Goal: Task Accomplishment & Management: Complete application form

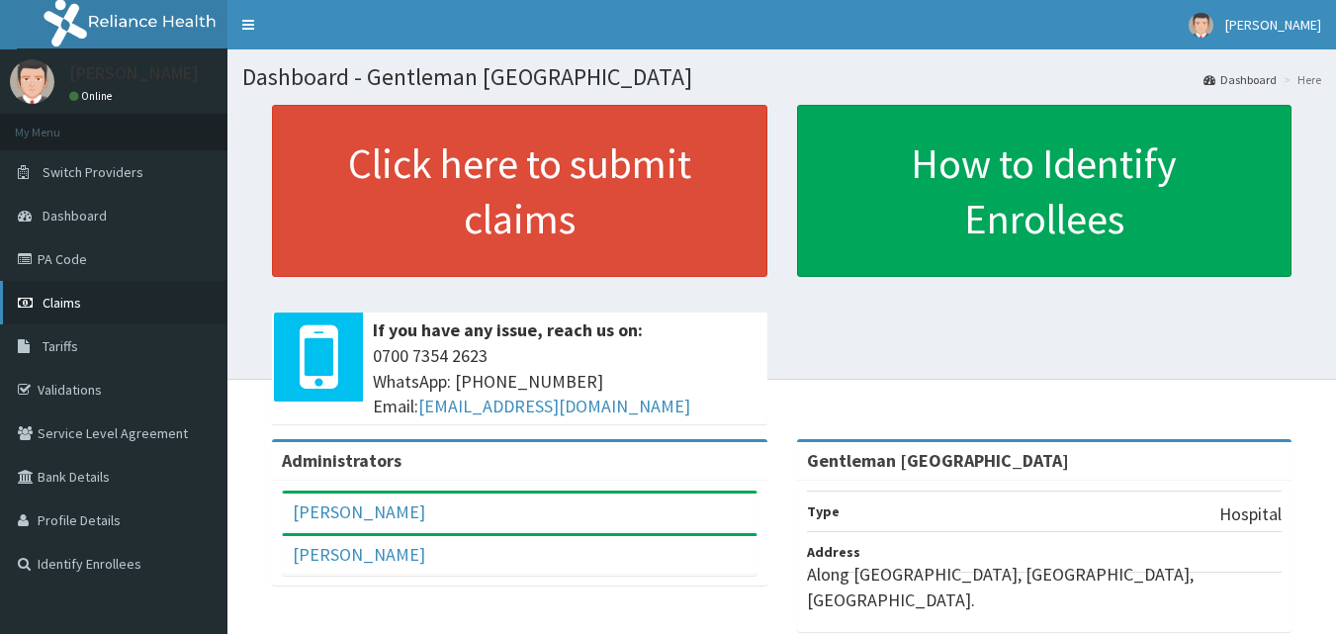
click at [96, 311] on link "Claims" at bounding box center [113, 303] width 227 height 44
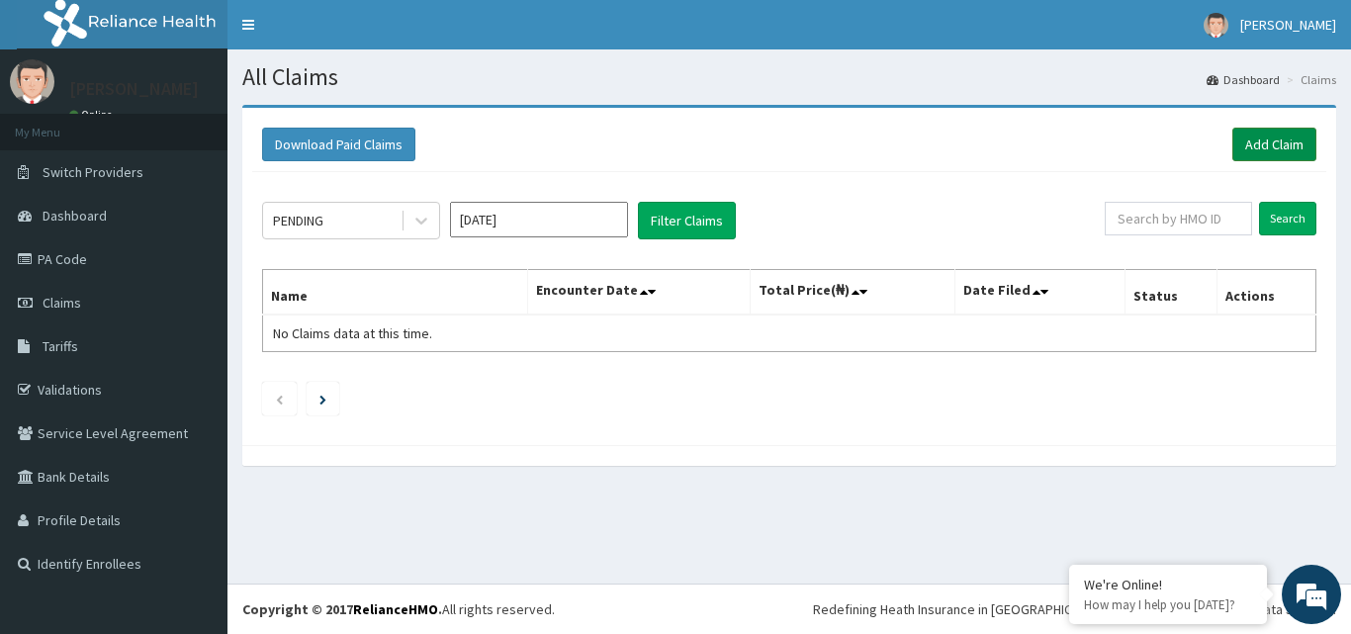
click at [1275, 143] on link "Add Claim" at bounding box center [1274, 145] width 84 height 34
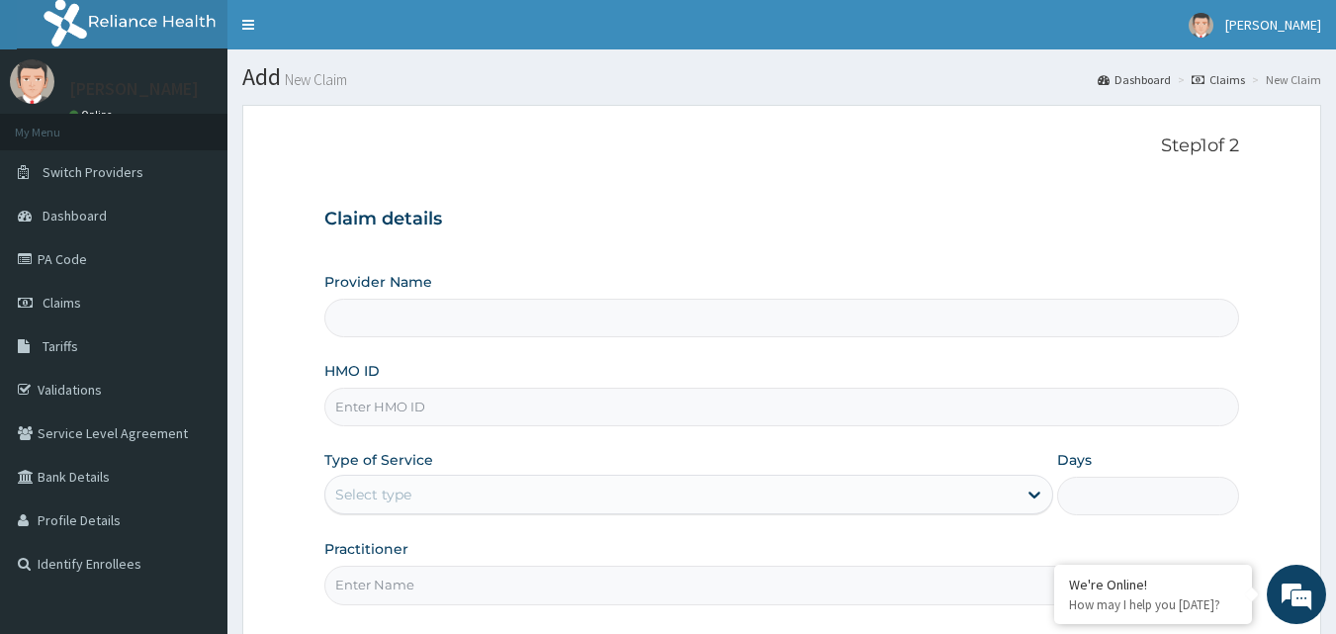
type input "Gentleman Abdulsalam Memorial Hospital"
click at [618, 413] on input "HMO ID" at bounding box center [782, 407] width 916 height 39
type input "dfl/10349/a"
click at [68, 263] on link "PA Code" at bounding box center [113, 259] width 227 height 44
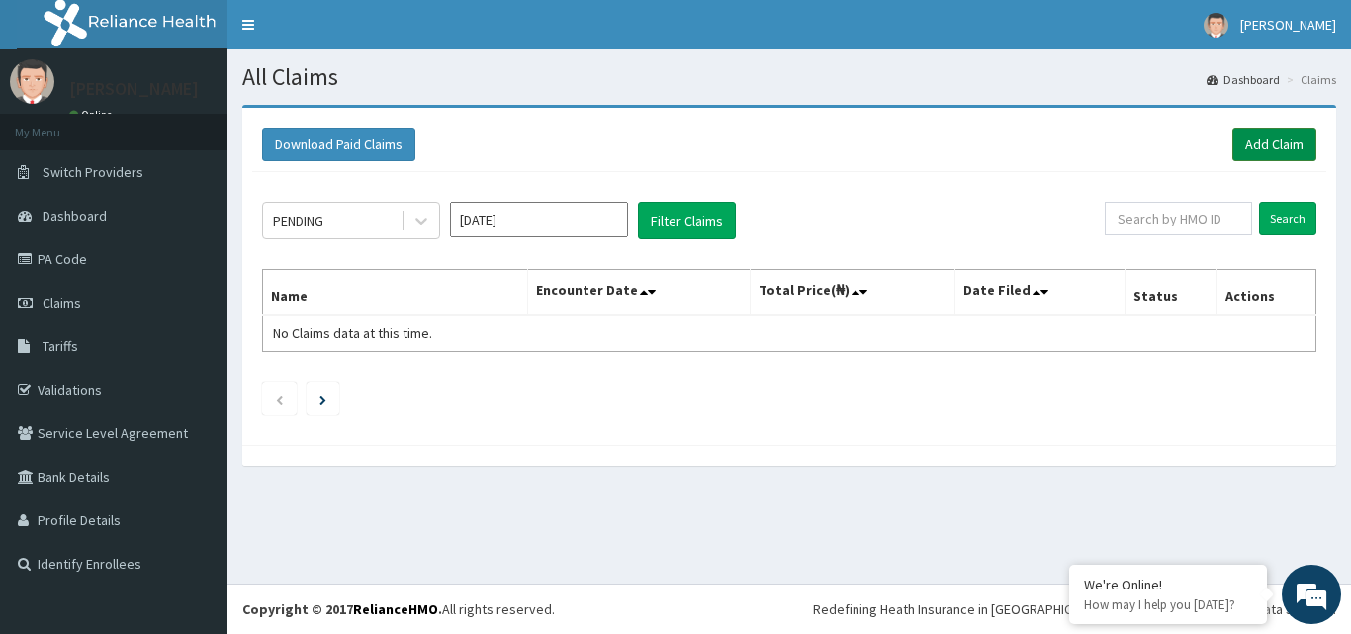
click at [1284, 142] on link "Add Claim" at bounding box center [1274, 145] width 84 height 34
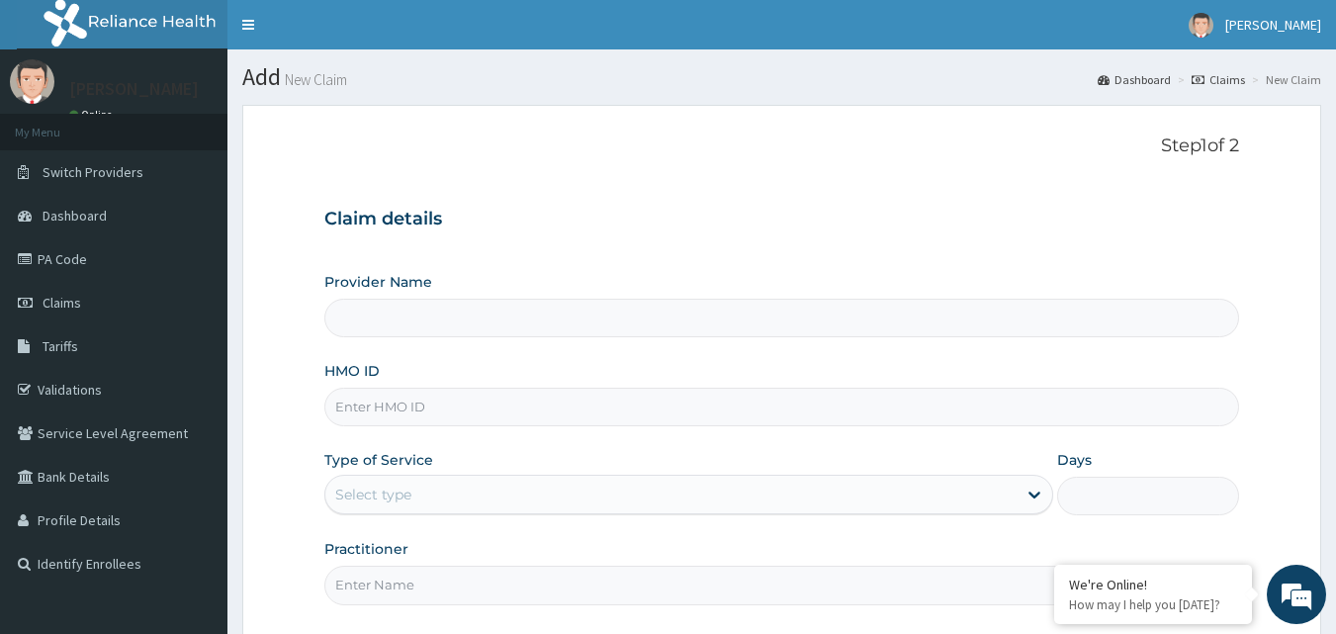
type input "Gentleman Abdulsalam Memorial Hospital"
click at [588, 384] on div "HMO ID" at bounding box center [782, 393] width 916 height 65
click at [511, 399] on input "HMO ID" at bounding box center [782, 407] width 916 height 39
type input "dfl/10349/a"
click at [597, 497] on div "Select type" at bounding box center [670, 495] width 691 height 32
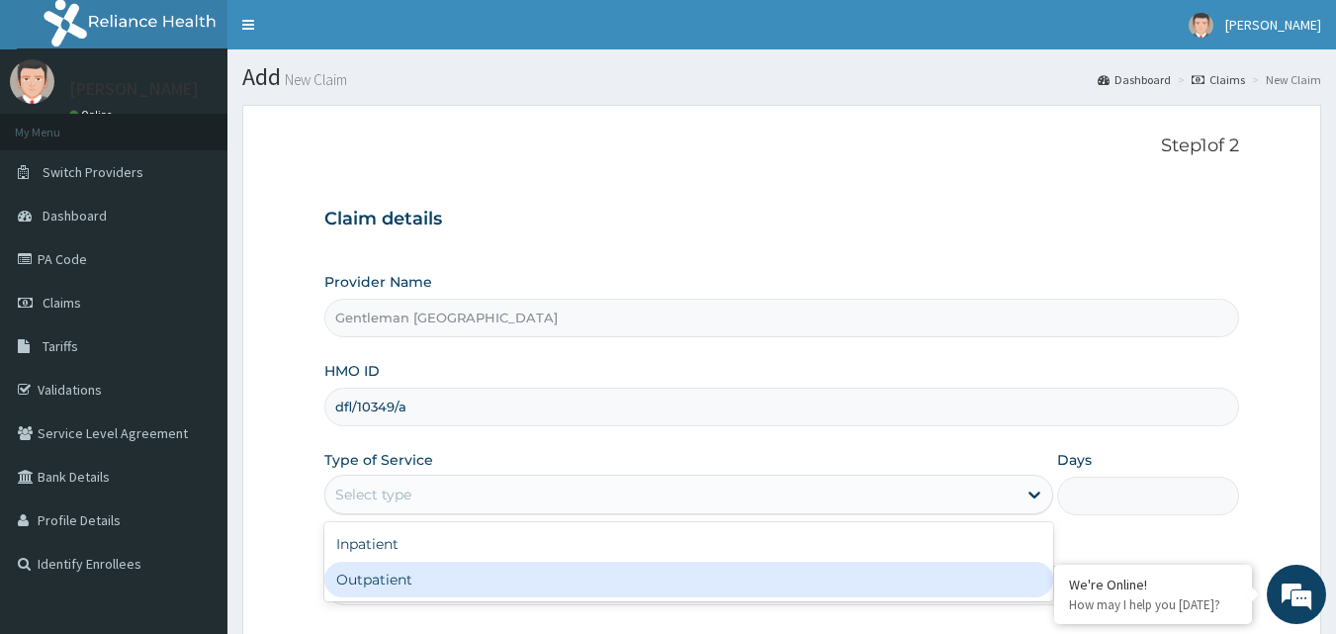
click at [469, 570] on div "Outpatient" at bounding box center [688, 580] width 729 height 36
type input "1"
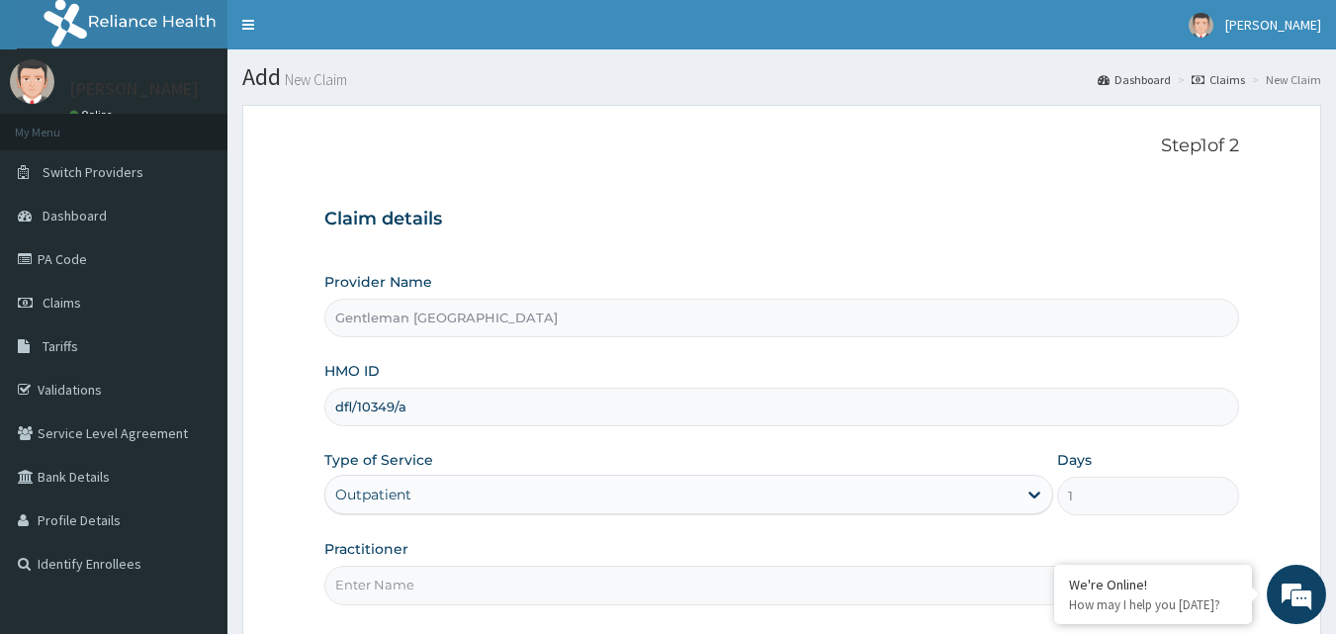
click at [463, 604] on input "Practitioner" at bounding box center [782, 585] width 916 height 39
type input "DR. Abdulsalam"
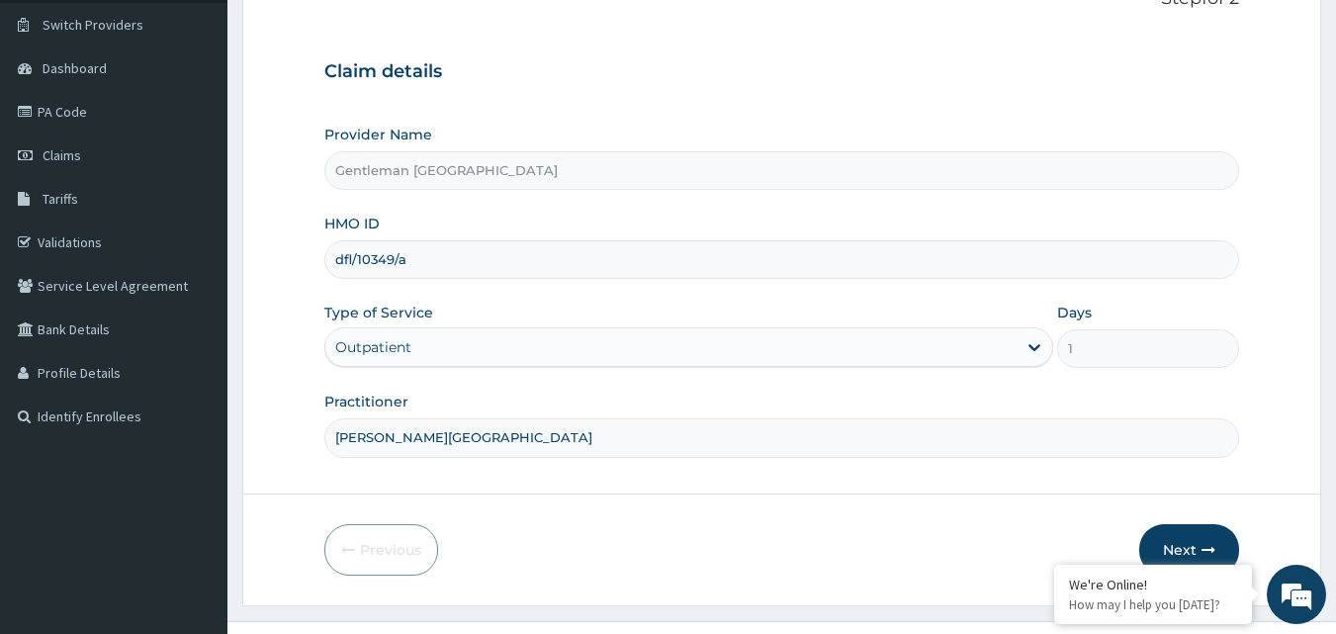
scroll to position [185, 0]
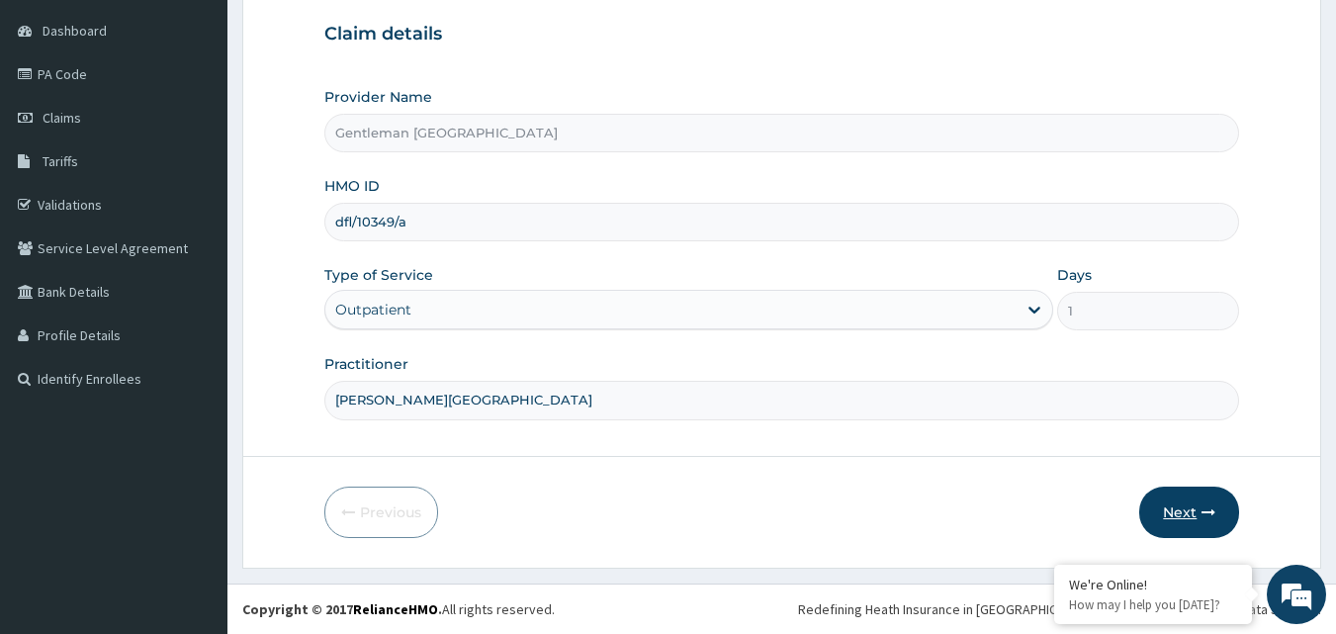
click at [1182, 504] on button "Next" at bounding box center [1189, 511] width 100 height 51
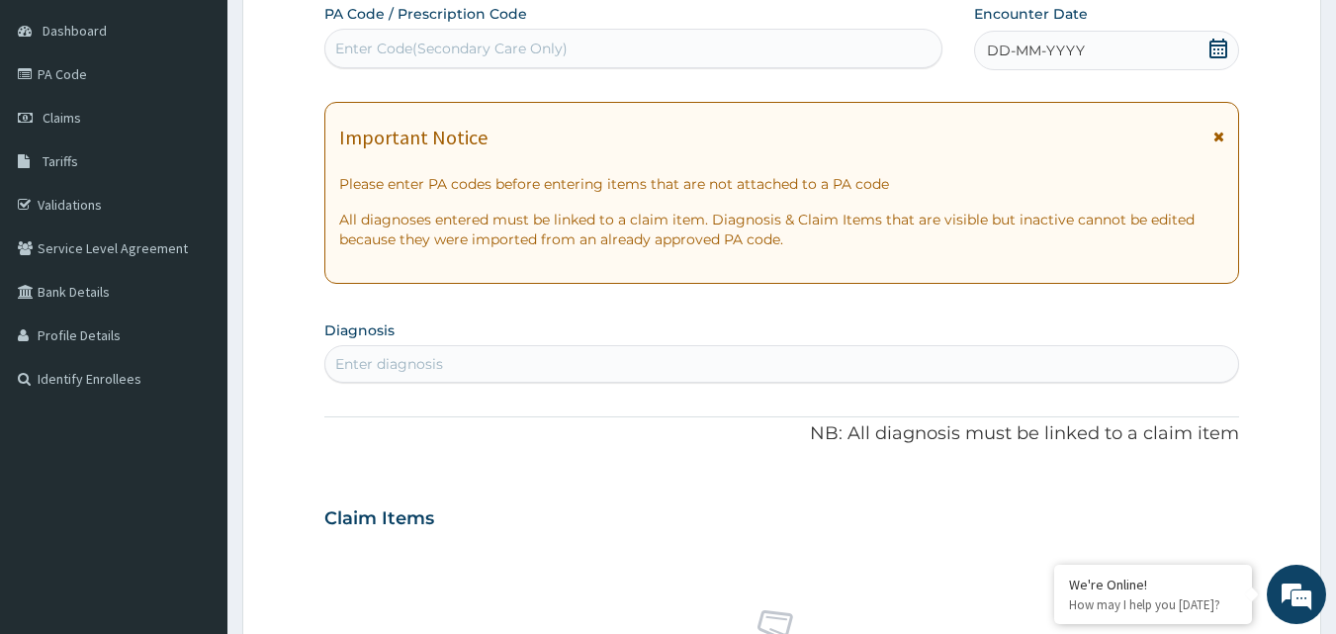
click at [812, 47] on div "Enter Code(Secondary Care Only)" at bounding box center [633, 49] width 617 height 32
paste input "PA/B1FB7C"
type input "PA/B1FB7C"
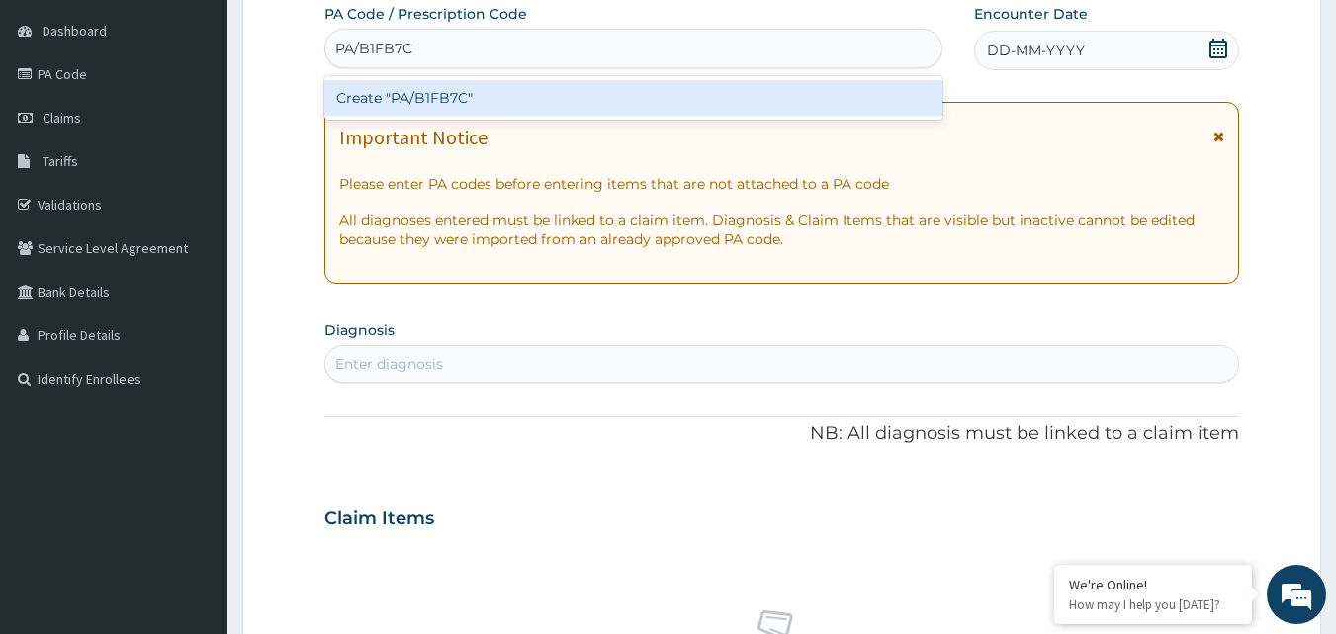
click at [738, 96] on div "Create "PA/B1FB7C"" at bounding box center [633, 98] width 619 height 36
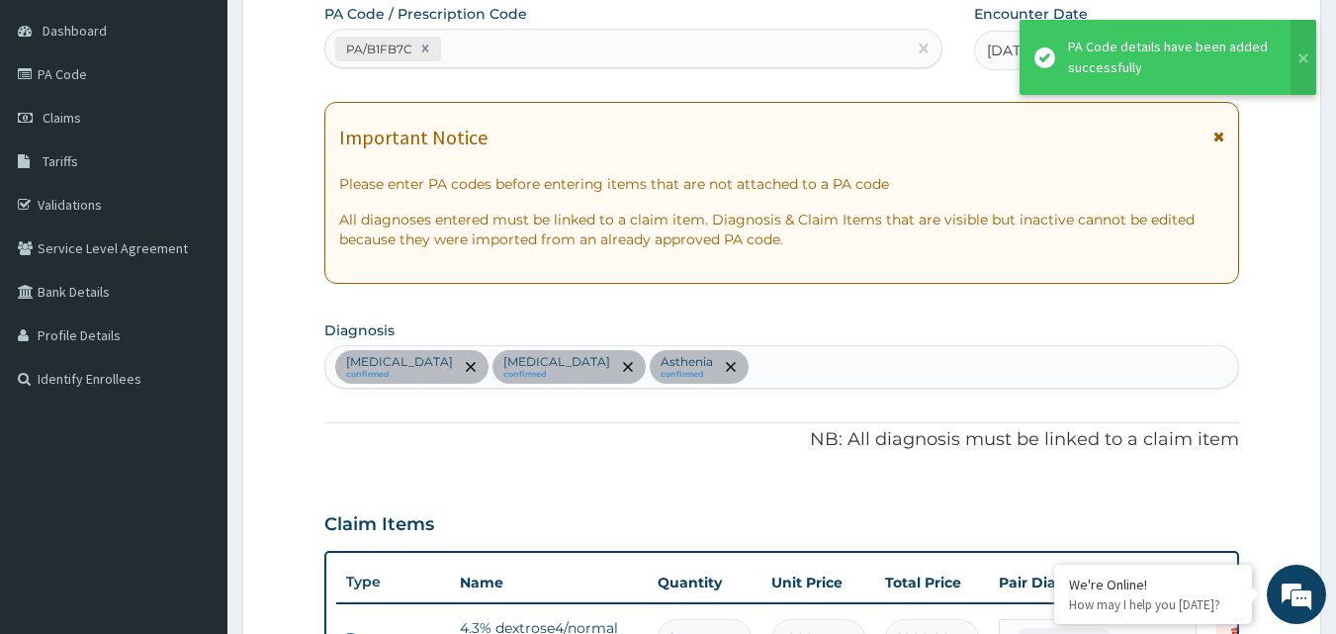
scroll to position [643, 0]
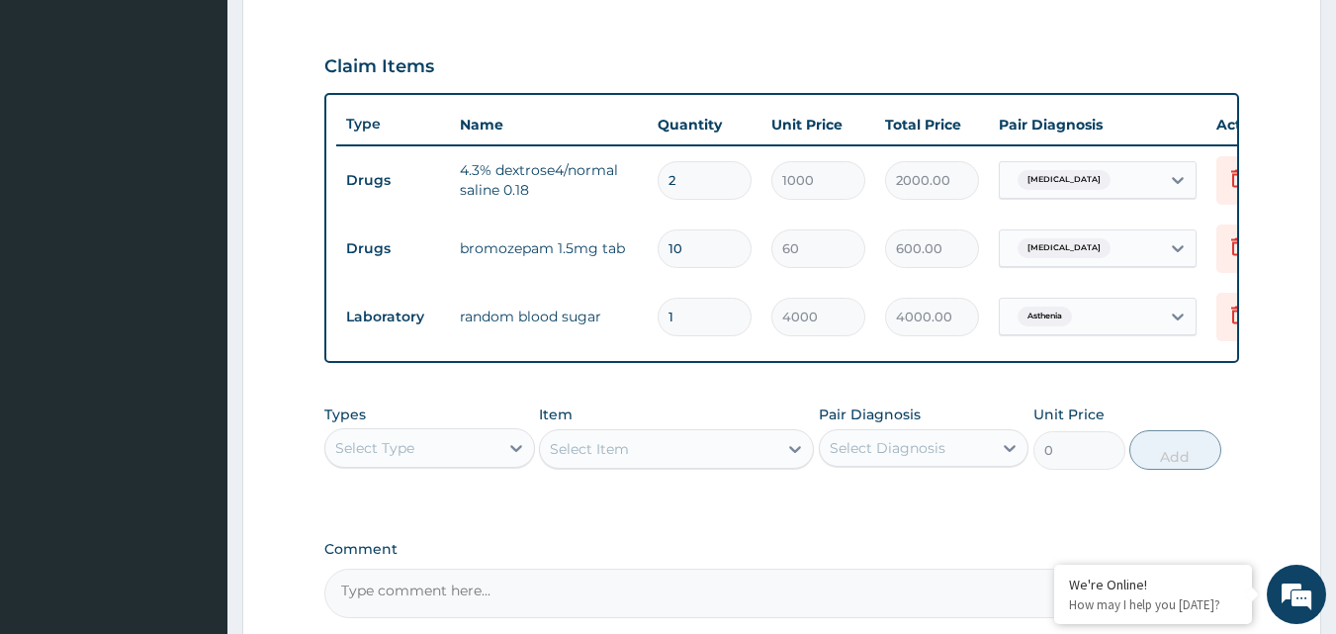
click at [492, 464] on div "Select Type" at bounding box center [411, 448] width 173 height 32
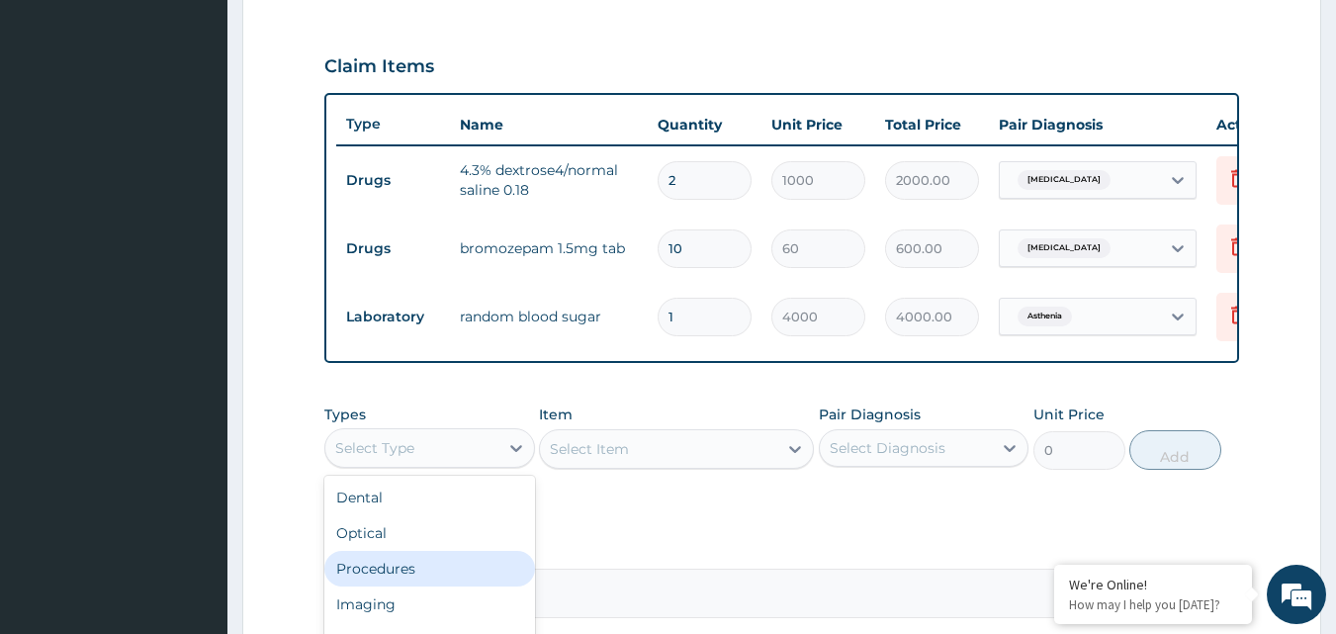
click at [408, 584] on div "Procedures" at bounding box center [429, 569] width 211 height 36
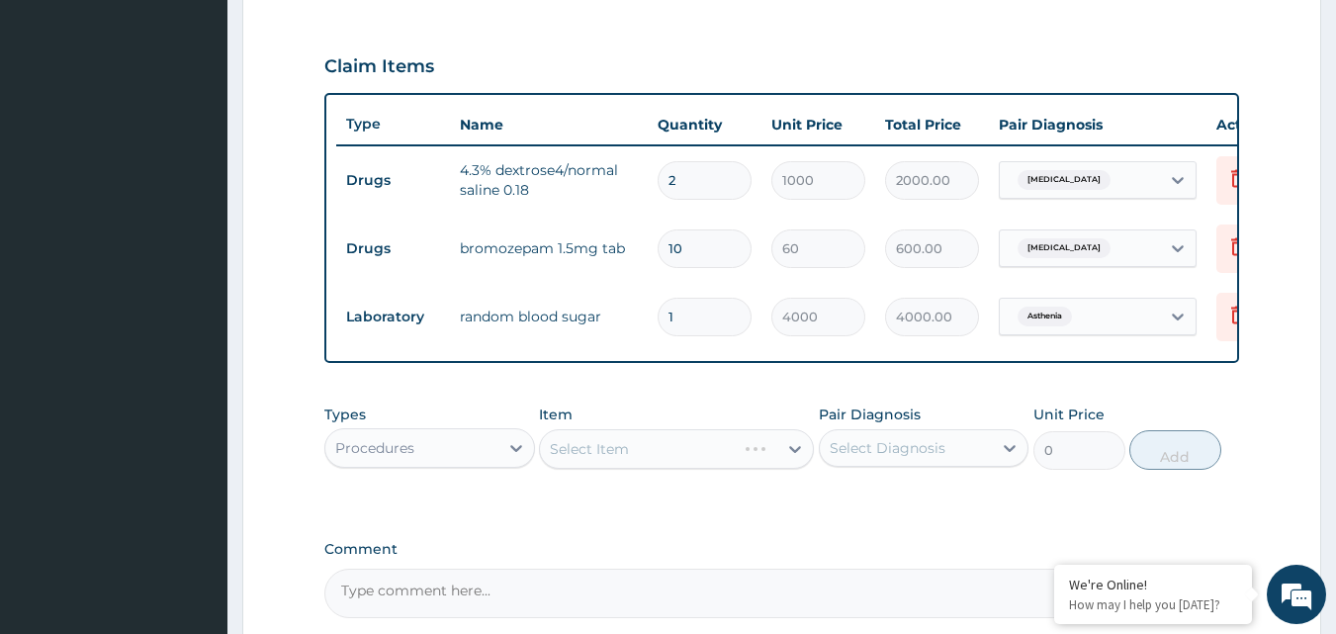
click at [634, 464] on div "Select Item" at bounding box center [676, 449] width 275 height 40
click at [657, 466] on div "Select Item" at bounding box center [676, 449] width 275 height 40
click at [657, 465] on div "Select Item" at bounding box center [658, 449] width 237 height 32
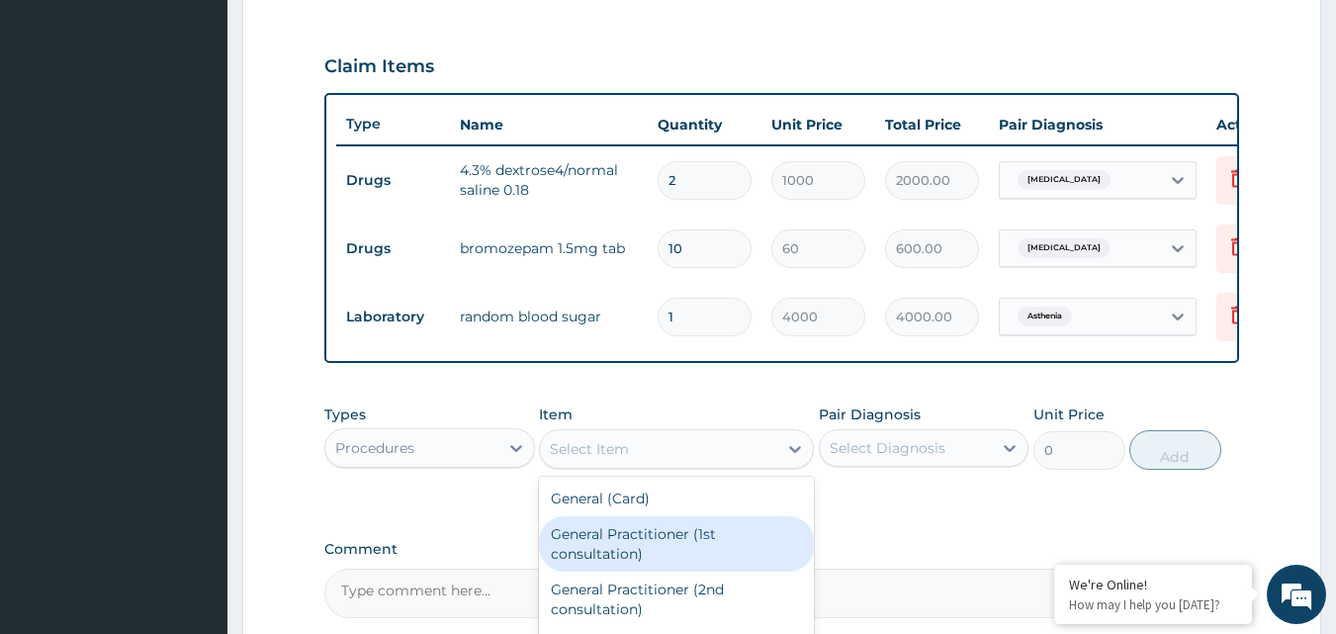
click at [655, 549] on div "General Practitioner (1st consultation)" at bounding box center [676, 543] width 275 height 55
type input "3000"
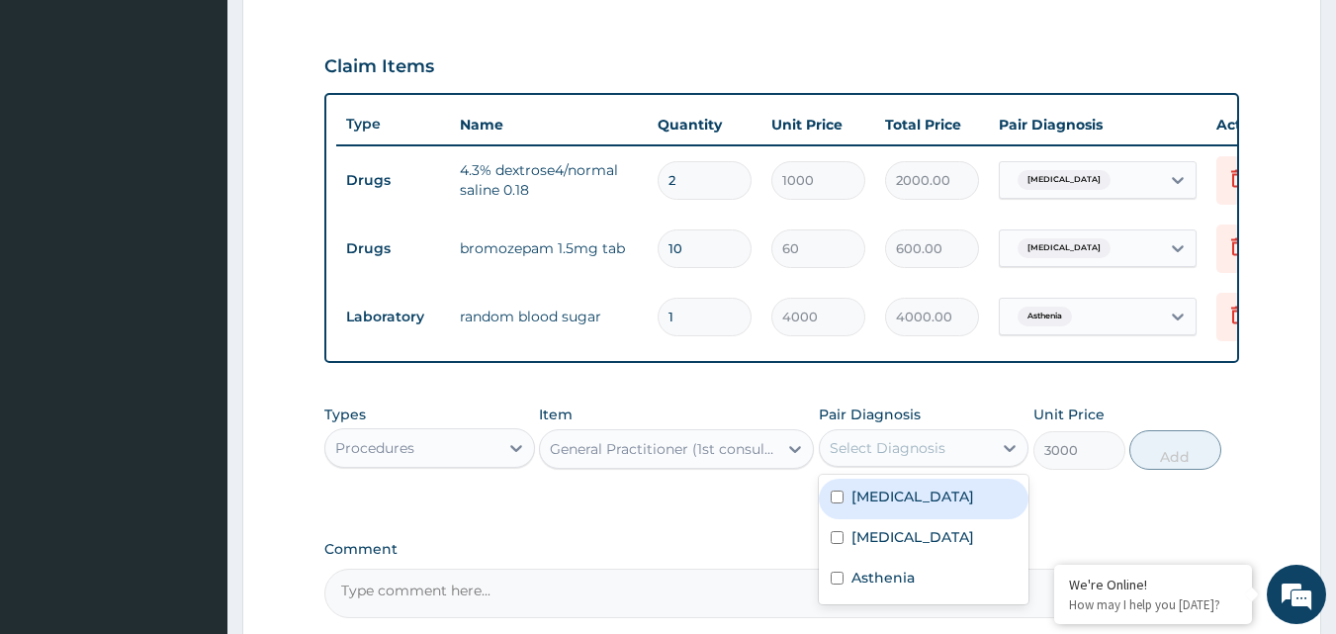
click at [911, 458] on div "Select Diagnosis" at bounding box center [888, 448] width 116 height 20
click at [842, 503] on input "checkbox" at bounding box center [837, 496] width 13 height 13
checkbox input "true"
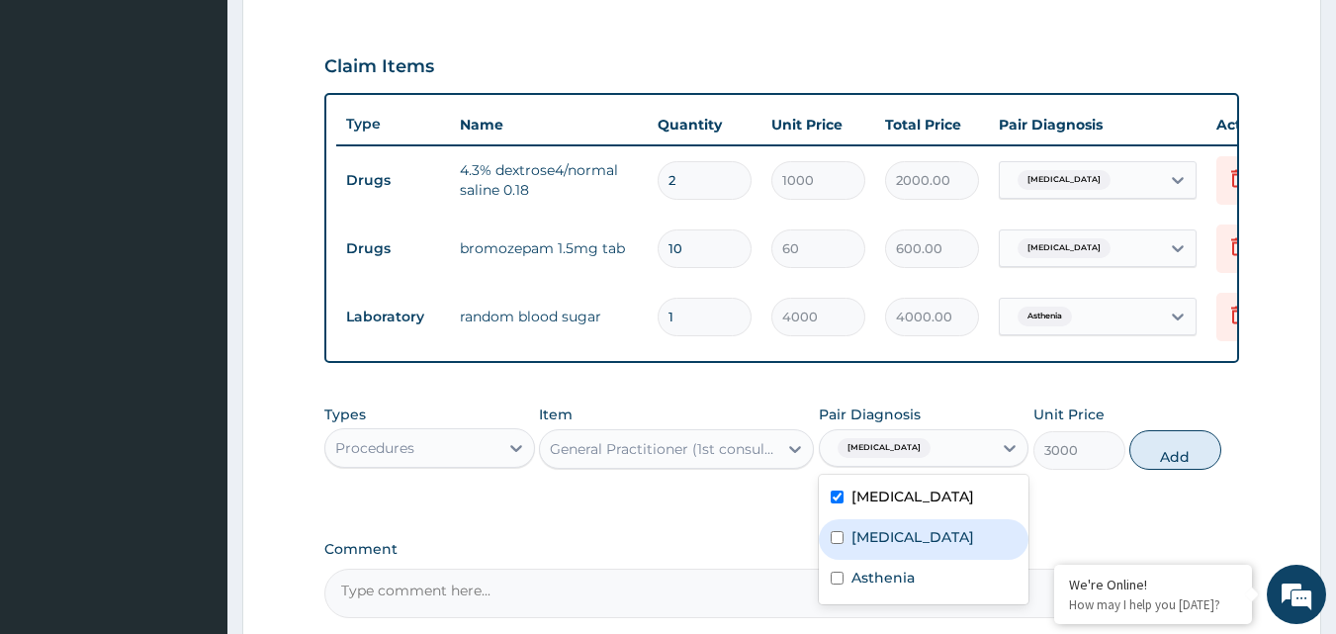
click at [839, 544] on input "checkbox" at bounding box center [837, 537] width 13 height 13
checkbox input "true"
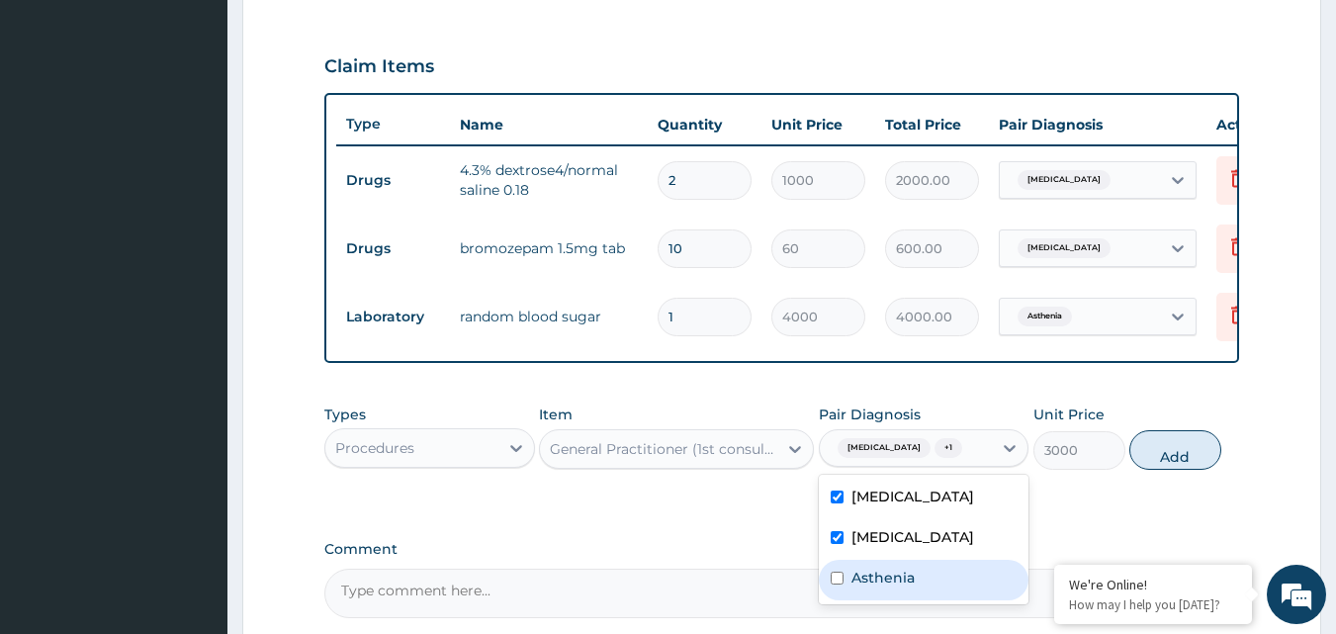
click at [832, 584] on input "checkbox" at bounding box center [837, 578] width 13 height 13
checkbox input "true"
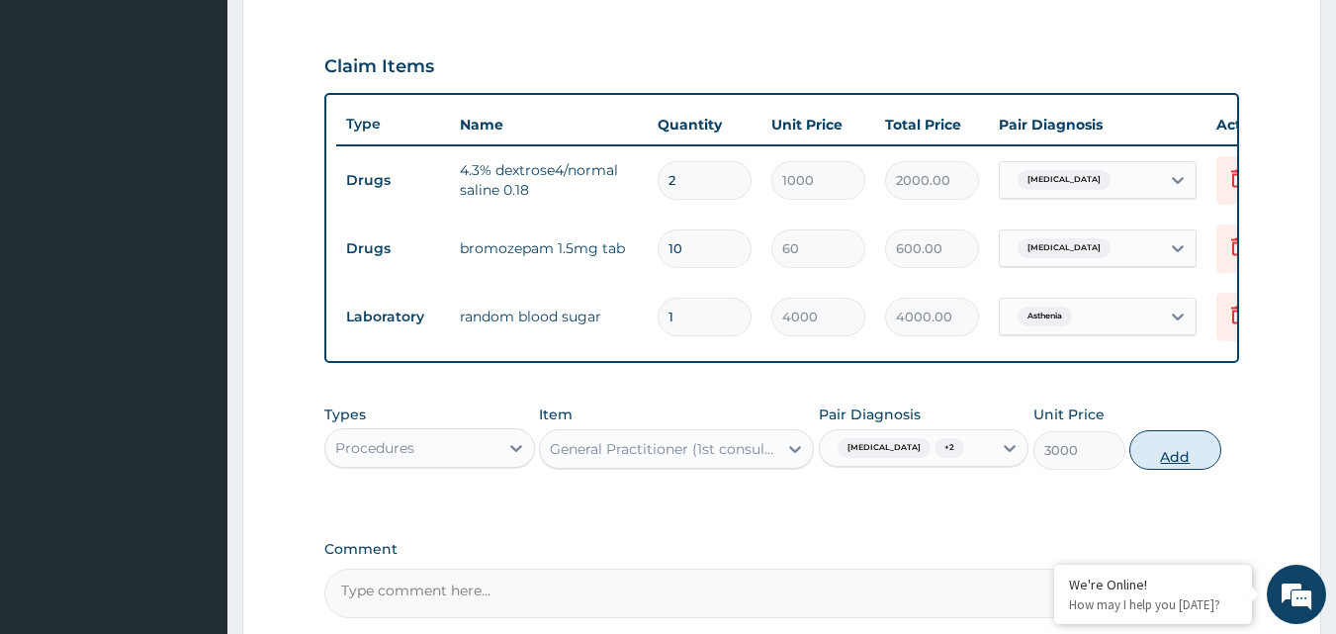
click at [1161, 453] on button "Add" at bounding box center [1175, 450] width 92 height 40
type input "0"
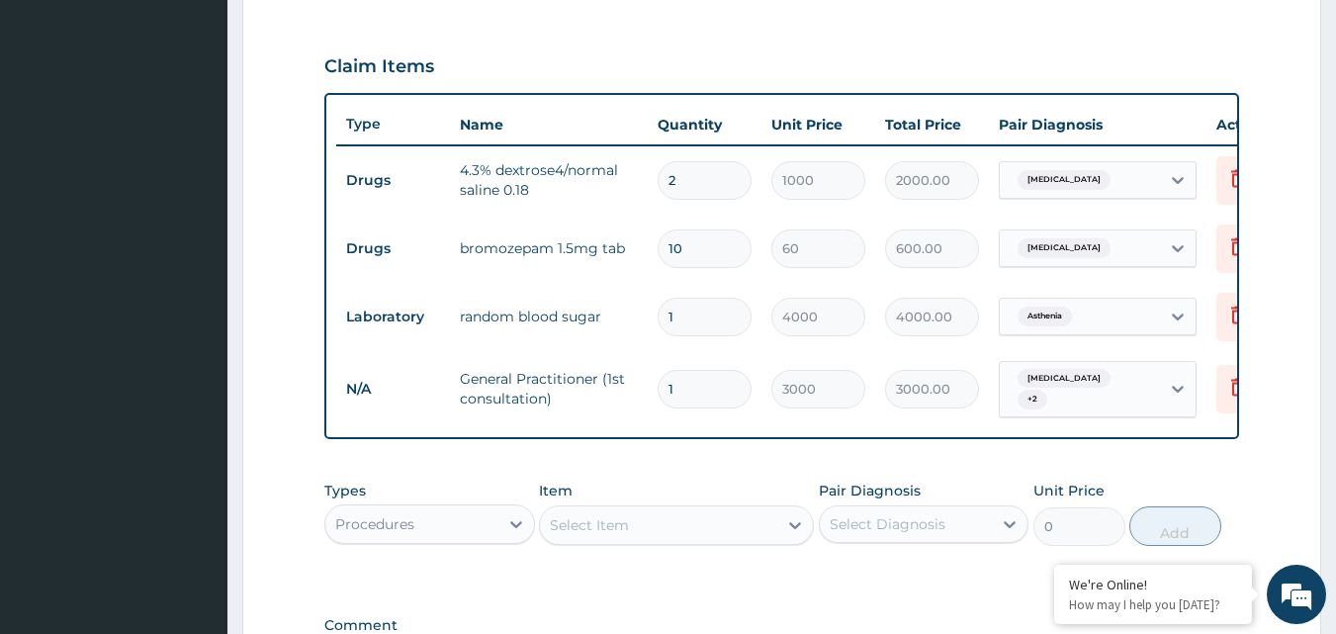
click at [477, 556] on div "Types Procedures Item Select Item Pair Diagnosis Select Diagnosis Unit Price 0 …" at bounding box center [782, 513] width 916 height 85
click at [477, 540] on div "Procedures" at bounding box center [411, 524] width 173 height 32
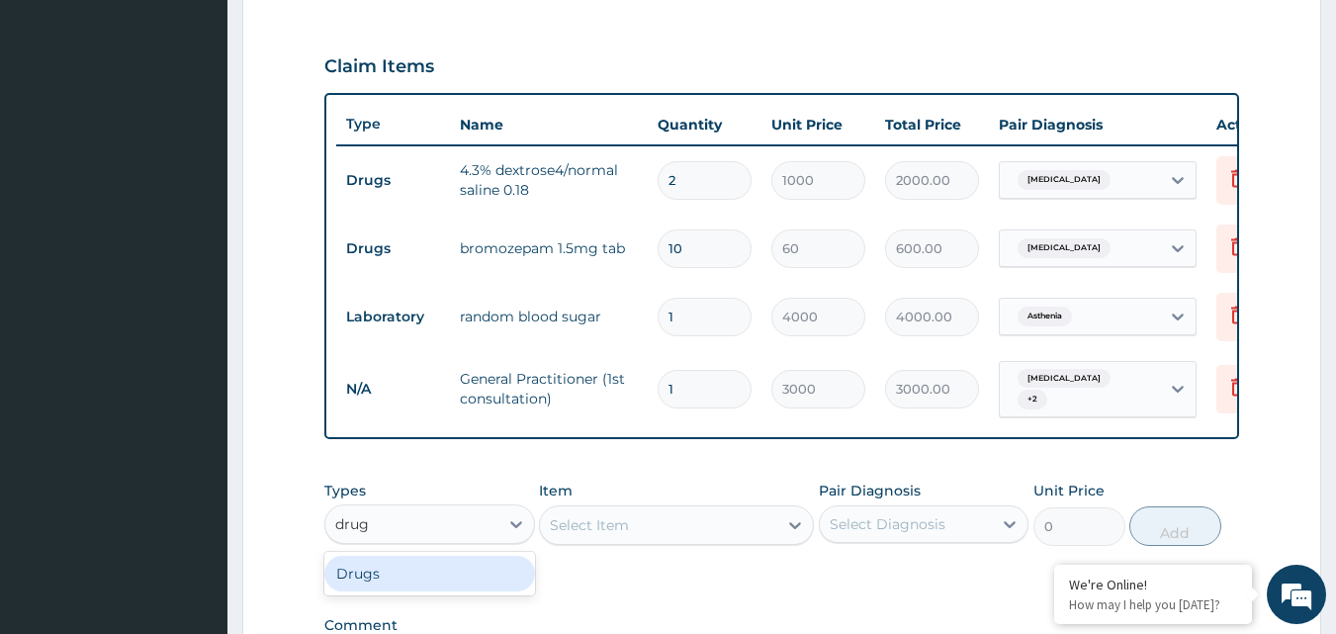
type input "drugs"
click at [447, 591] on div "Drugs" at bounding box center [429, 574] width 211 height 36
click at [631, 541] on div "Select Item" at bounding box center [676, 525] width 275 height 40
click at [646, 541] on div "Select Item" at bounding box center [658, 525] width 237 height 32
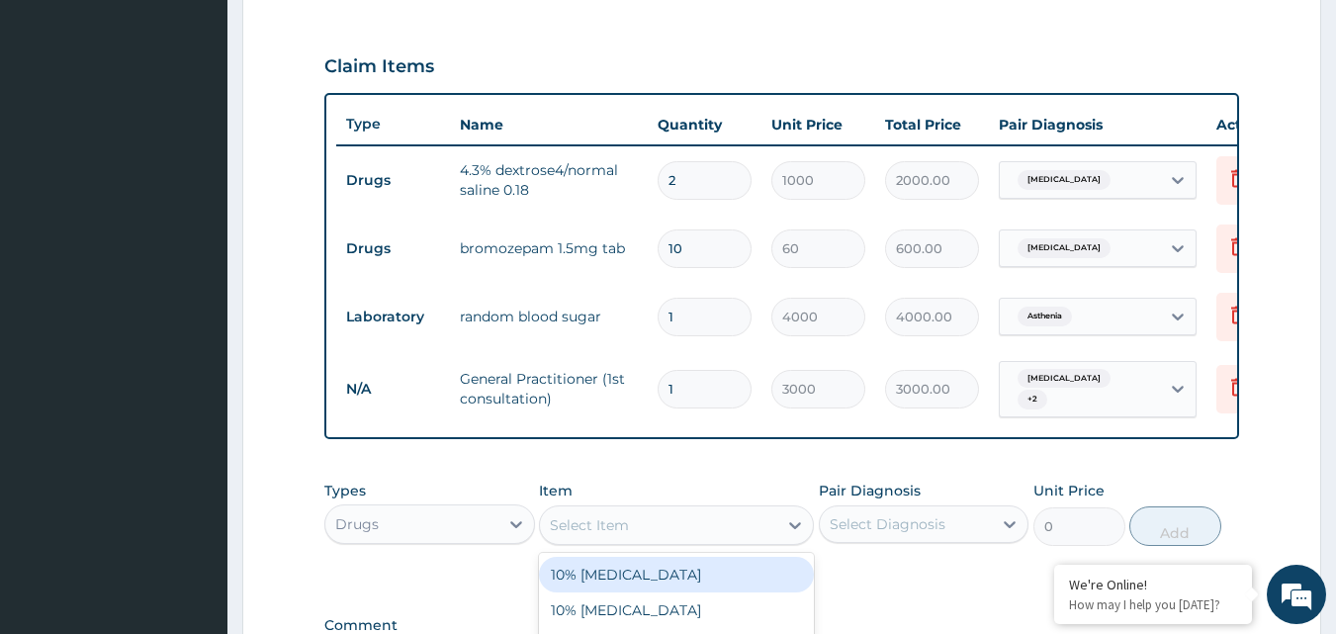
scroll to position [926, 0]
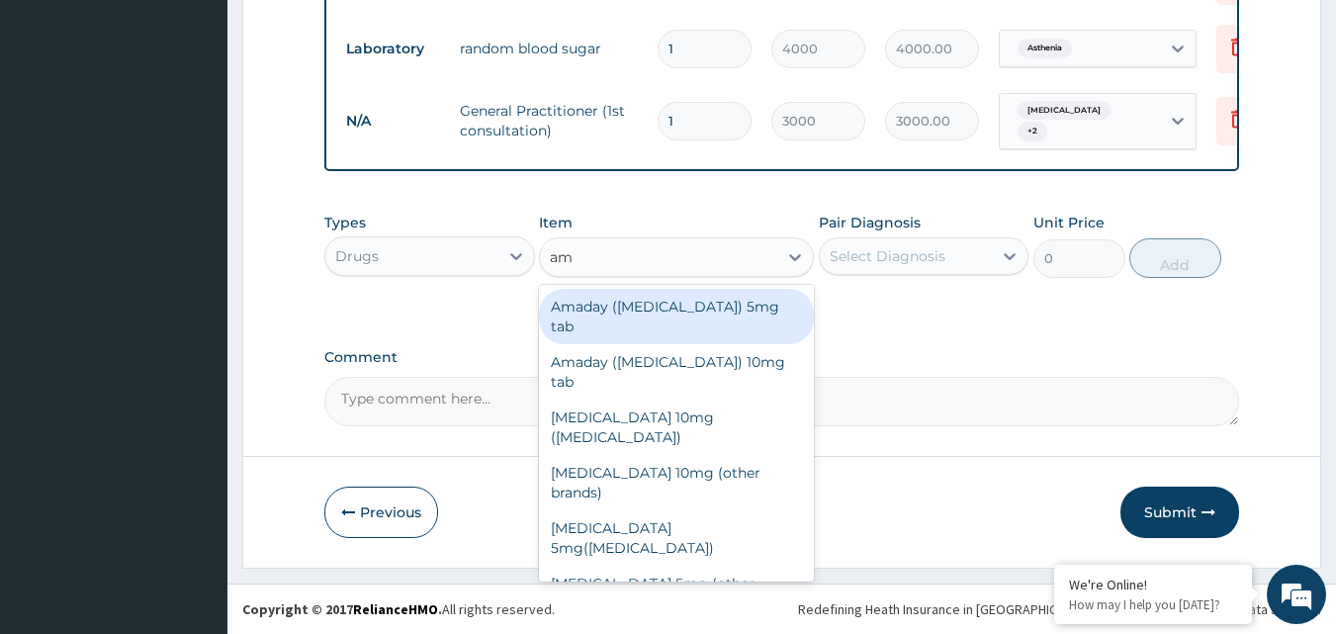
type input "a"
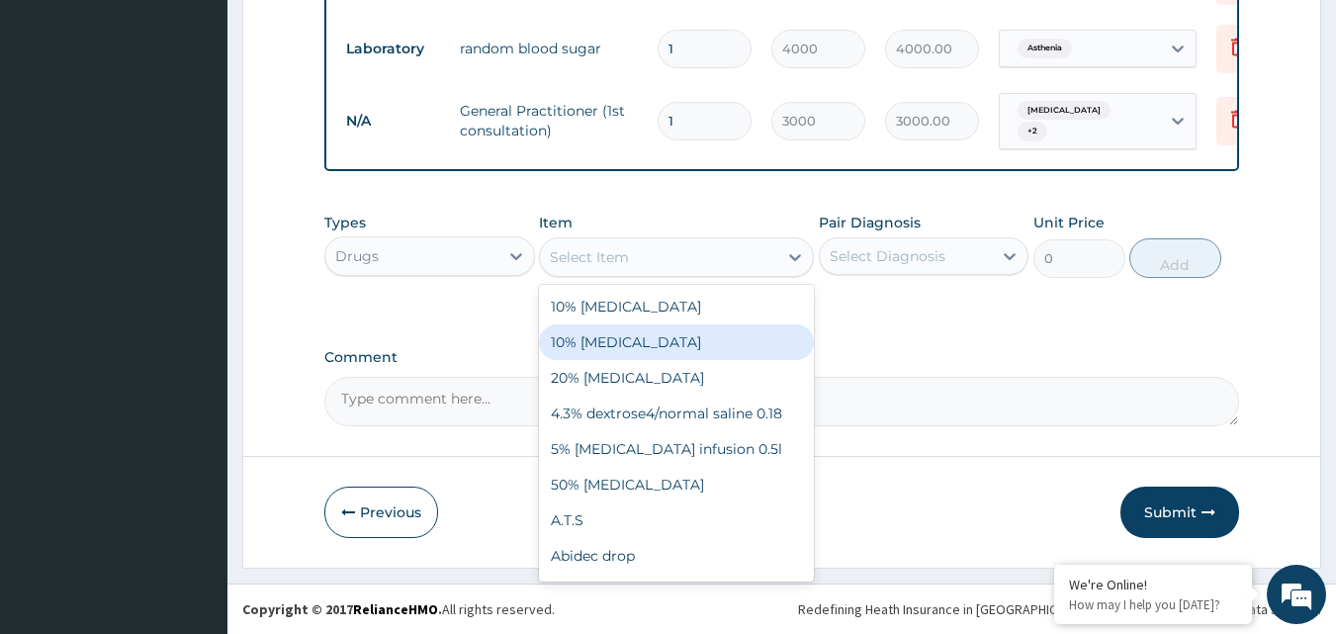
click at [474, 297] on div "Types Drugs Item option General Practitioner (1st consultation), selected. opti…" at bounding box center [782, 260] width 916 height 115
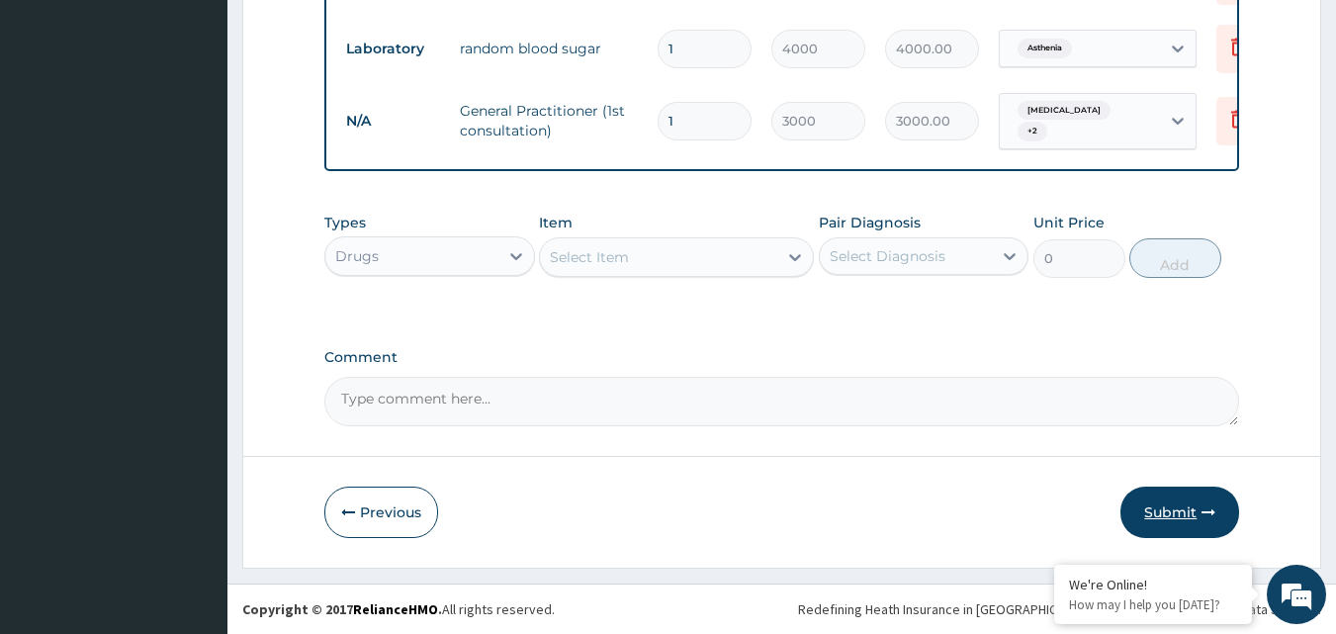
click at [1173, 512] on button "Submit" at bounding box center [1179, 511] width 119 height 51
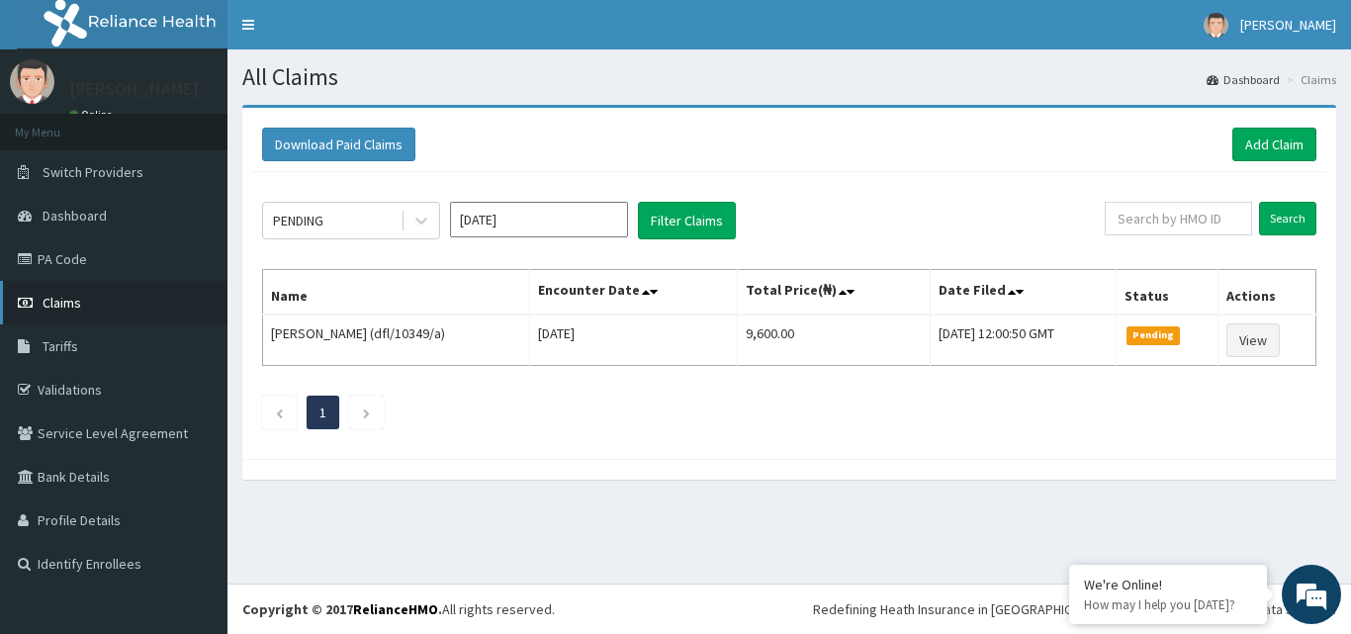
click at [91, 300] on link "Claims" at bounding box center [113, 303] width 227 height 44
click at [101, 261] on link "PA Code" at bounding box center [113, 259] width 227 height 44
click at [1283, 142] on link "Add Claim" at bounding box center [1274, 145] width 84 height 34
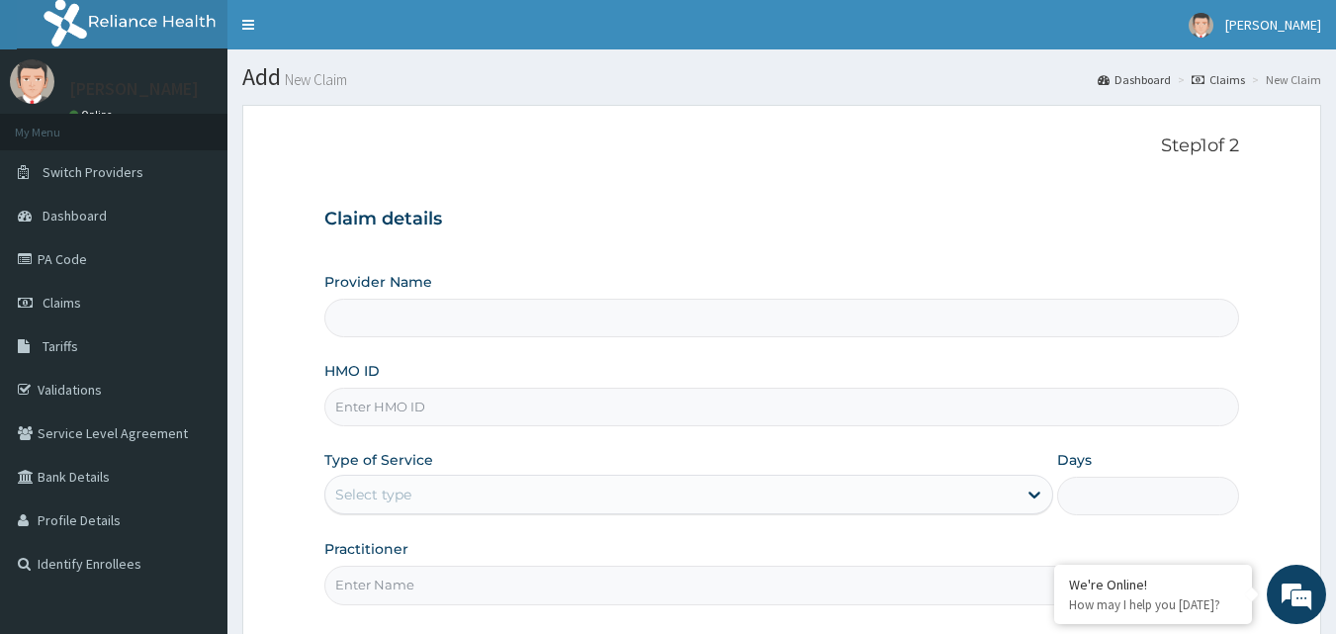
type input "Gentleman [GEOGRAPHIC_DATA]"
click at [720, 399] on input "HMO ID" at bounding box center [782, 407] width 916 height 39
type input "dfl/10306/a"
click at [701, 499] on div "Select type" at bounding box center [670, 495] width 691 height 32
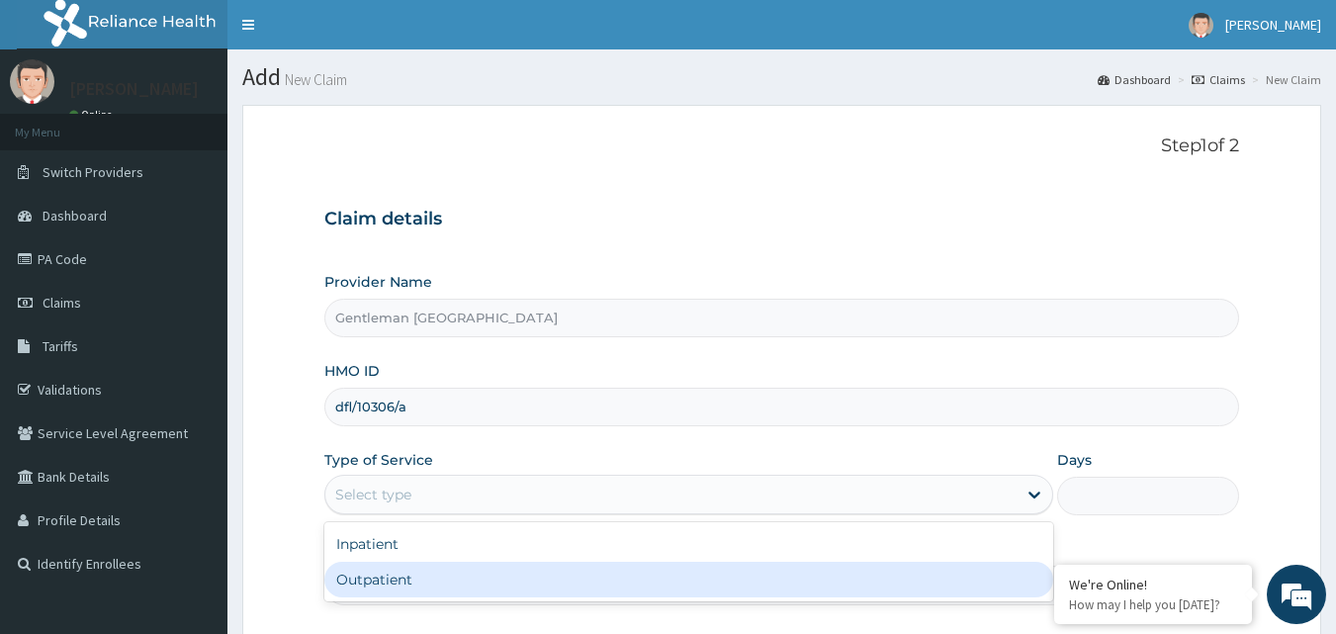
click at [535, 578] on div "Outpatient" at bounding box center [688, 580] width 729 height 36
type input "1"
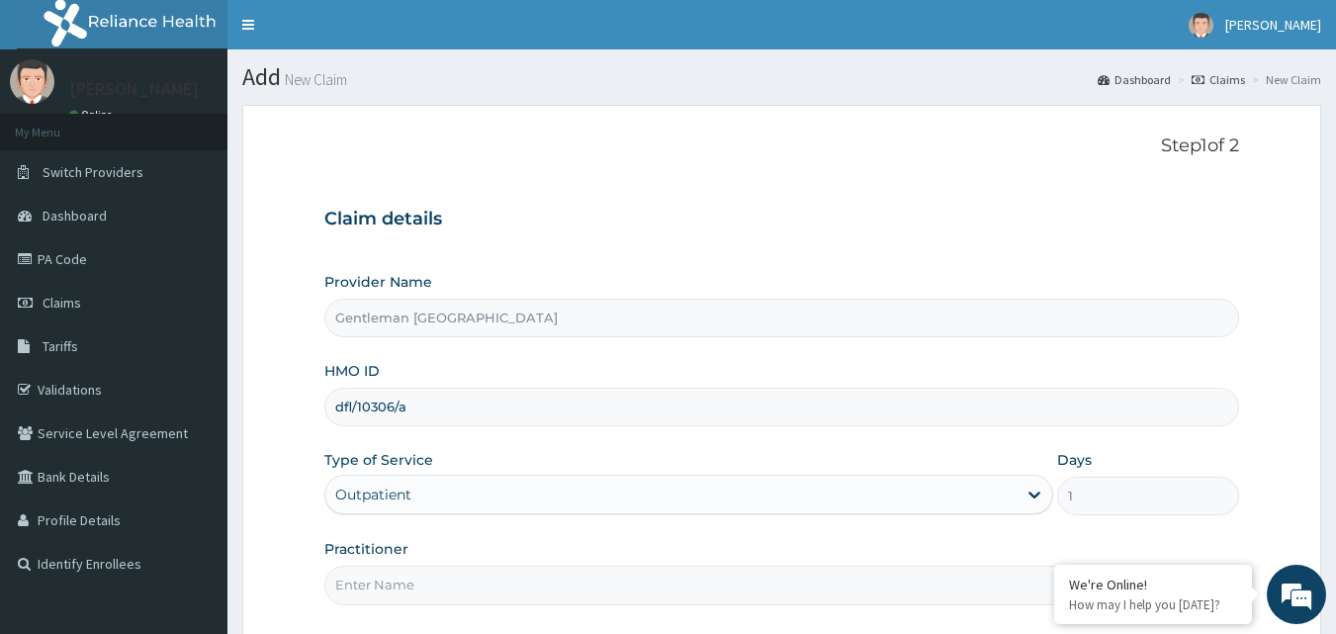
click at [715, 597] on input "Practitioner" at bounding box center [782, 585] width 916 height 39
type input "[PERSON_NAME][GEOGRAPHIC_DATA]"
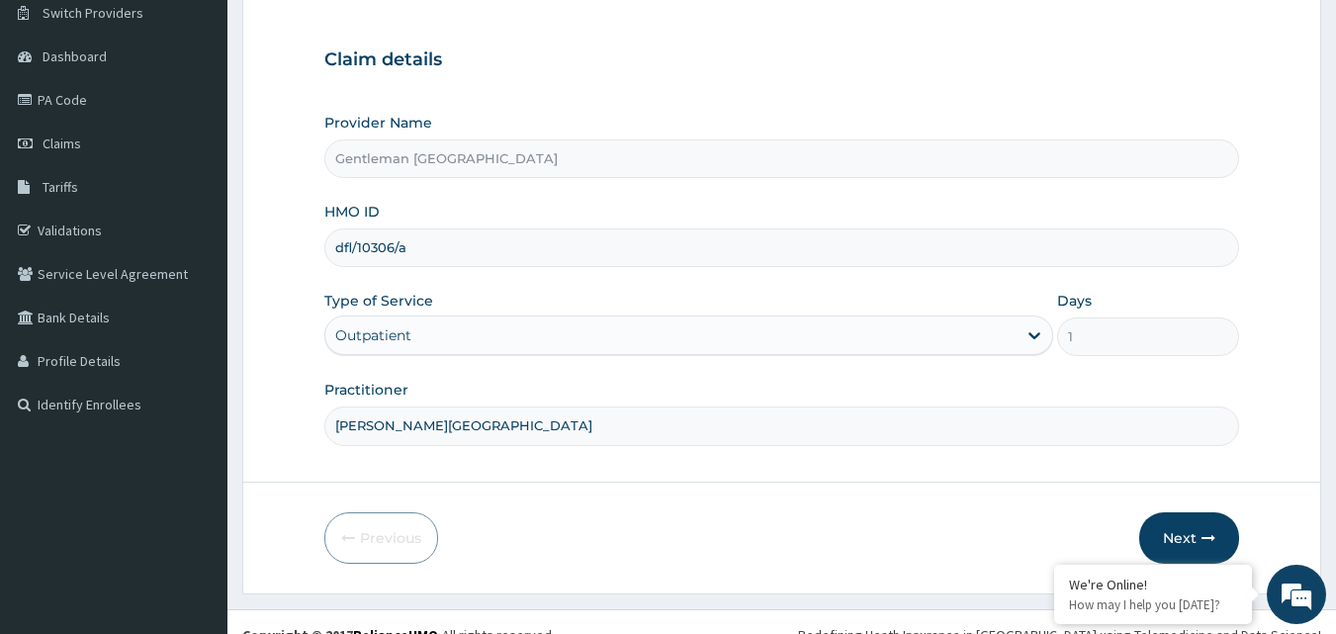
scroll to position [185, 0]
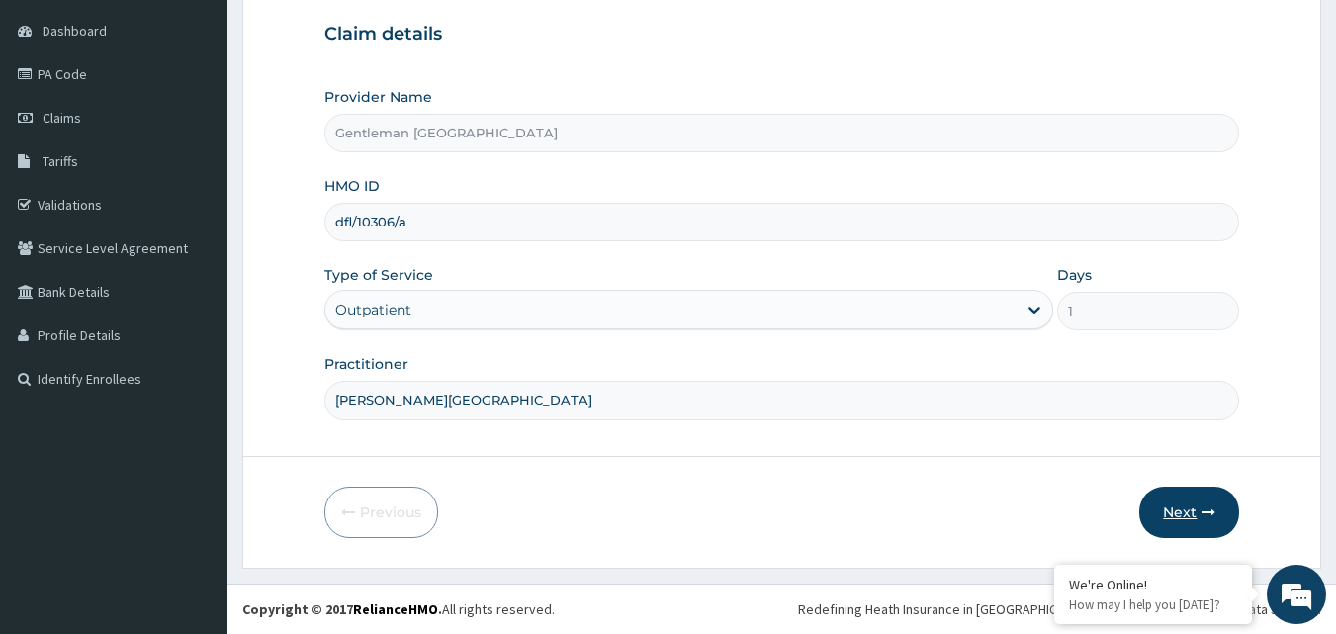
click at [1204, 504] on button "Next" at bounding box center [1189, 511] width 100 height 51
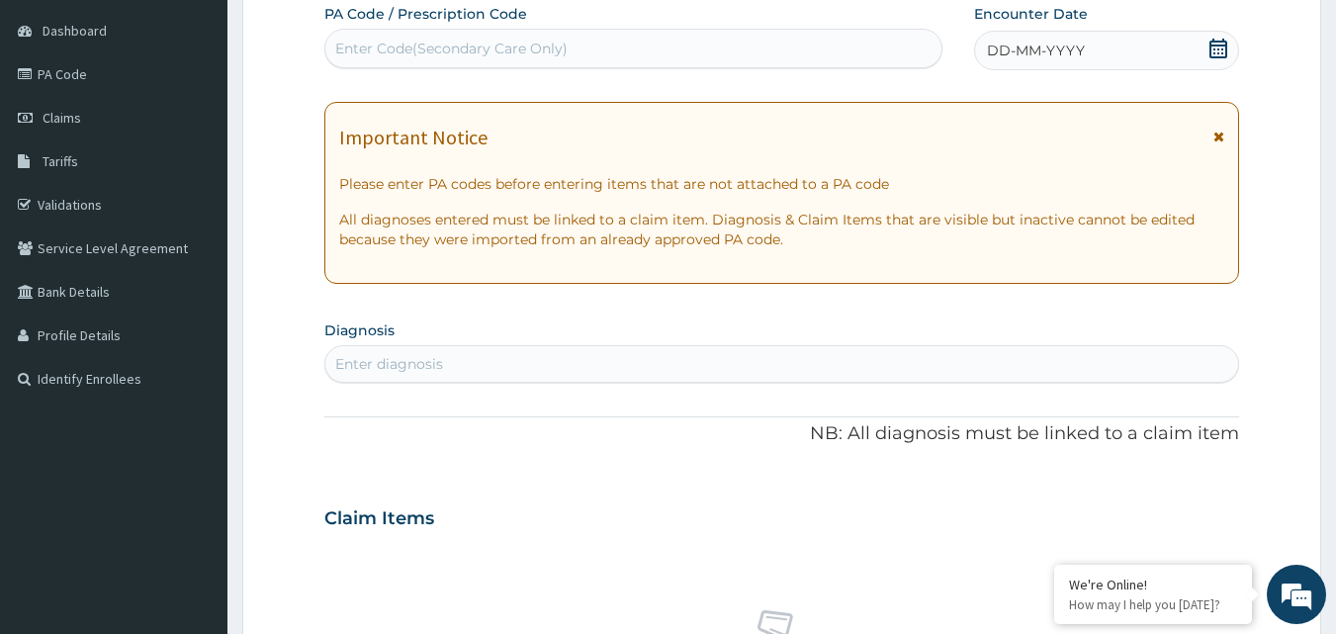
click at [1194, 54] on div "DD-MM-YYYY" at bounding box center [1106, 51] width 265 height 40
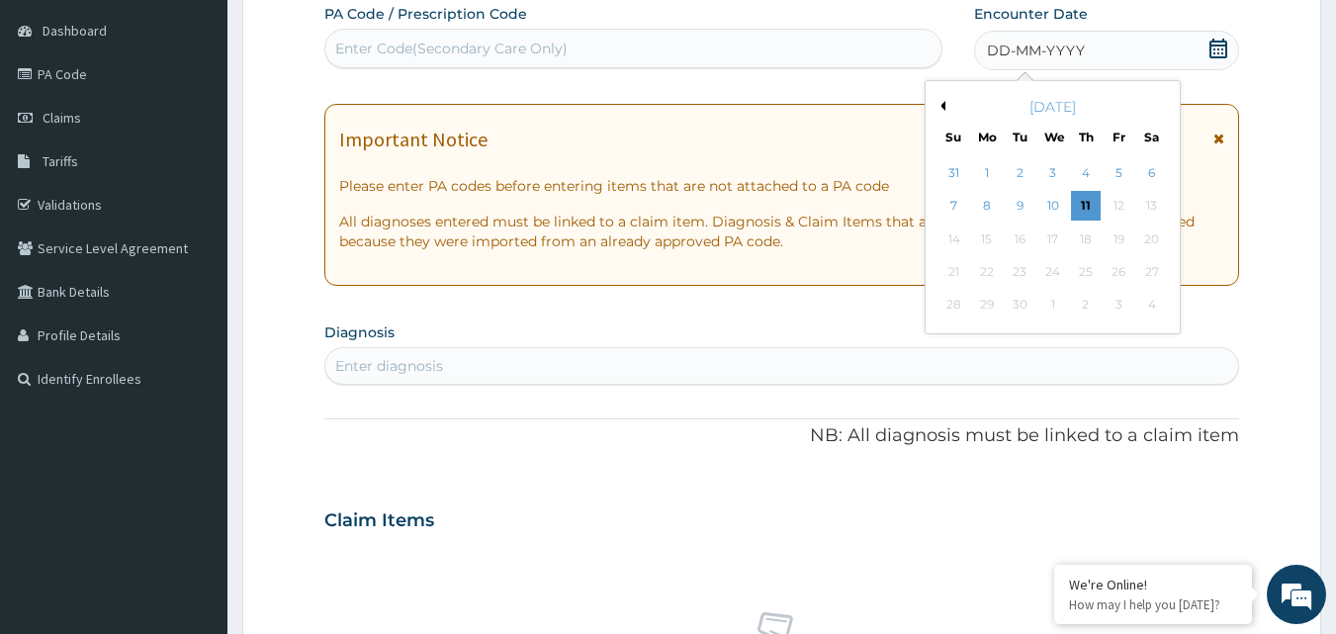
click at [1136, 57] on div "DD-MM-YYYY" at bounding box center [1106, 51] width 265 height 40
click at [778, 55] on div "Enter Code(Secondary Care Only)" at bounding box center [633, 49] width 617 height 32
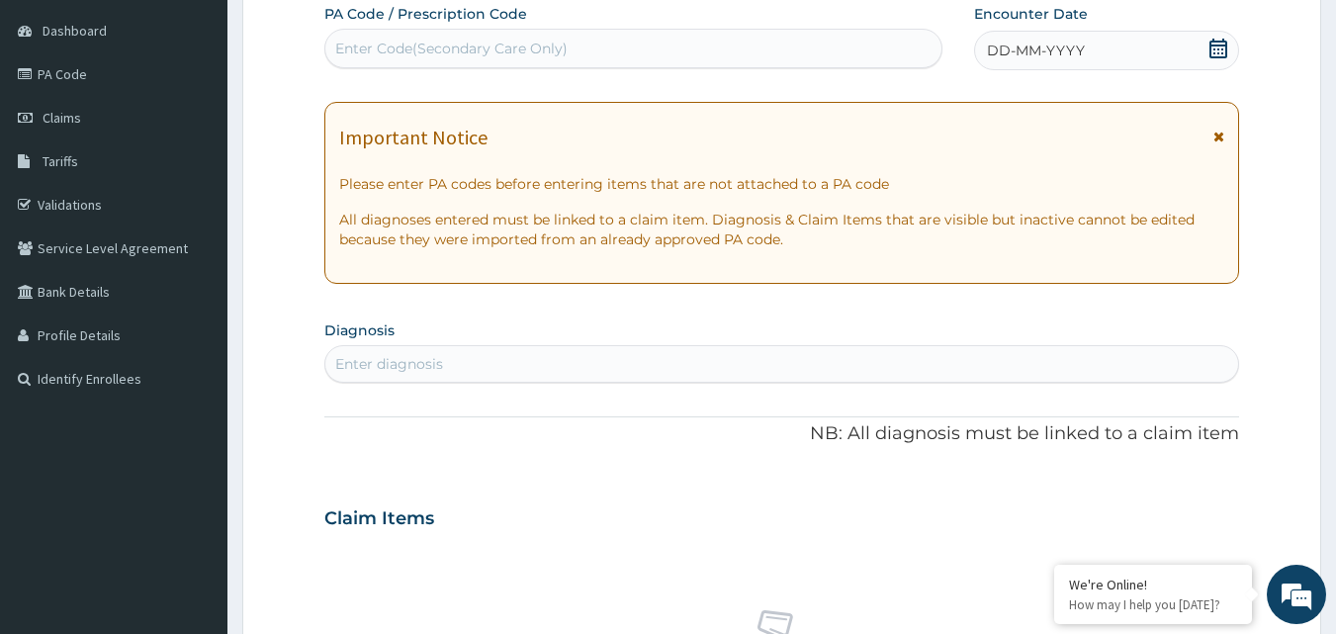
paste input "PA/0827CF"
type input "PA/0827CF"
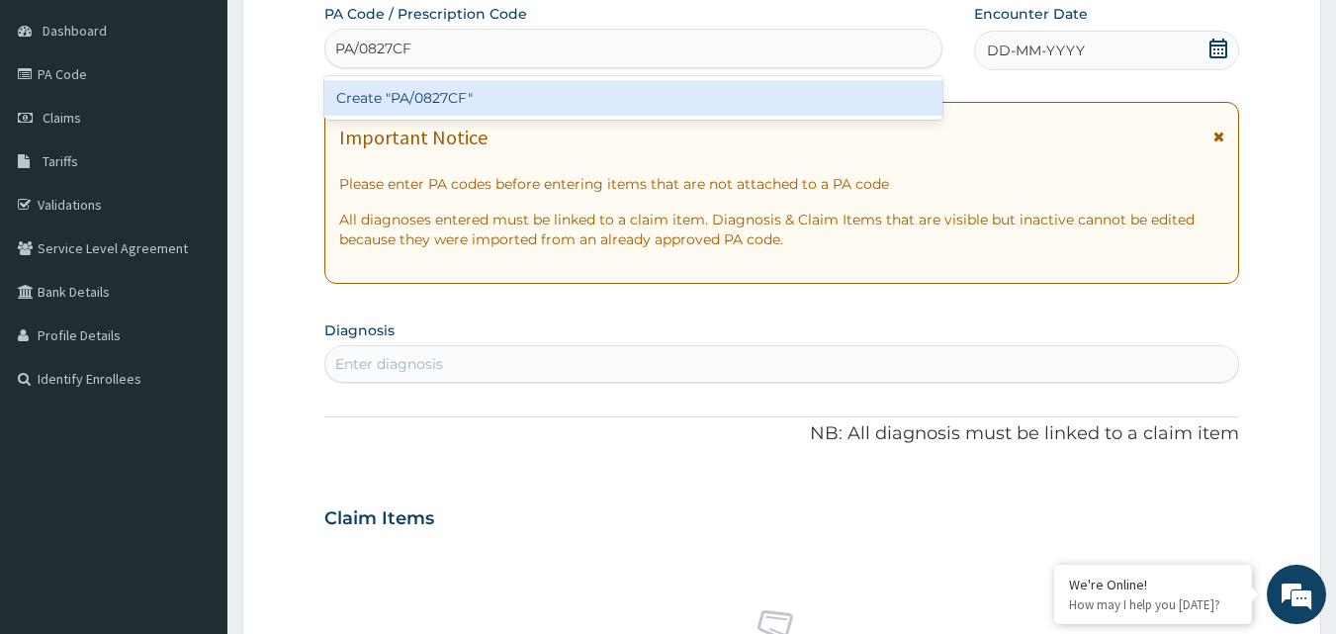
click at [749, 98] on div "Create "PA/0827CF"" at bounding box center [633, 98] width 619 height 36
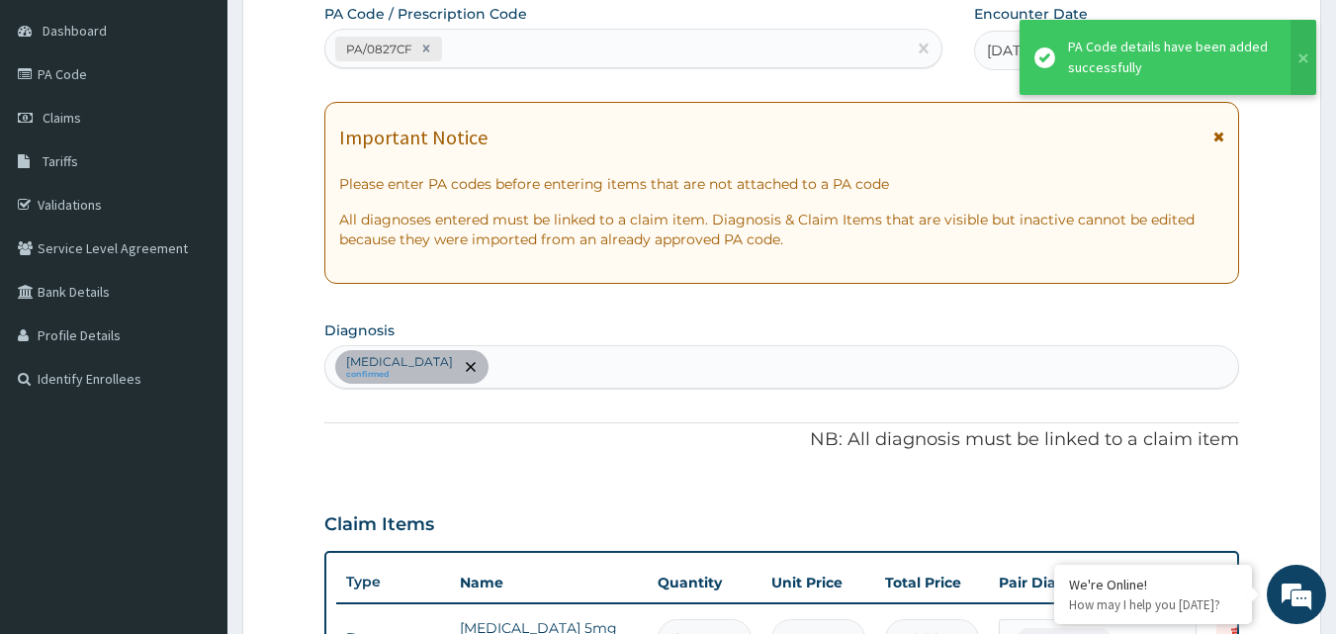
scroll to position [209, 0]
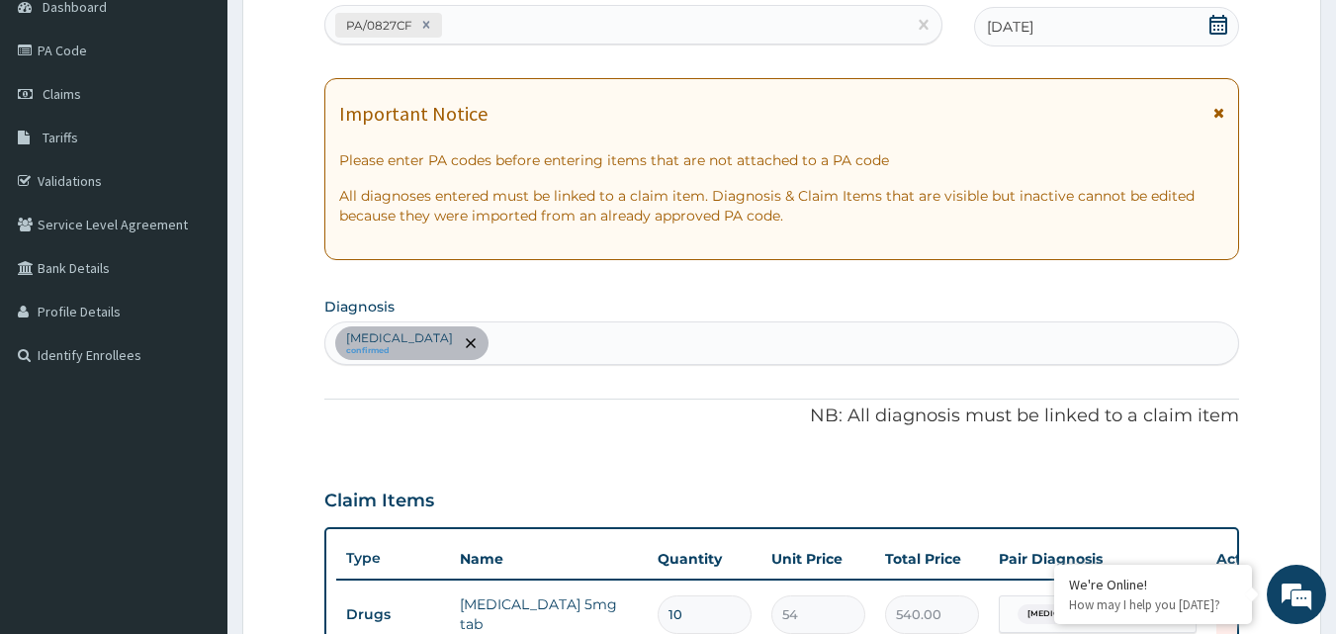
type input "9"
type input "486.00"
type input "8"
type input "432.00"
type input "9"
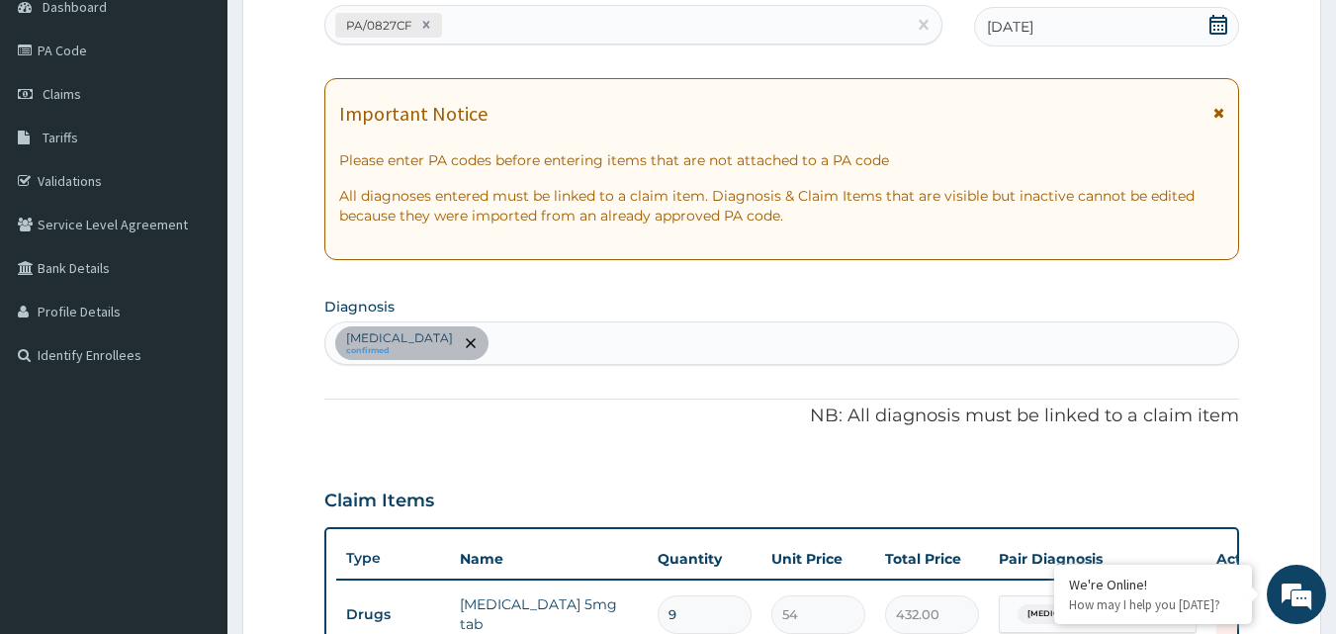
type input "486.00"
type input "10"
type input "540.00"
click at [1261, 325] on form "Step 2 of 2 PA Code / Prescription Code PA/0827CF Encounter Date [DATE] Importa…" at bounding box center [781, 476] width 1079 height 1161
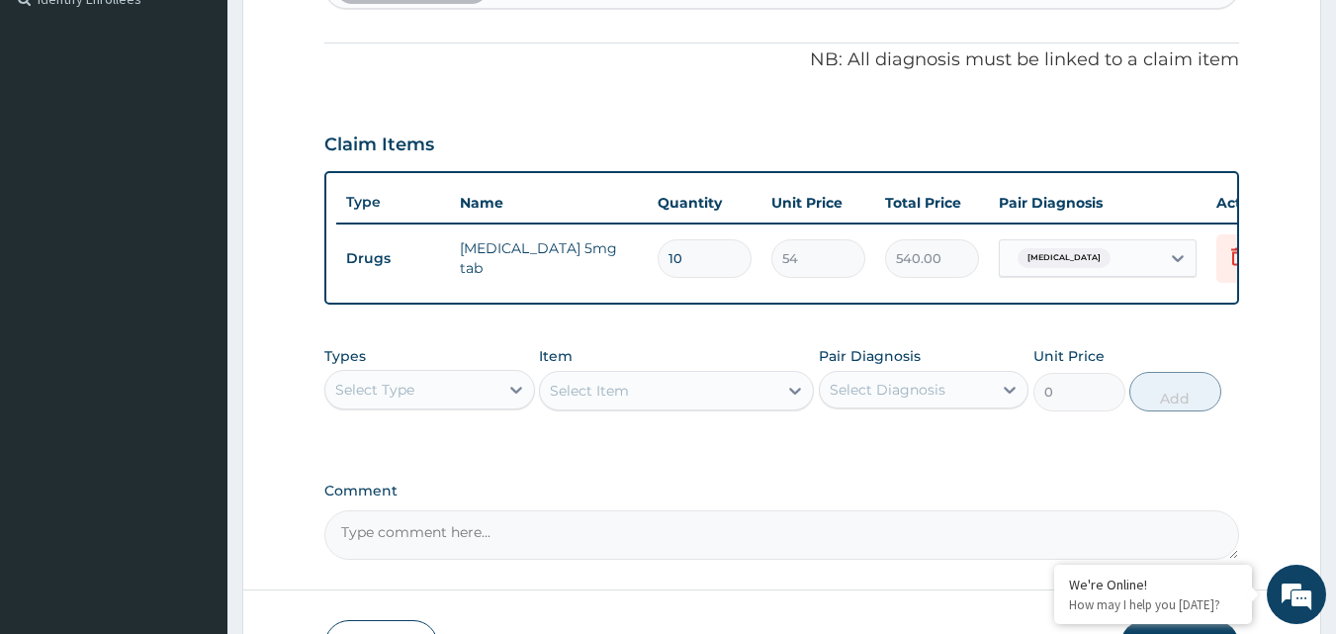
scroll to position [11, 0]
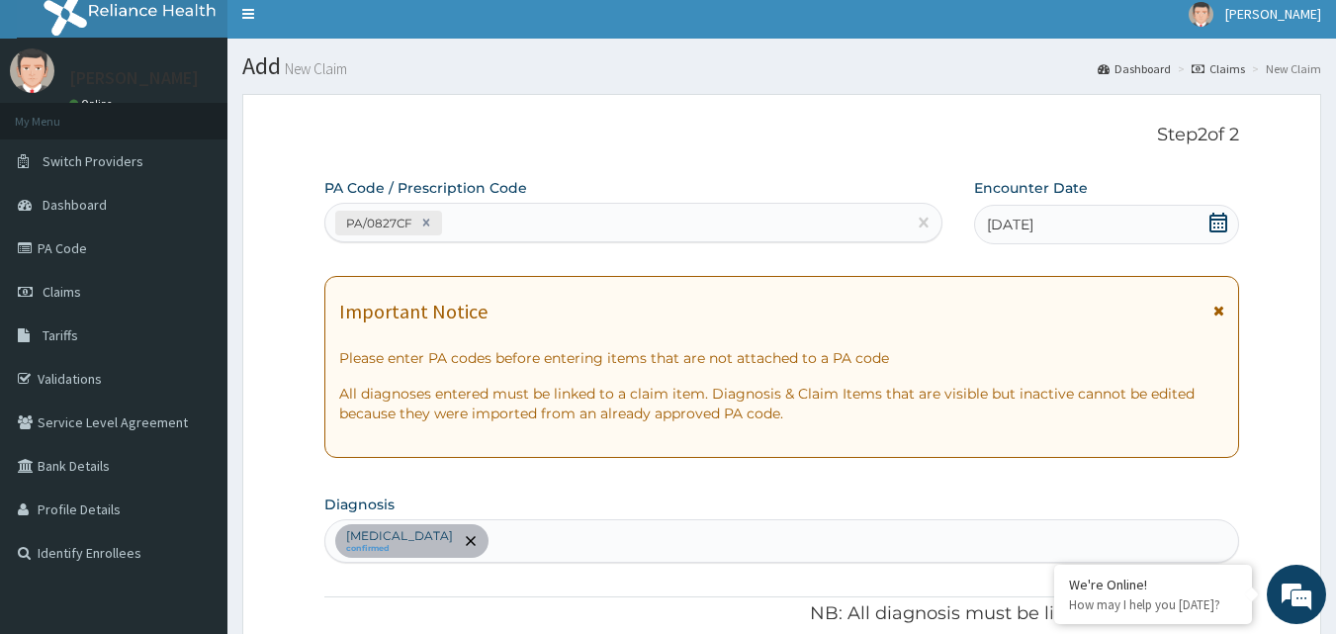
click at [670, 534] on div "[MEDICAL_DATA] confirmed" at bounding box center [782, 541] width 914 height 42
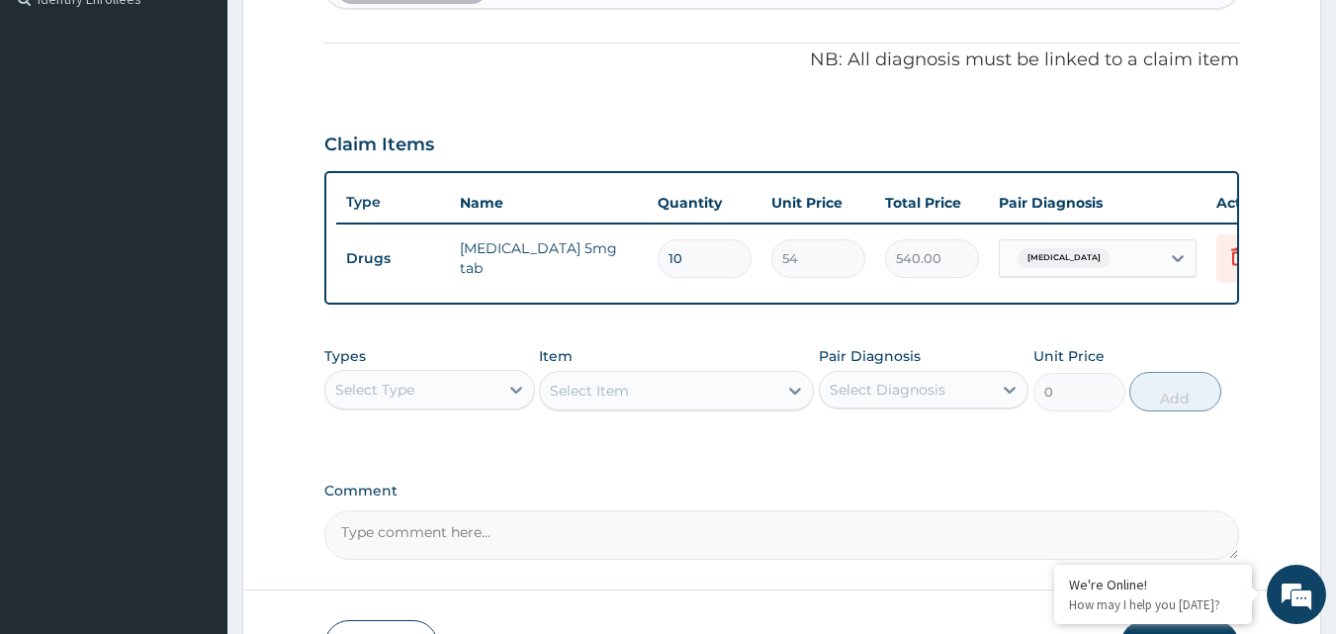
type input "upper respirat"
click at [1302, 476] on form "Step 2 of 2 PA Code / Prescription Code PA/0827CF Encounter Date [DATE] Importa…" at bounding box center [781, 120] width 1079 height 1161
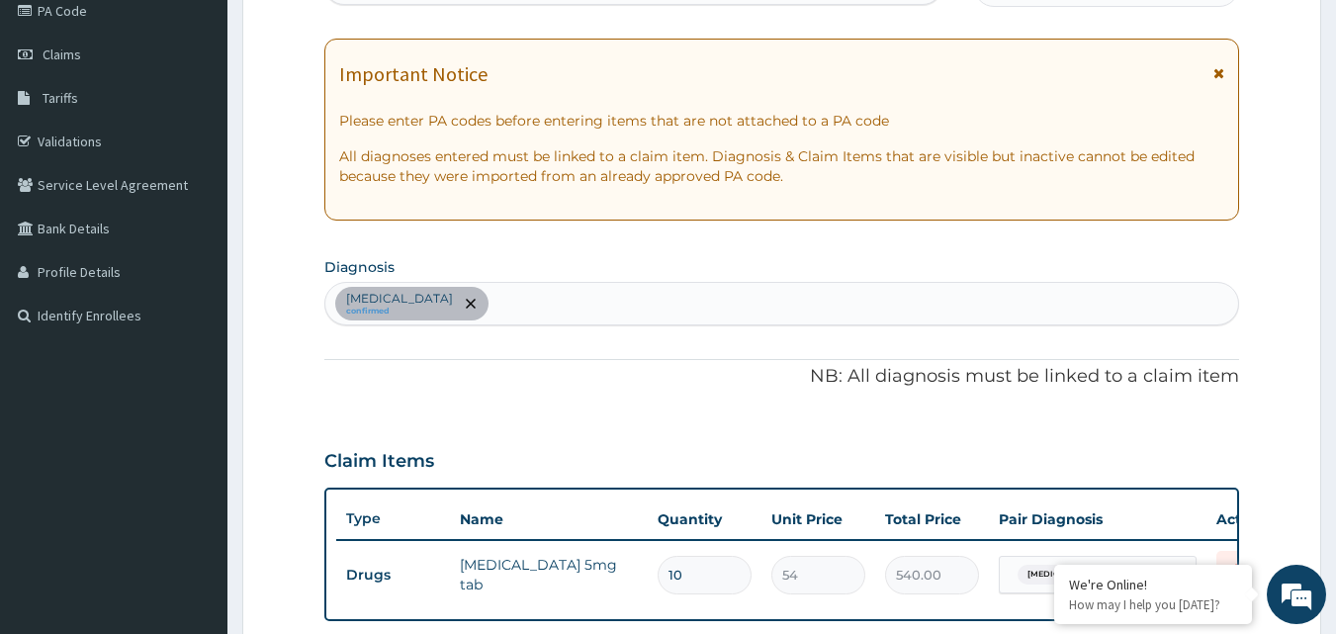
scroll to position [209, 0]
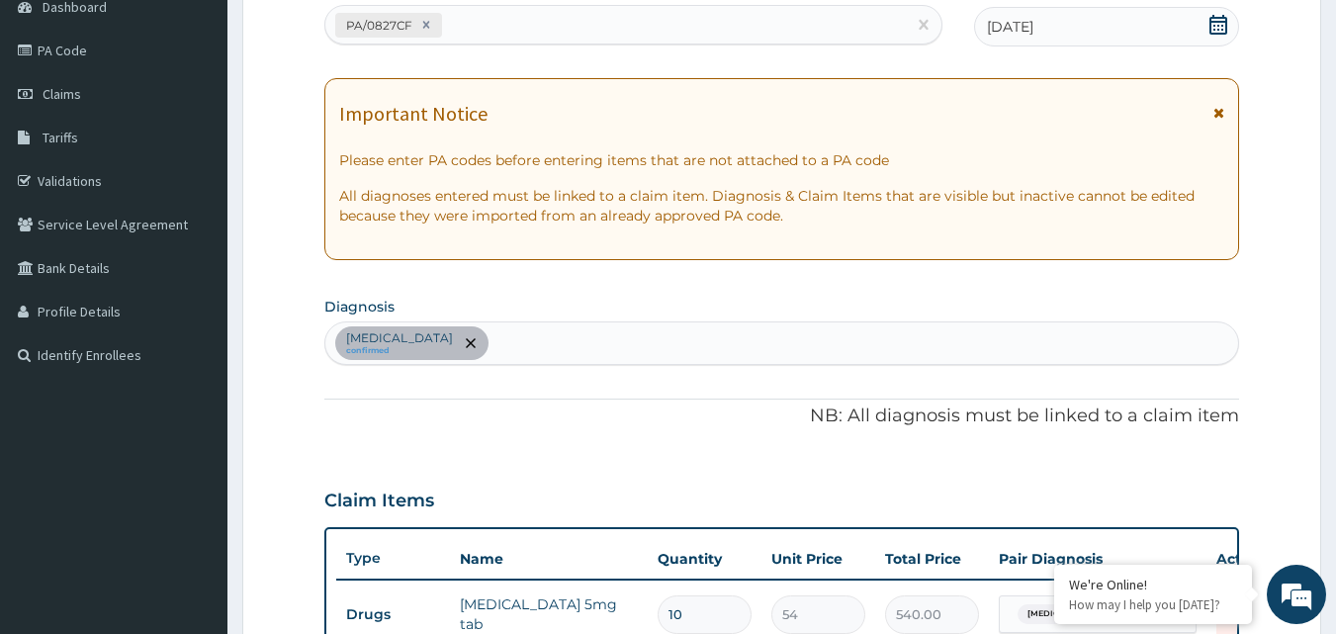
click at [656, 332] on div "[MEDICAL_DATA] confirmed" at bounding box center [782, 343] width 914 height 42
type input "upper respirat"
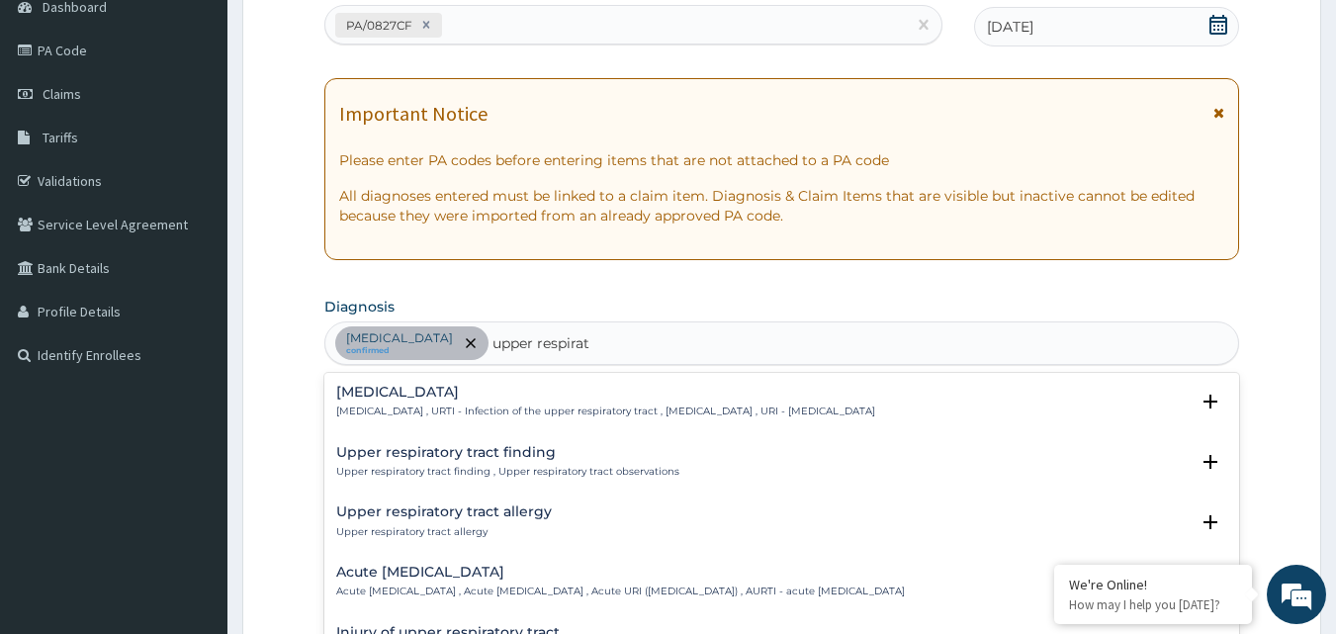
click at [491, 574] on h4 "Acute [MEDICAL_DATA]" at bounding box center [620, 572] width 569 height 15
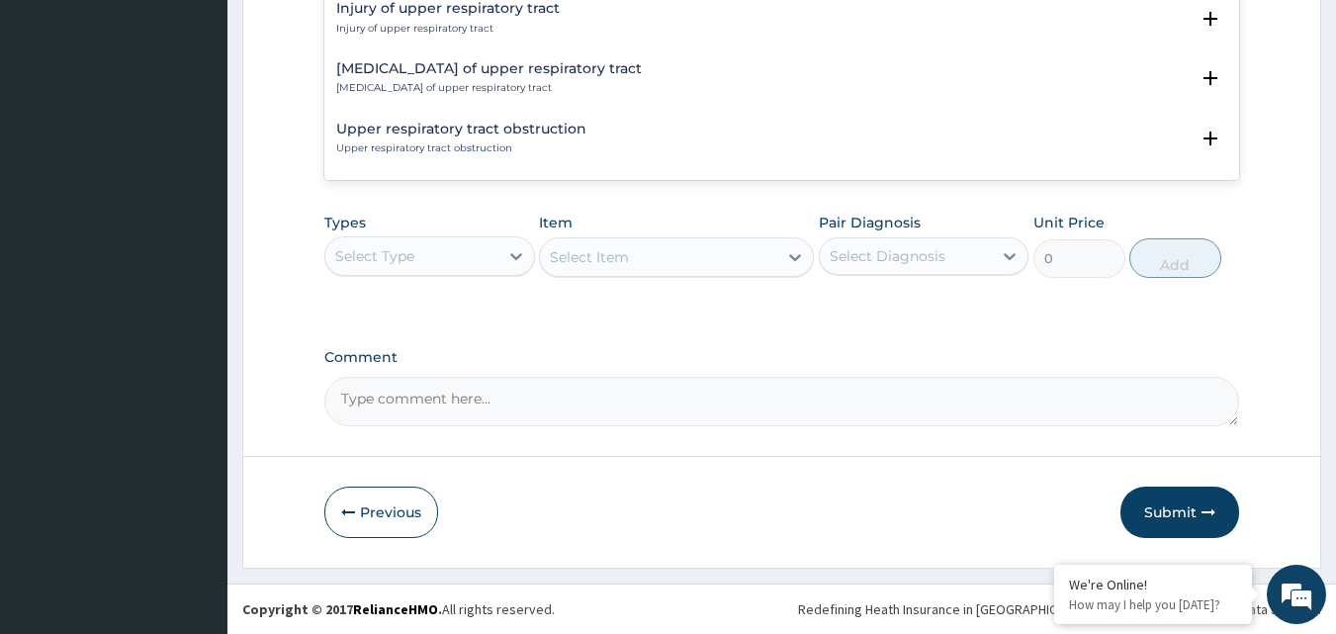
scroll to position [159, 0]
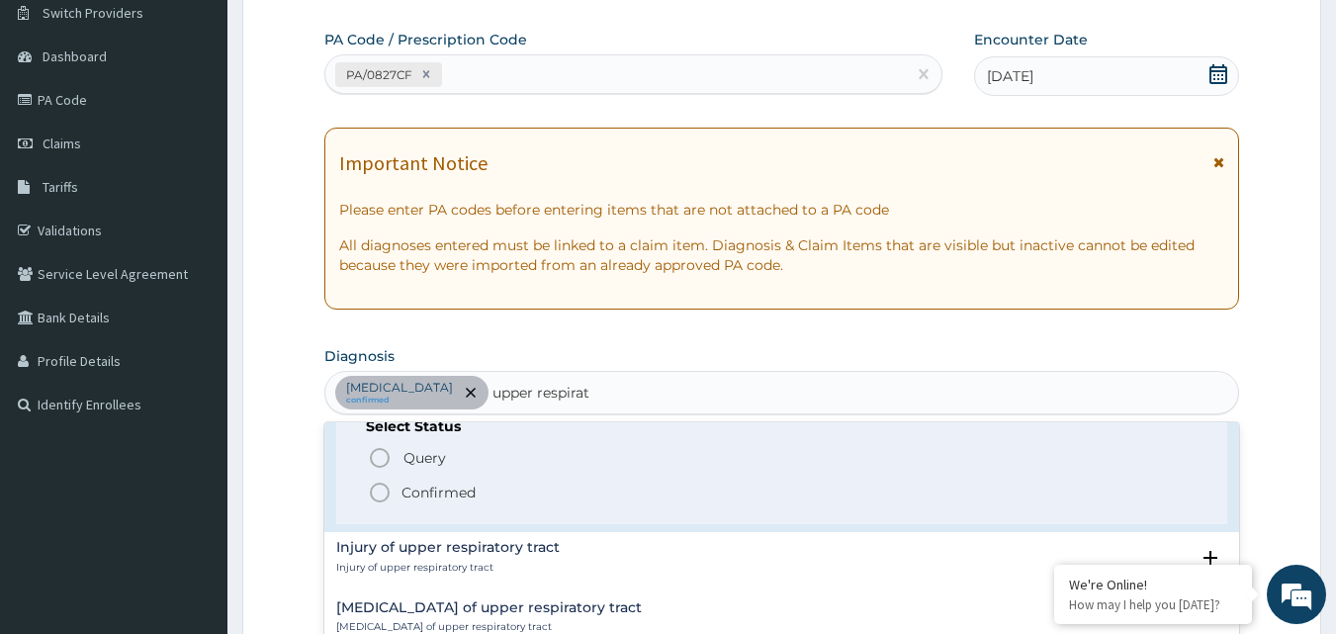
click at [377, 493] on icon "status option filled" at bounding box center [380, 493] width 24 height 24
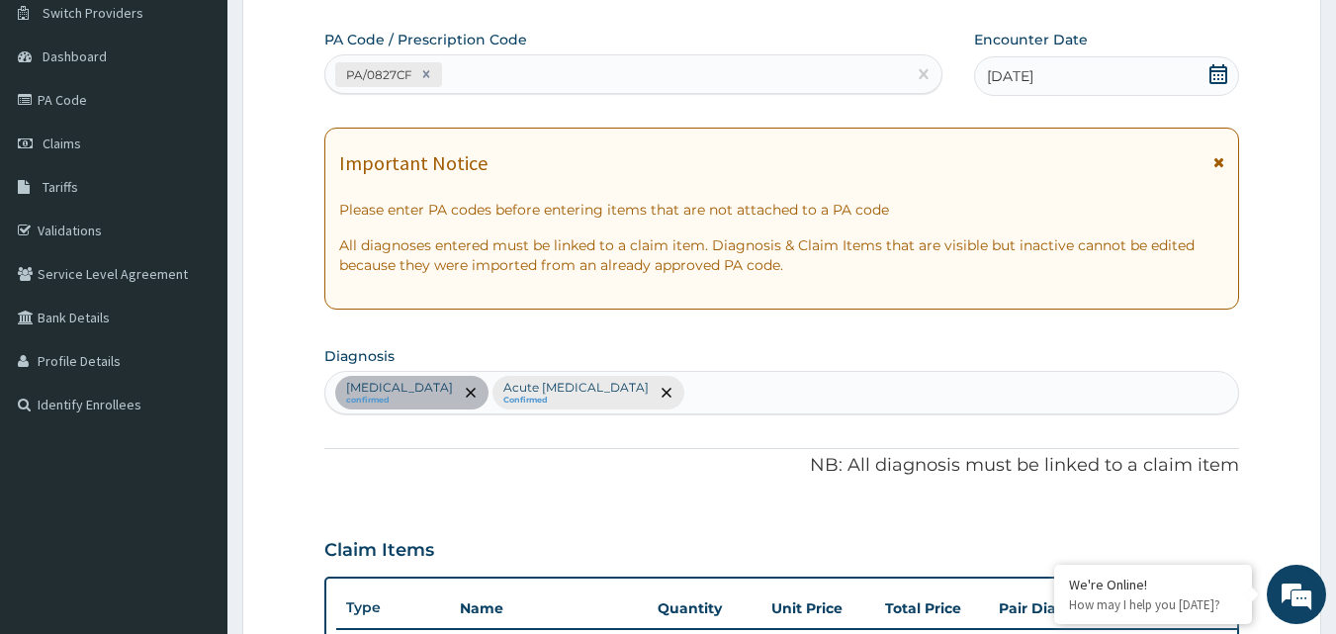
click at [1168, 526] on div "Claim Items" at bounding box center [782, 545] width 916 height 51
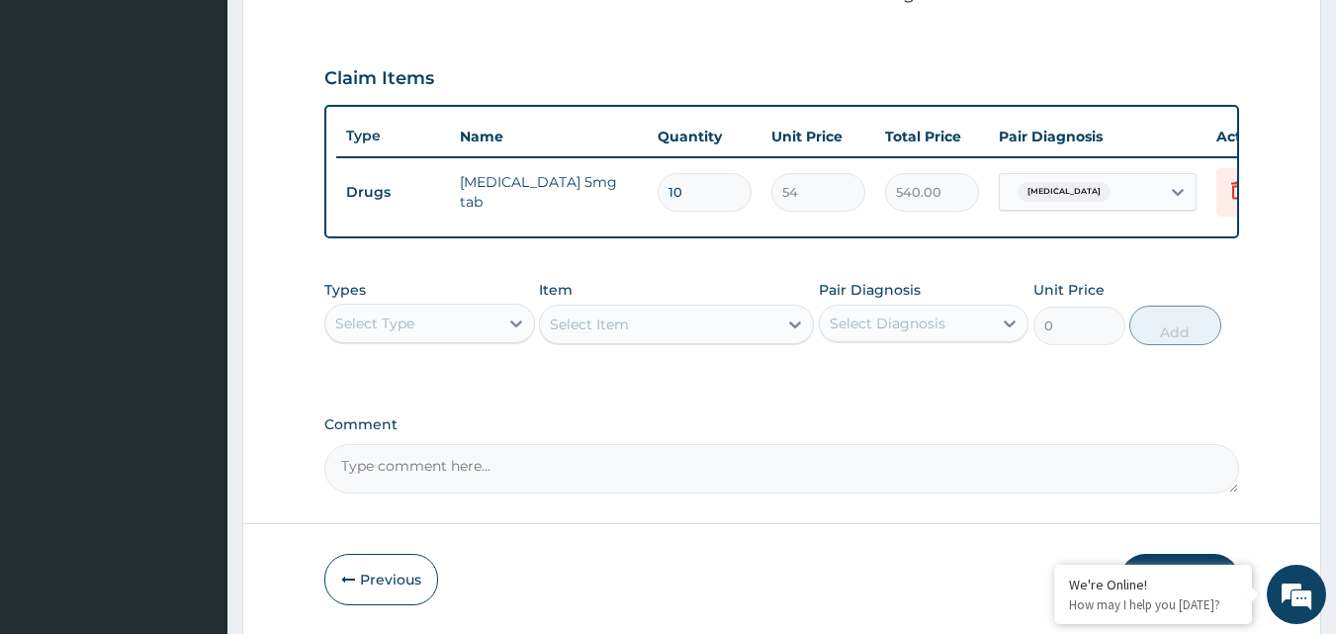
scroll to position [634, 0]
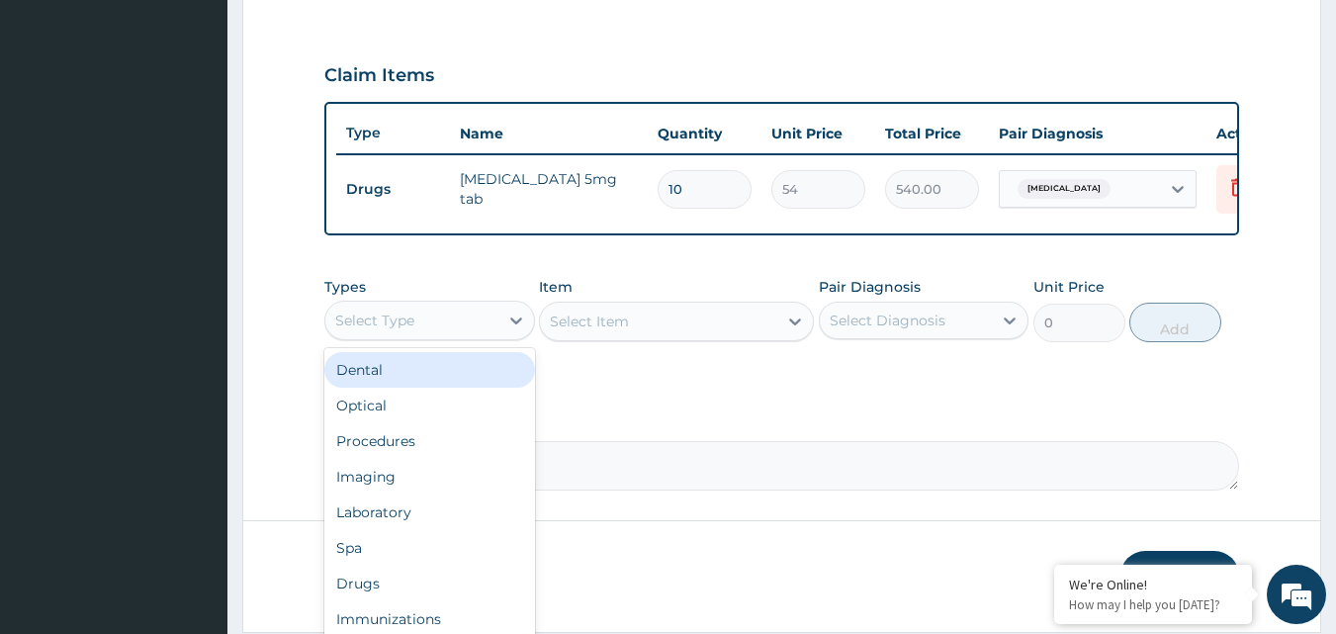
click at [462, 336] on div "Select Type" at bounding box center [411, 321] width 173 height 32
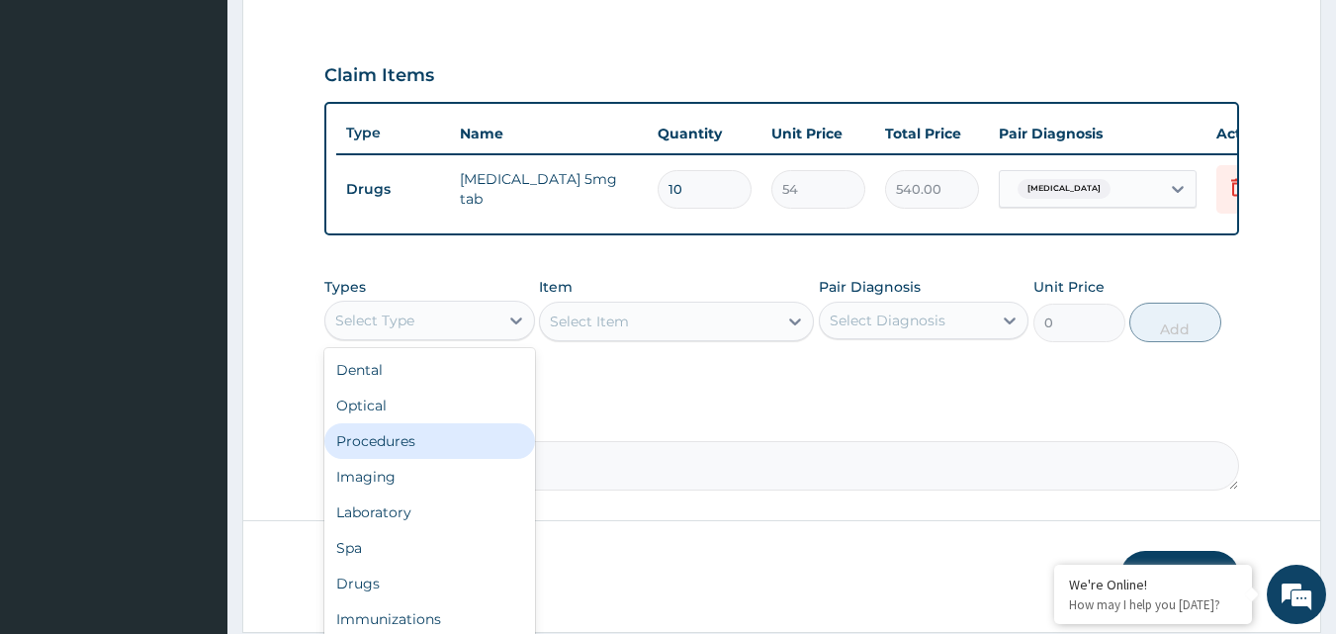
click at [387, 459] on div "Procedures" at bounding box center [429, 441] width 211 height 36
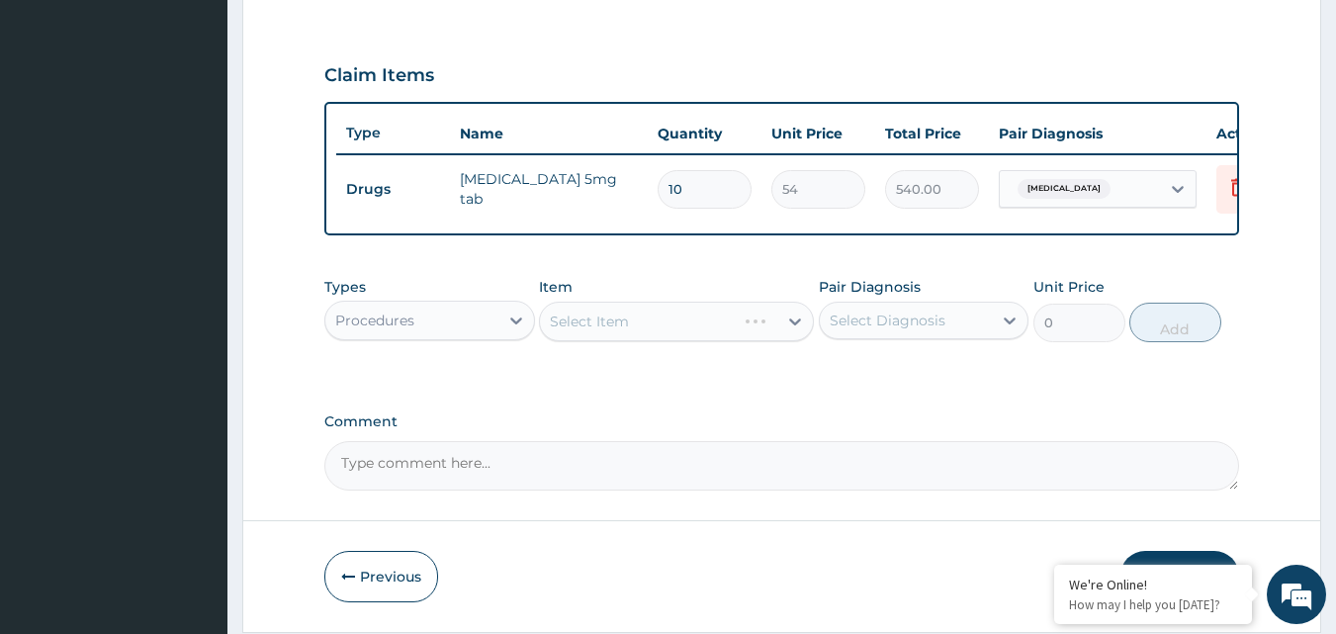
click at [707, 333] on div "Select Item" at bounding box center [676, 322] width 275 height 40
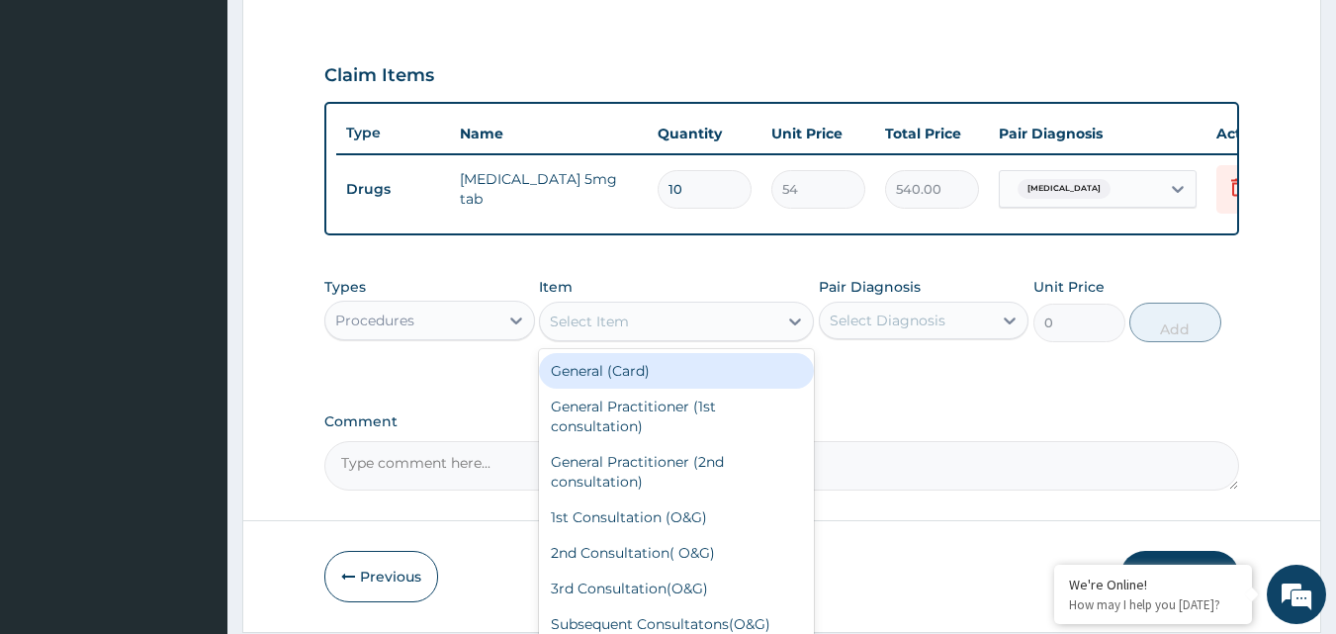
click at [710, 335] on div "Select Item" at bounding box center [658, 322] width 237 height 32
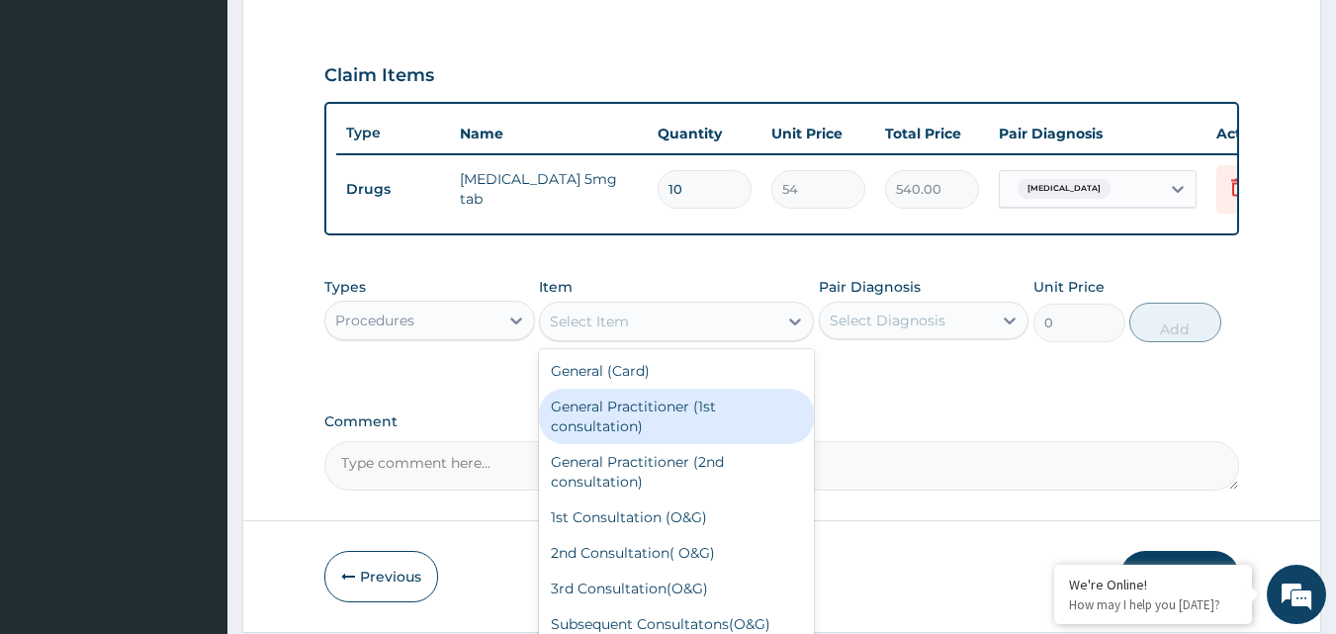
click at [696, 428] on div "General Practitioner (1st consultation)" at bounding box center [676, 416] width 275 height 55
type input "3000"
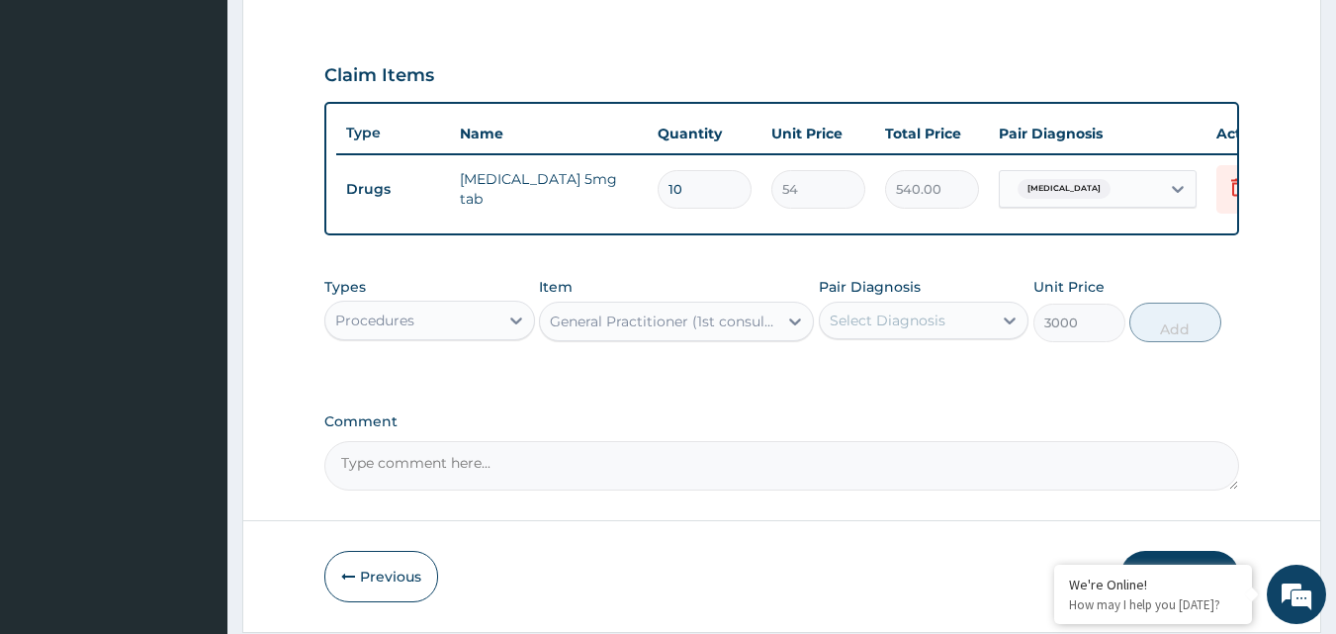
click at [915, 330] on div "Select Diagnosis" at bounding box center [888, 320] width 116 height 20
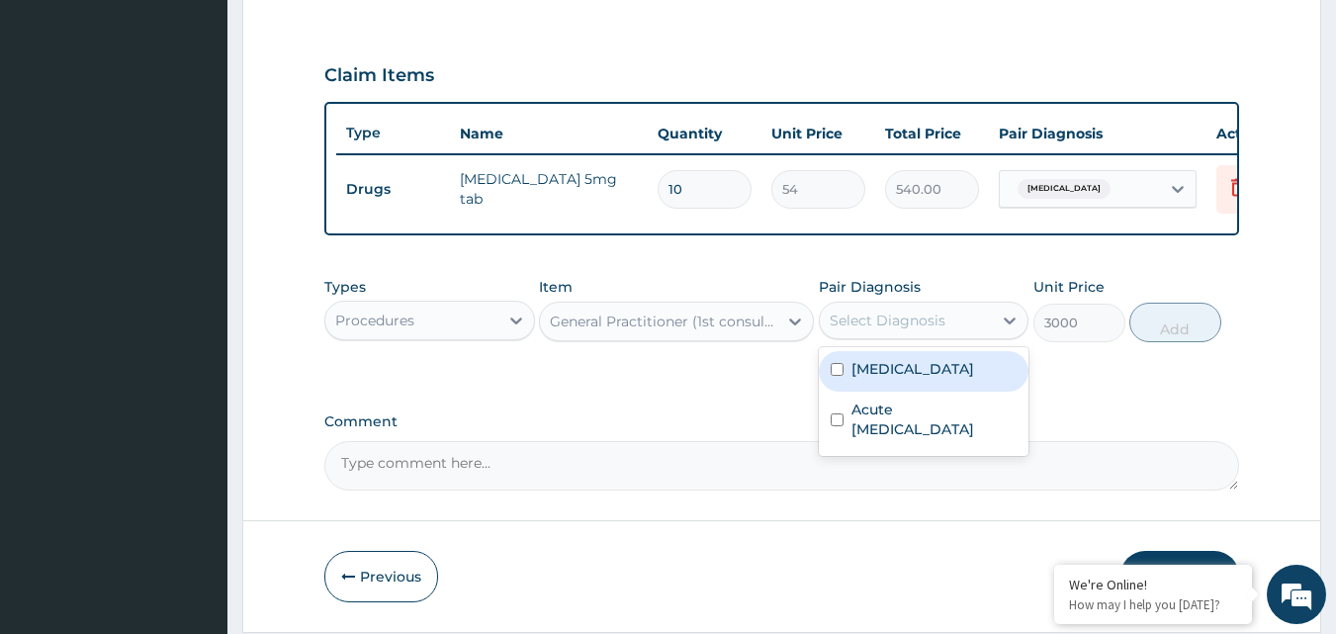
click at [839, 376] on input "checkbox" at bounding box center [837, 369] width 13 height 13
checkbox input "true"
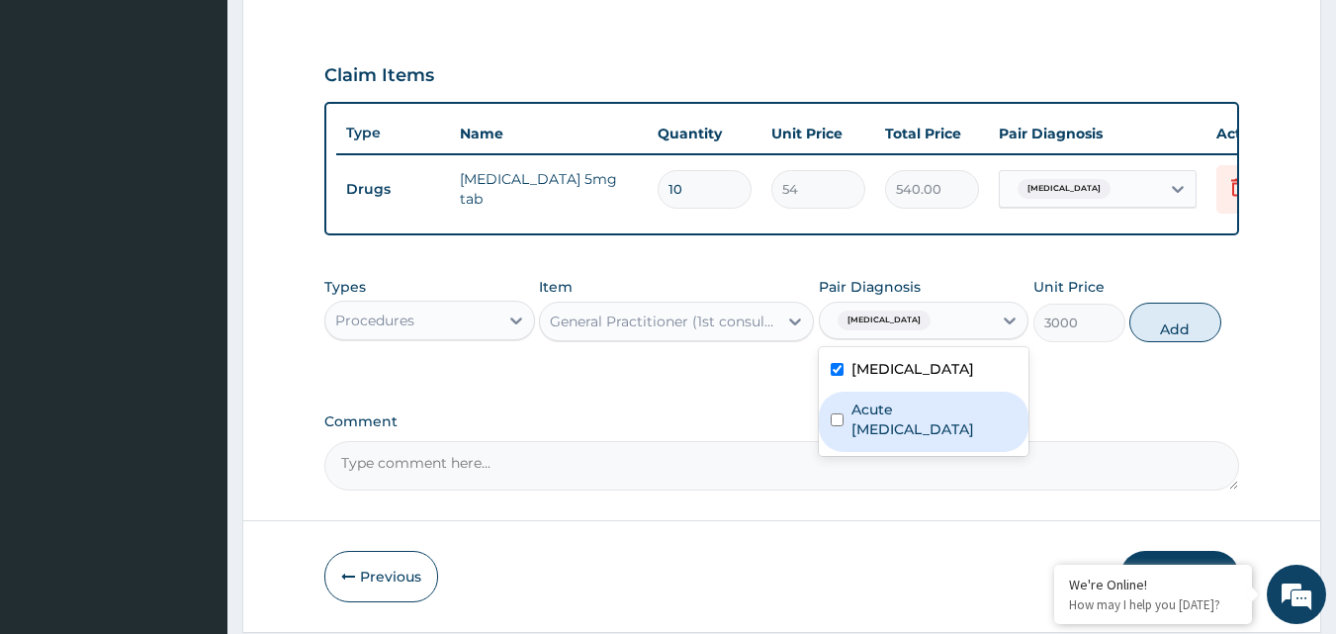
click at [836, 426] on input "checkbox" at bounding box center [837, 419] width 13 height 13
checkbox input "true"
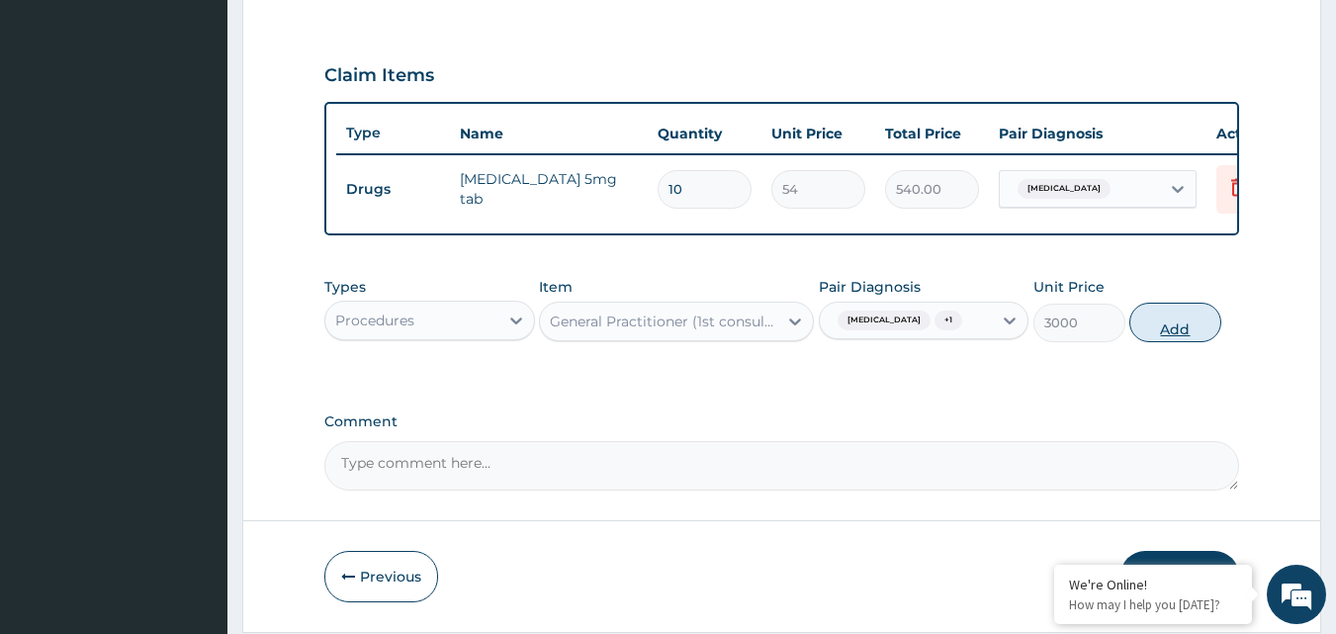
click at [1188, 342] on button "Add" at bounding box center [1175, 323] width 92 height 40
type input "0"
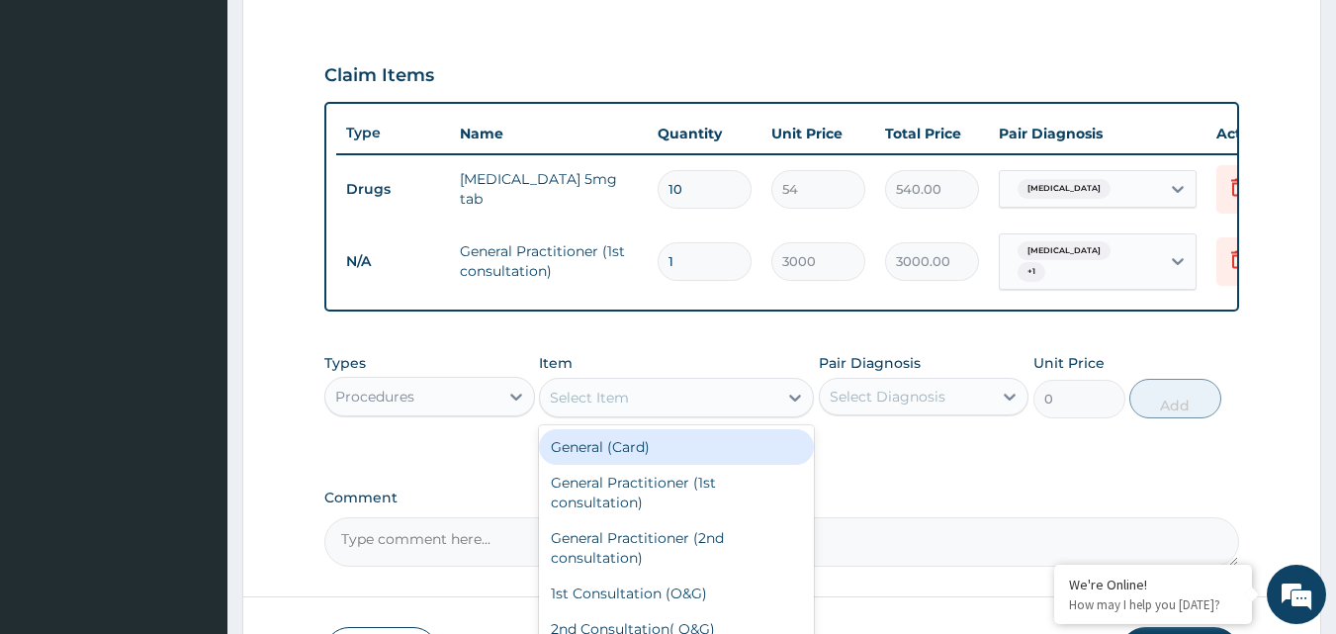
click at [647, 407] on div "Select Item" at bounding box center [658, 398] width 237 height 32
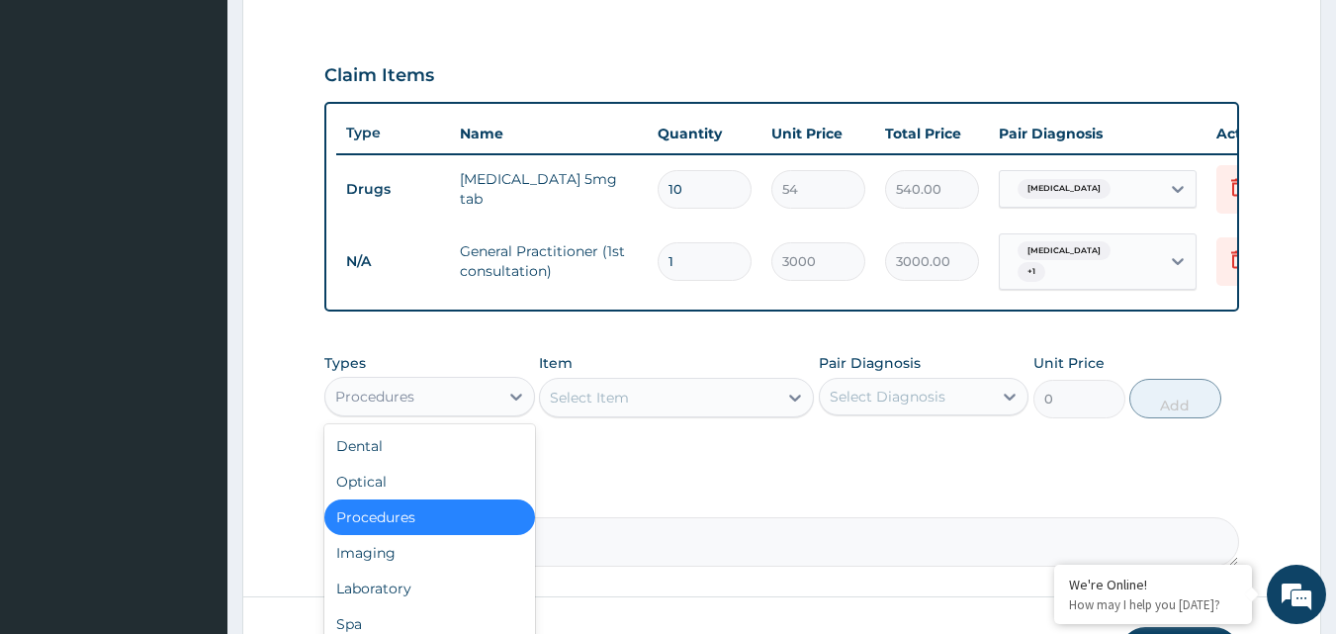
click at [409, 406] on div "Procedures" at bounding box center [374, 397] width 79 height 20
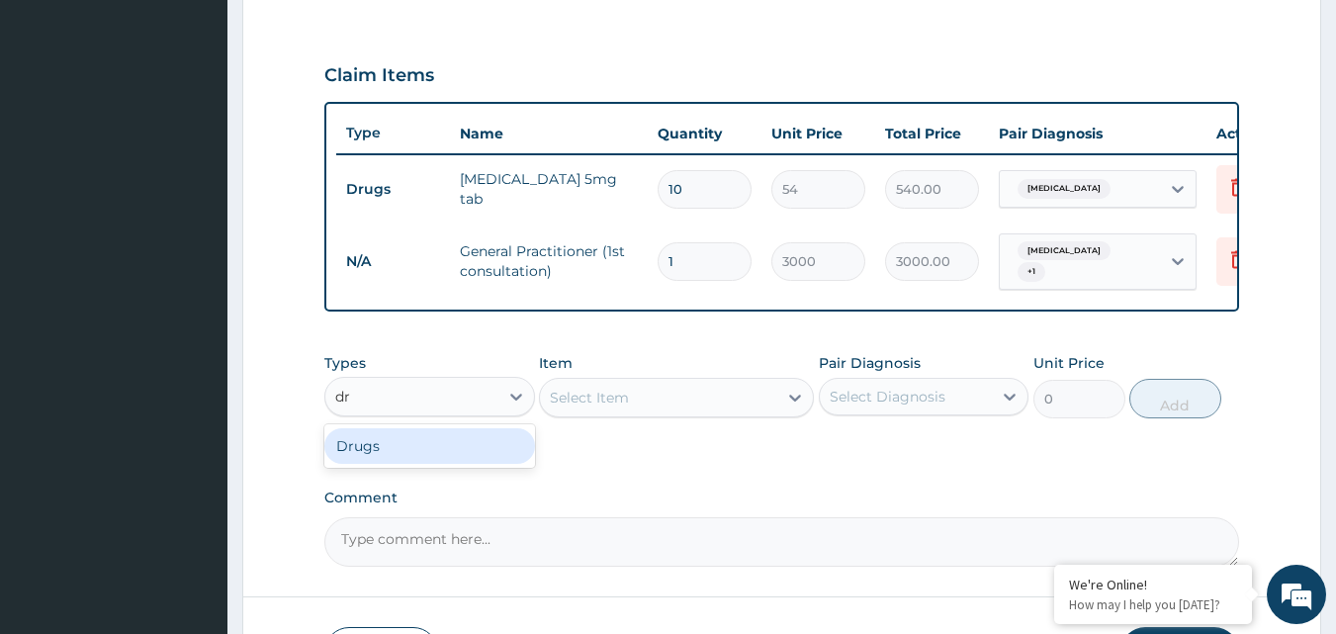
type input "dru"
click at [409, 454] on div "Drugs" at bounding box center [429, 446] width 211 height 36
click at [707, 400] on div "Select Item" at bounding box center [658, 398] width 237 height 32
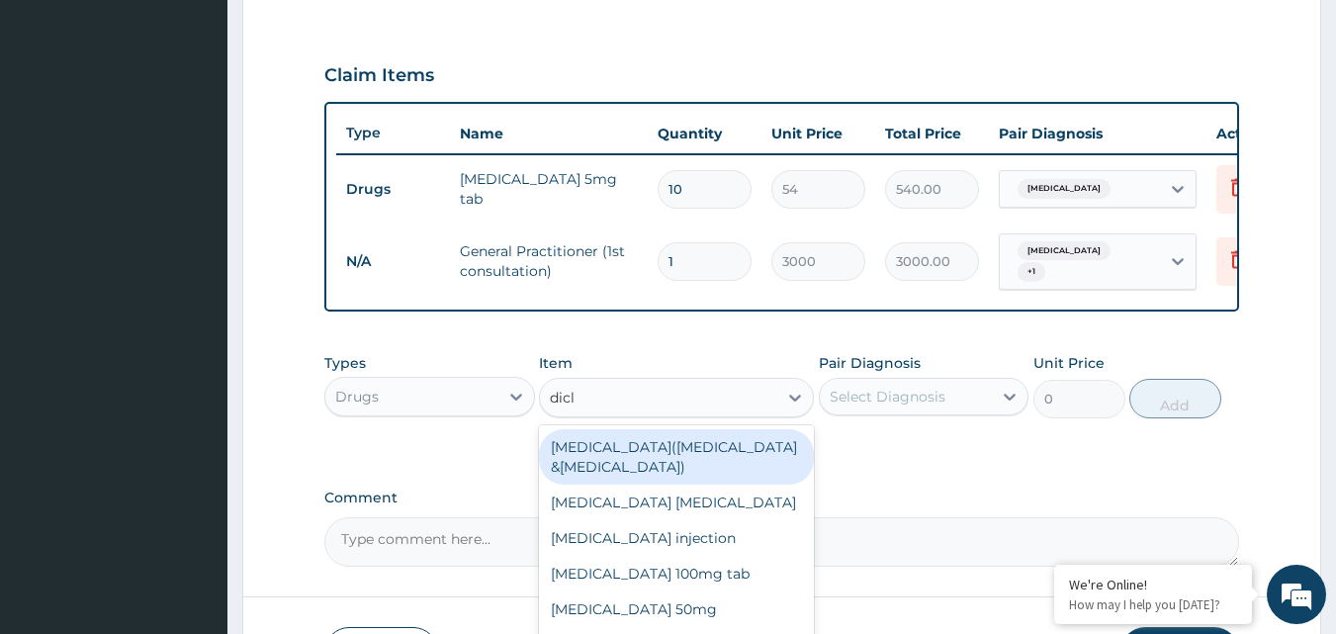
type input "diclo"
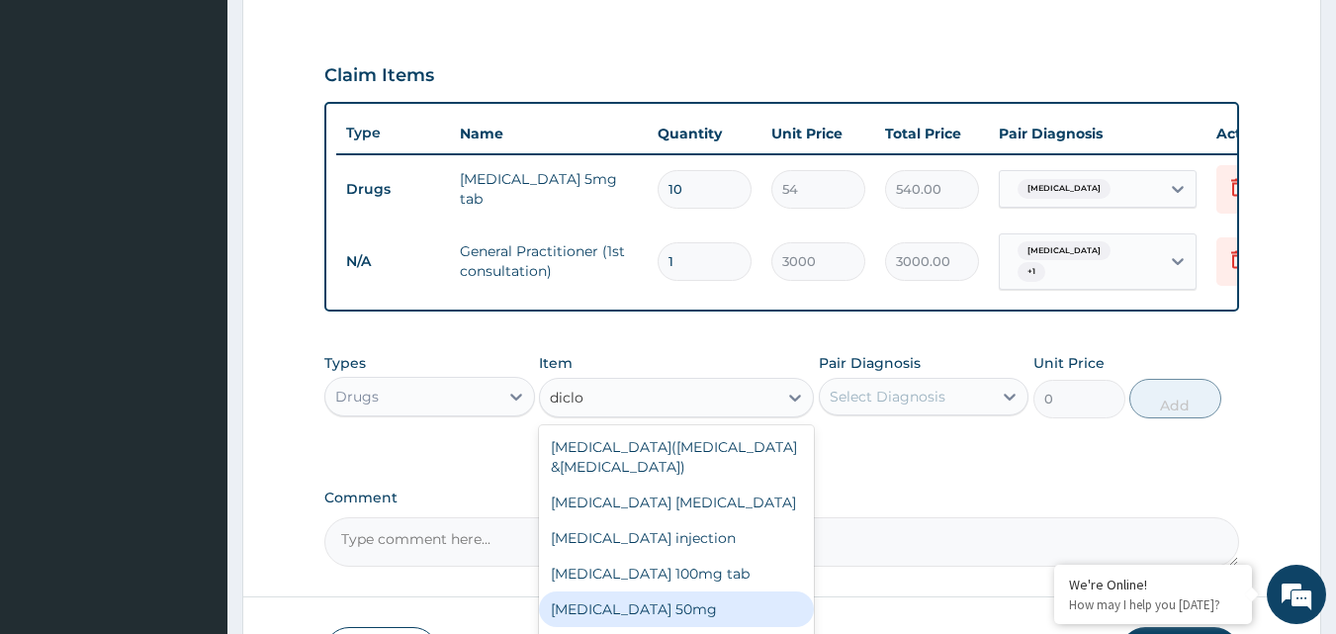
click at [656, 613] on div "[MEDICAL_DATA] 50mg" at bounding box center [676, 609] width 275 height 36
type input "42"
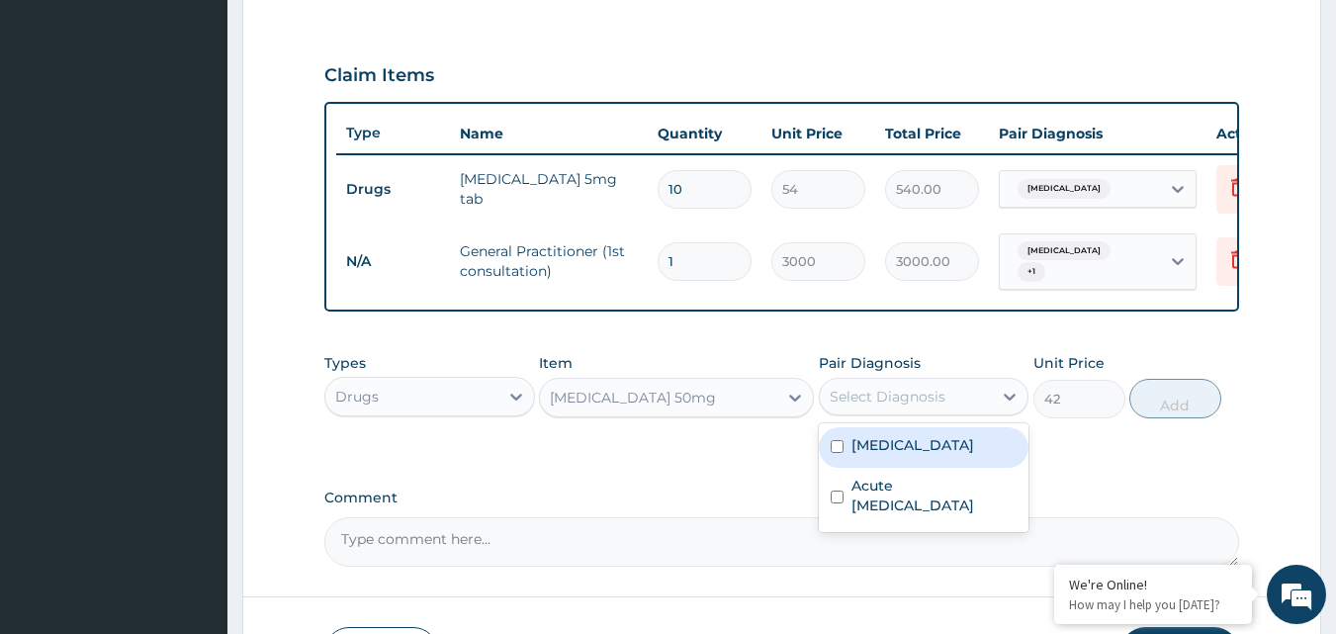
click at [896, 403] on div "Select Diagnosis" at bounding box center [888, 397] width 116 height 20
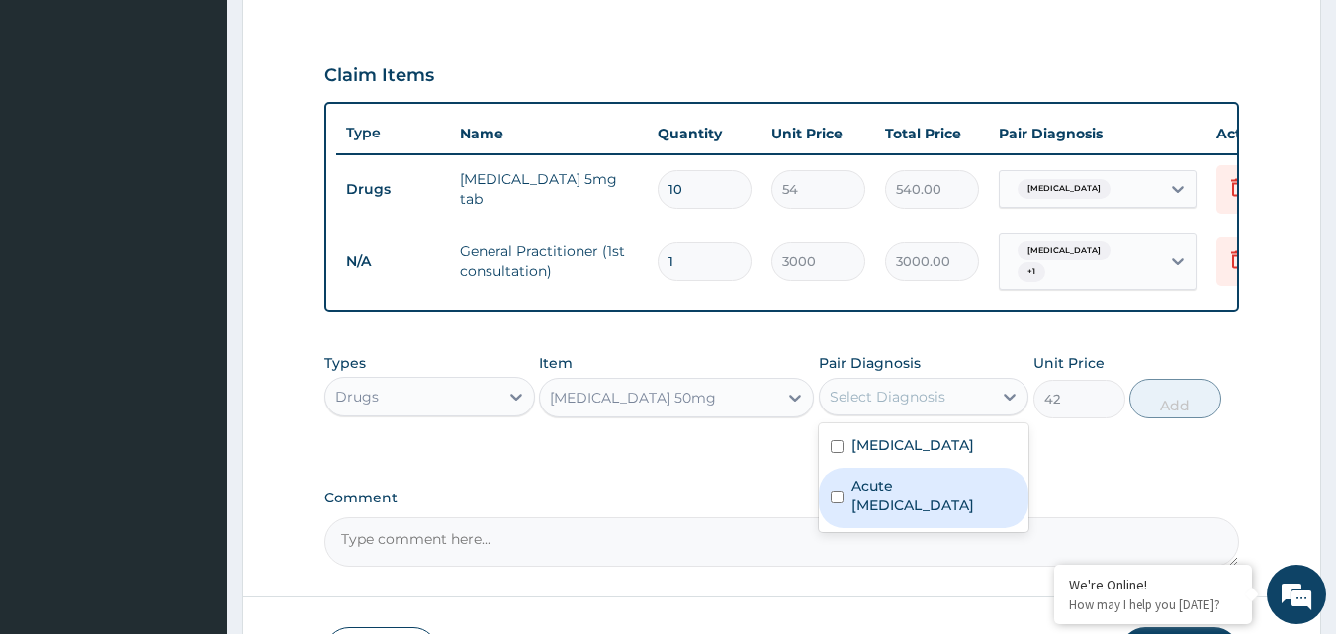
click at [835, 502] on input "checkbox" at bounding box center [837, 496] width 13 height 13
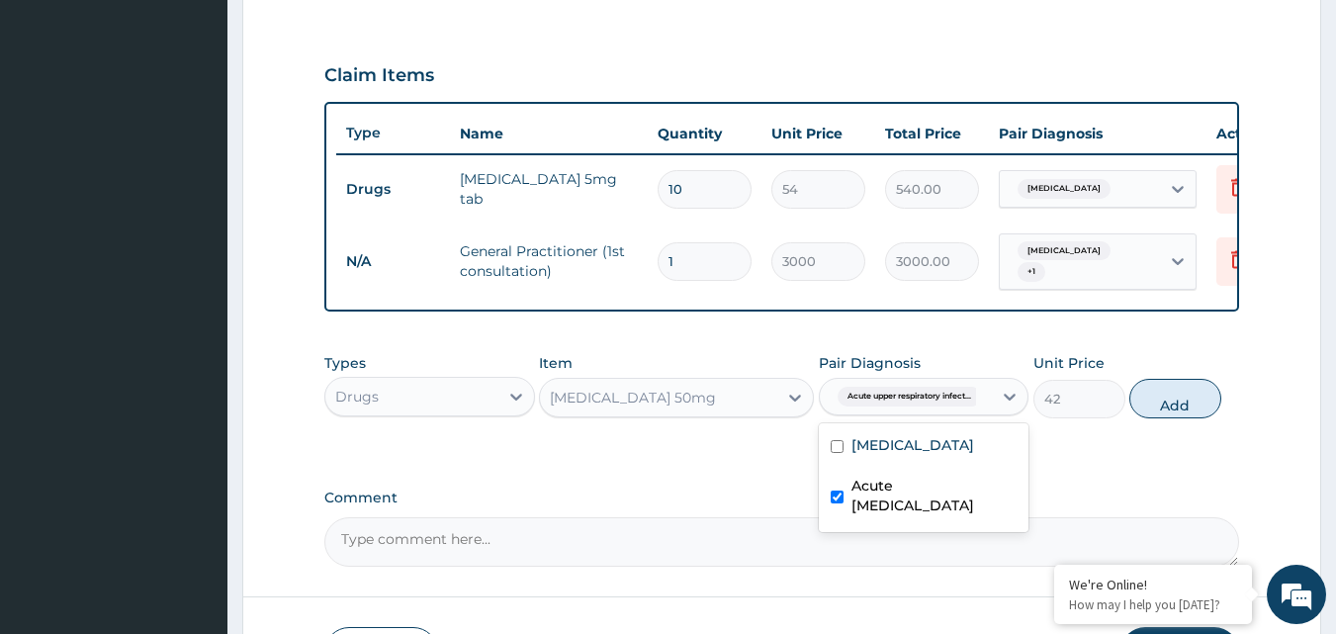
click at [839, 503] on input "checkbox" at bounding box center [837, 496] width 13 height 13
checkbox input "false"
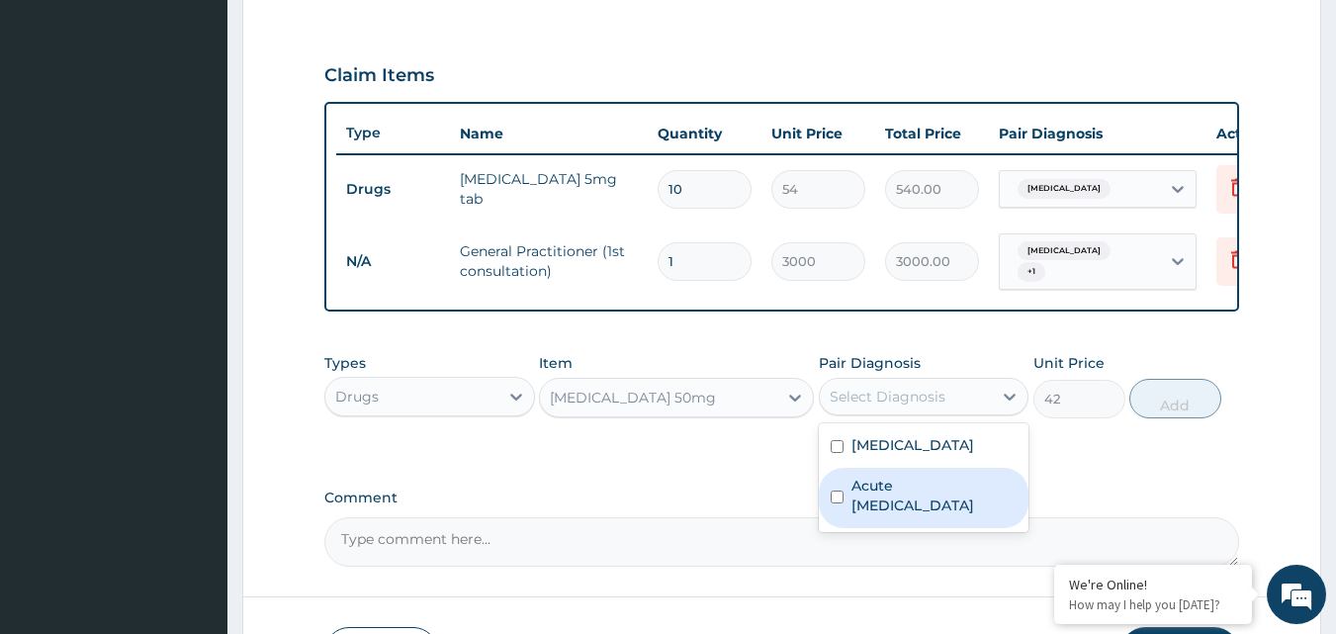
click at [1246, 337] on form "Step 2 of 2 PA Code / Prescription Code PA/0827CF Encounter Date [DATE] Importa…" at bounding box center [781, 90] width 1079 height 1238
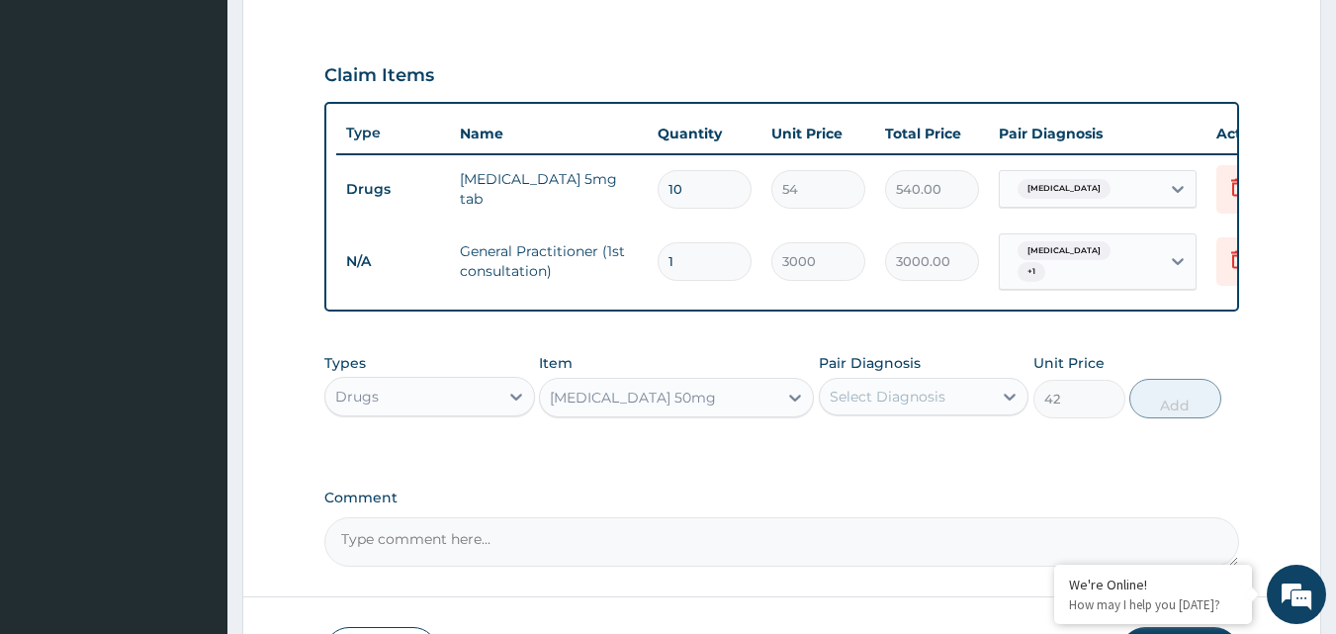
scroll to position [80, 0]
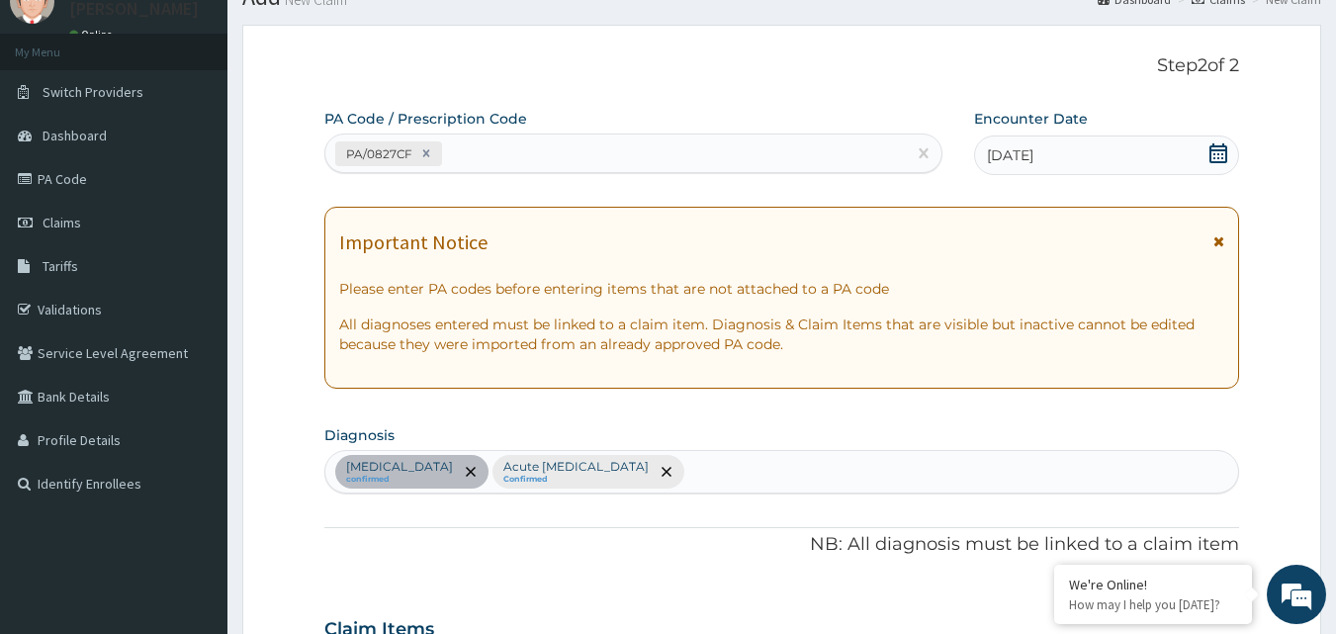
click at [866, 471] on div "[MEDICAL_DATA] confirmed Acute [MEDICAL_DATA] Confirmed" at bounding box center [782, 472] width 914 height 42
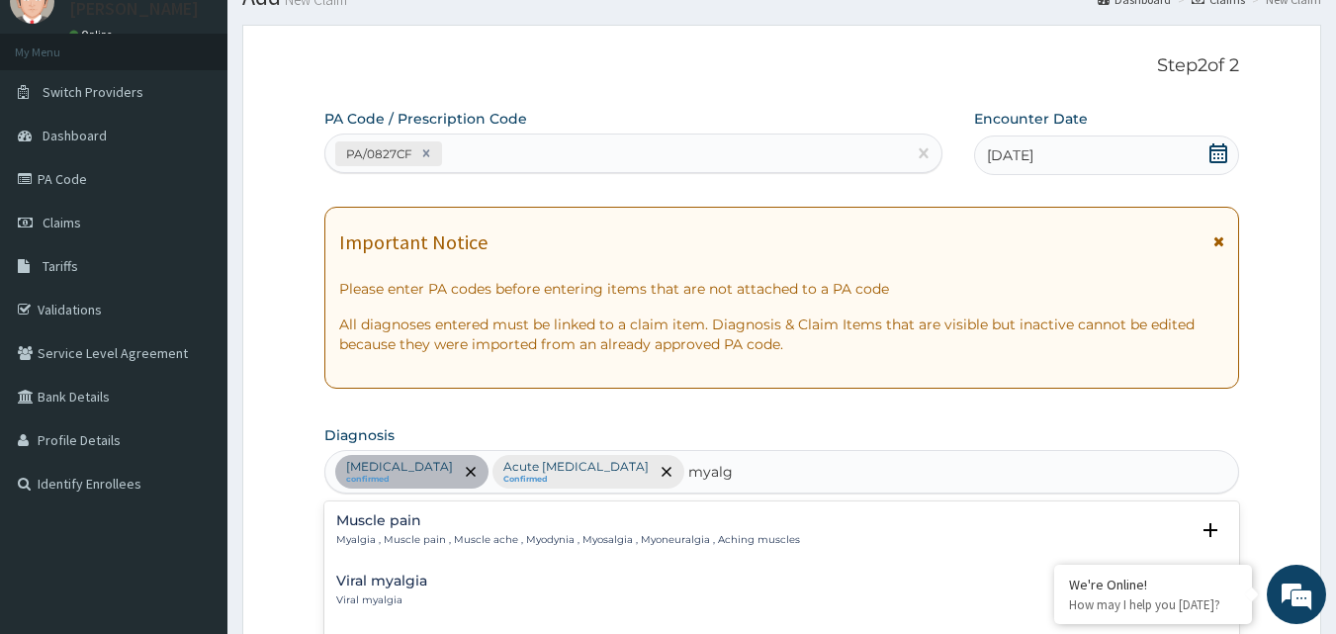
type input "myalgia"
click at [422, 539] on p "Myalgia , Muscle pain , Muscle ache , Myodynia , Myosalgia , Myoneuralgia , Ach…" at bounding box center [568, 540] width 464 height 14
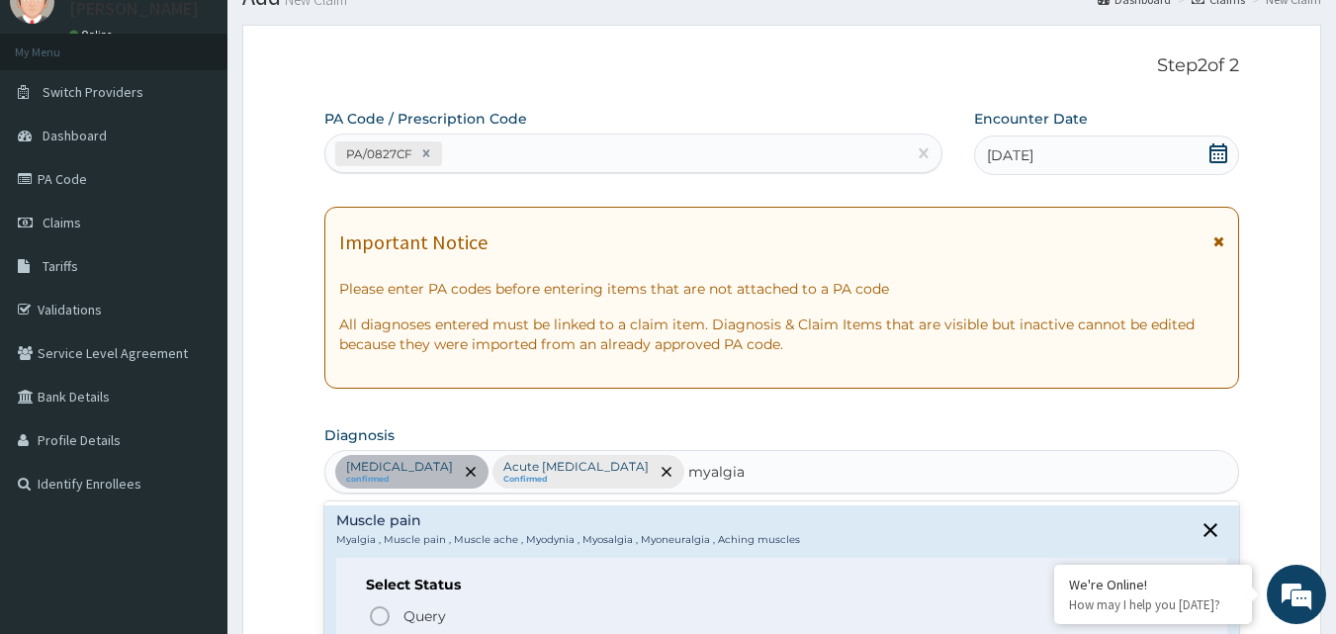
scroll to position [634, 0]
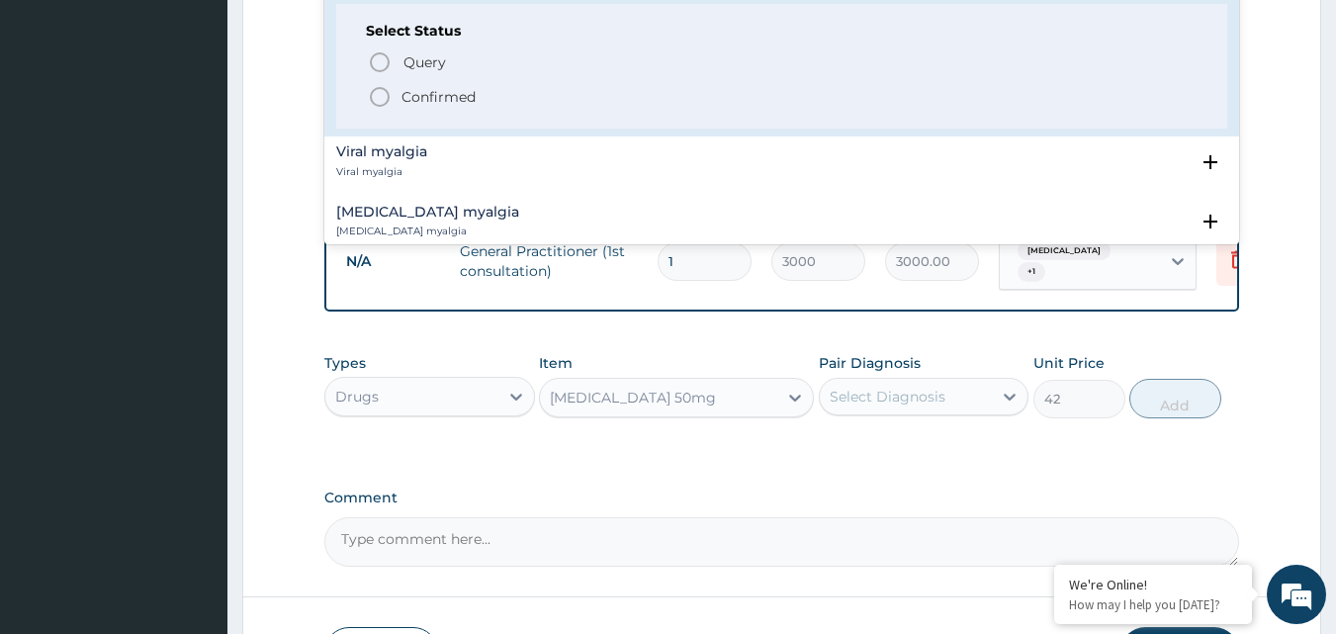
click at [387, 93] on circle "status option filled" at bounding box center [380, 97] width 18 height 18
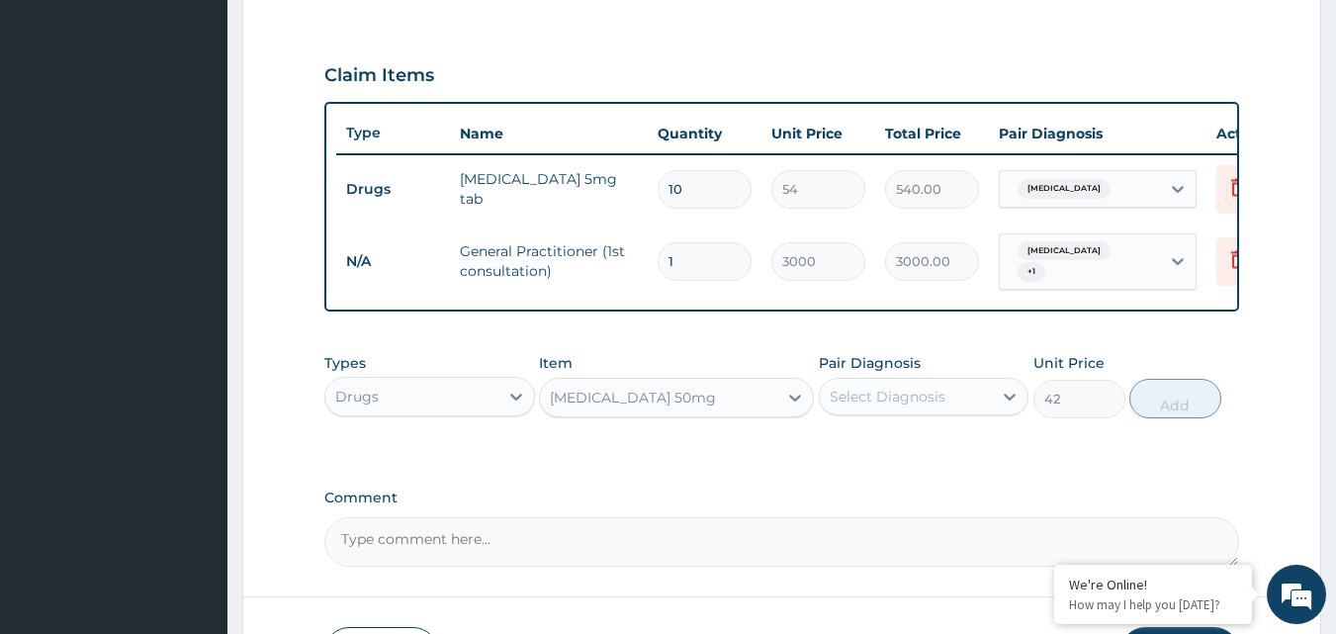
scroll to position [80, 0]
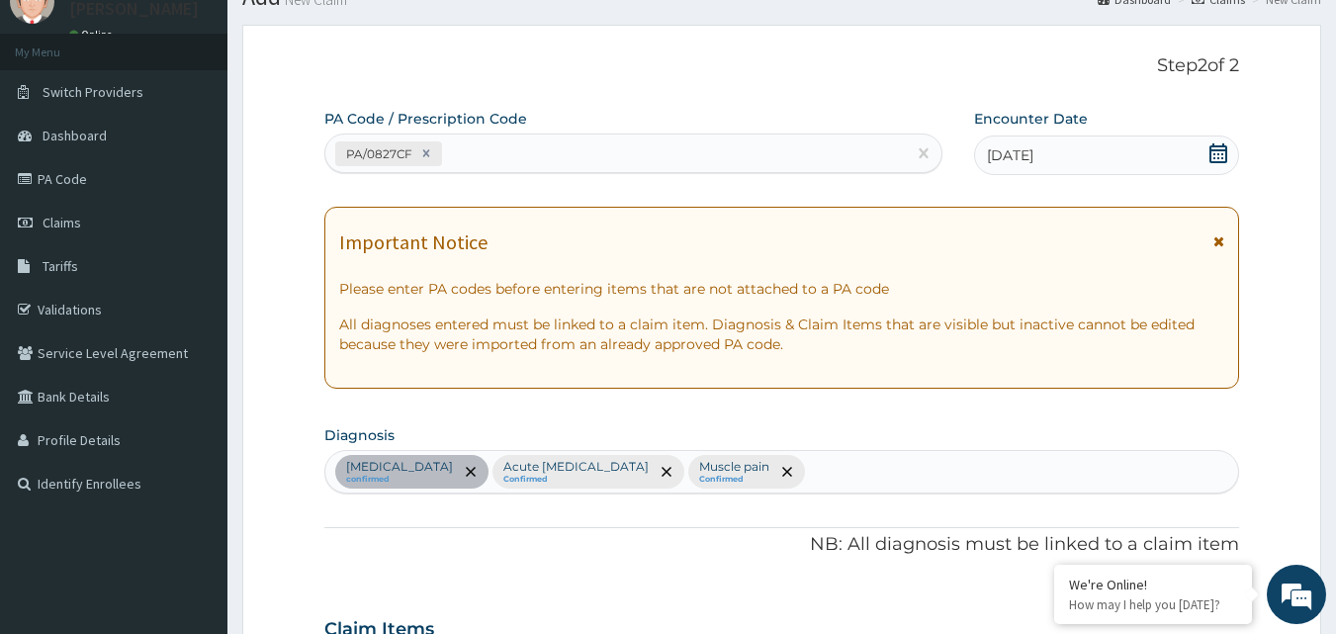
click at [1288, 493] on form "Step 2 of 2 PA Code / Prescription Code PA/0827CF Encounter Date [DATE] Importa…" at bounding box center [781, 644] width 1079 height 1238
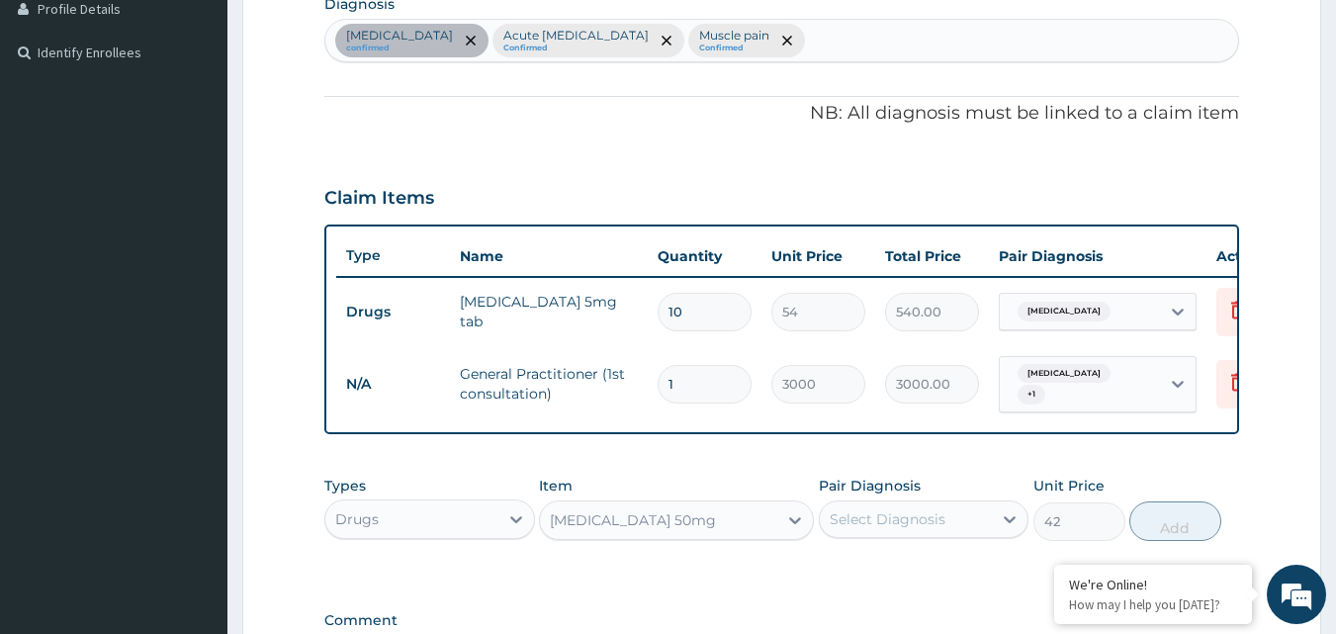
scroll to position [515, 0]
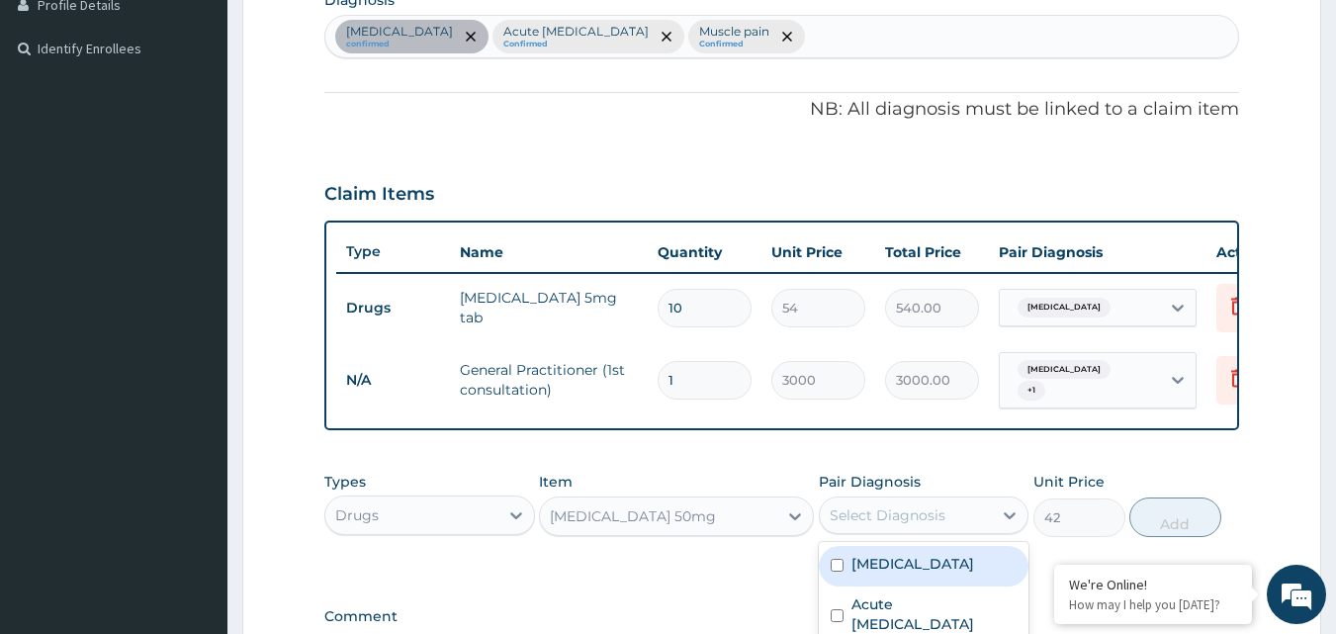
click at [900, 525] on div "Select Diagnosis" at bounding box center [888, 515] width 116 height 20
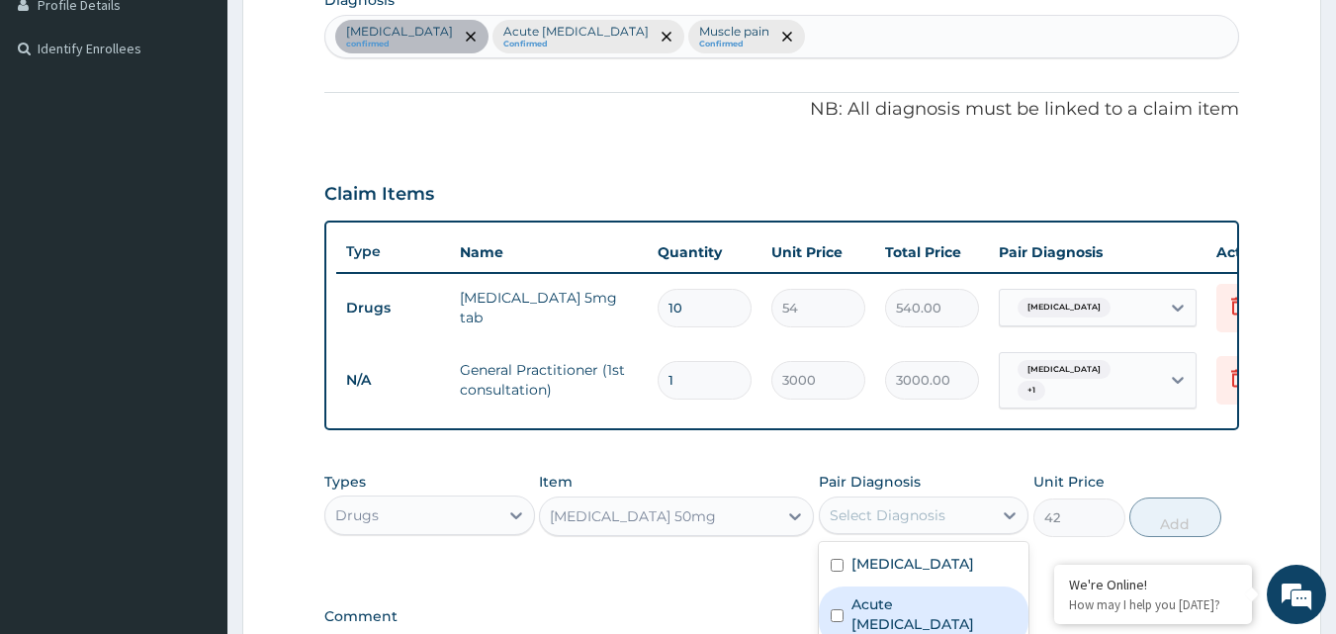
scroll to position [781, 0]
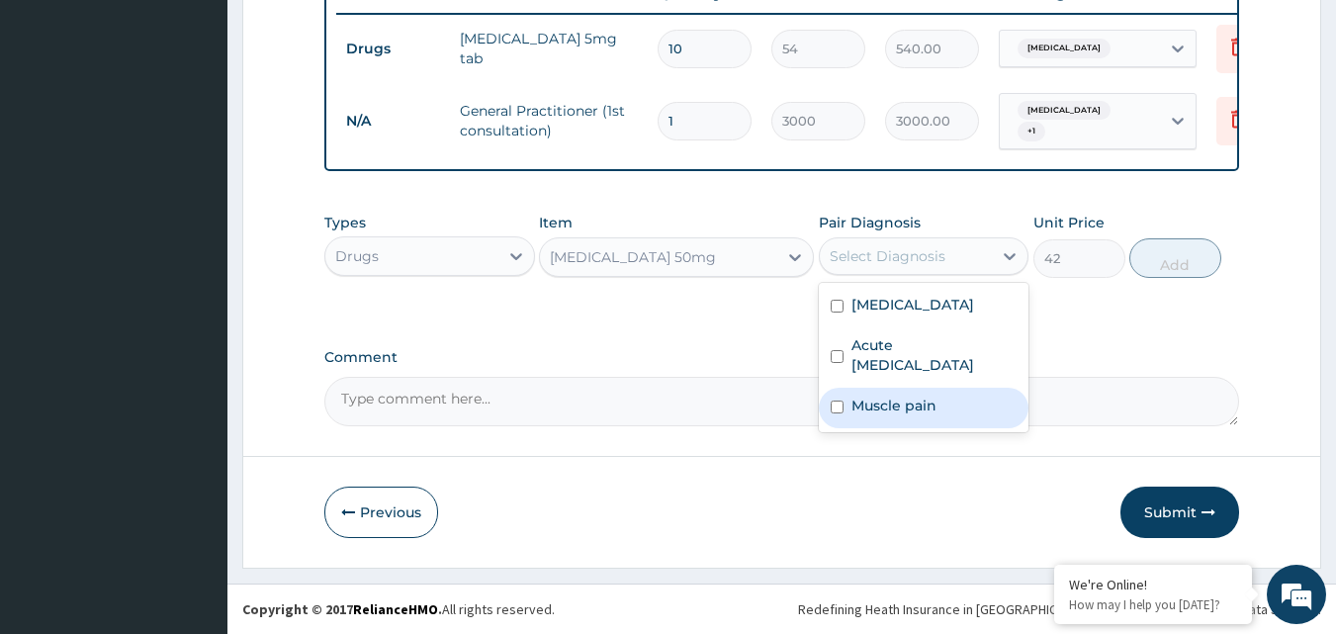
click at [840, 403] on input "checkbox" at bounding box center [837, 406] width 13 height 13
checkbox input "true"
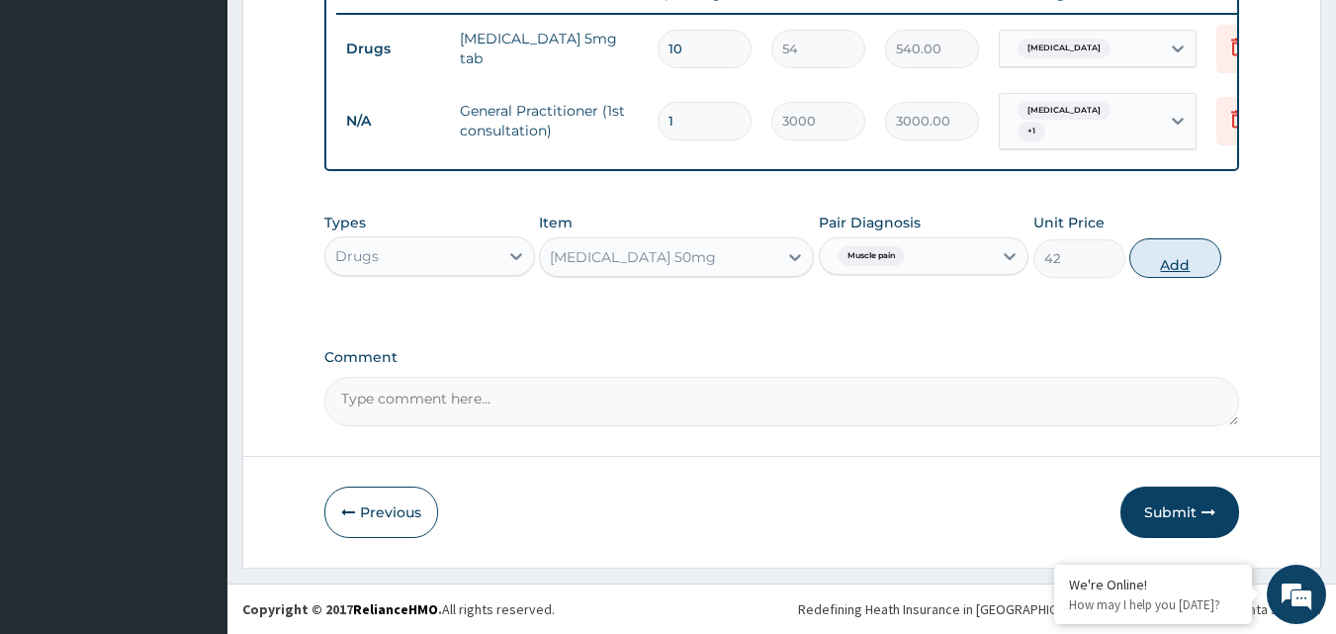
click at [1180, 250] on button "Add" at bounding box center [1175, 258] width 92 height 40
type input "0"
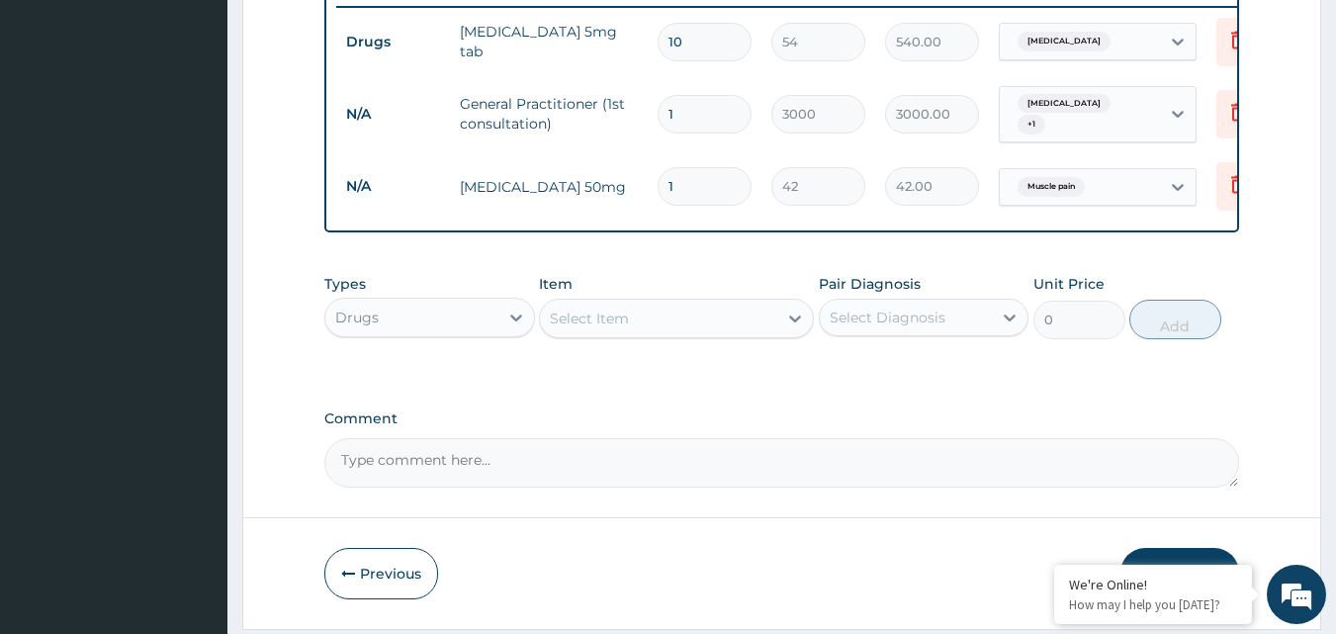
click at [660, 318] on div "Select Item" at bounding box center [658, 319] width 237 height 32
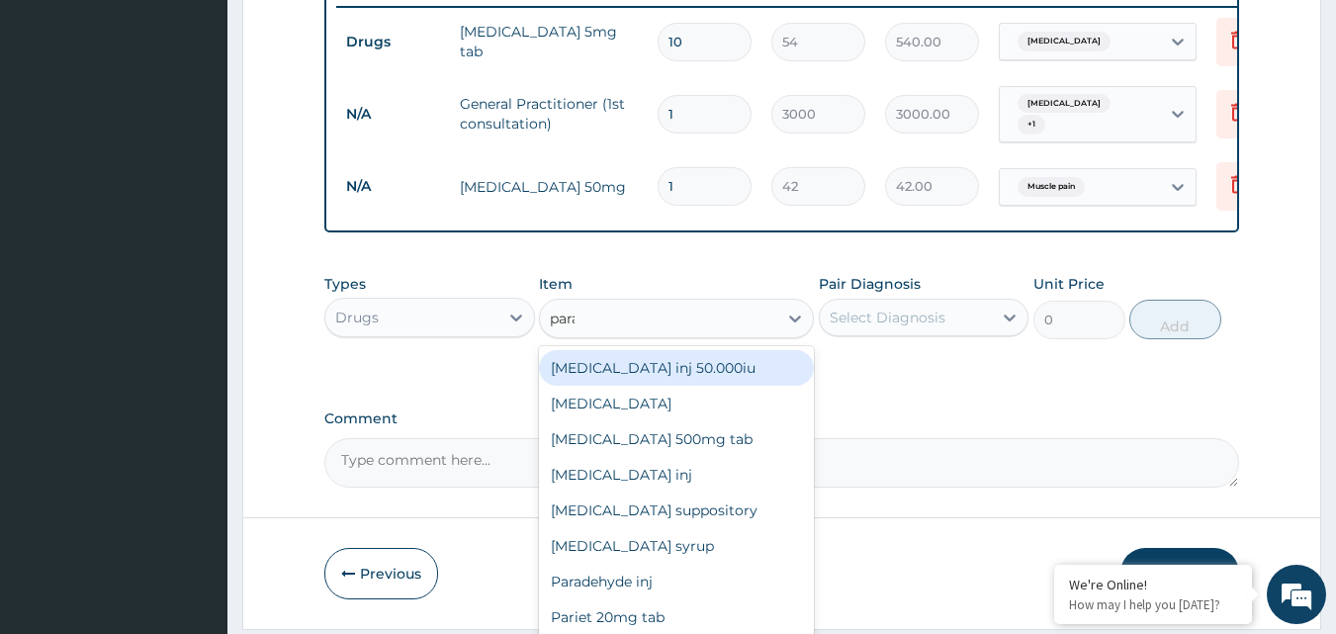
type input "parac"
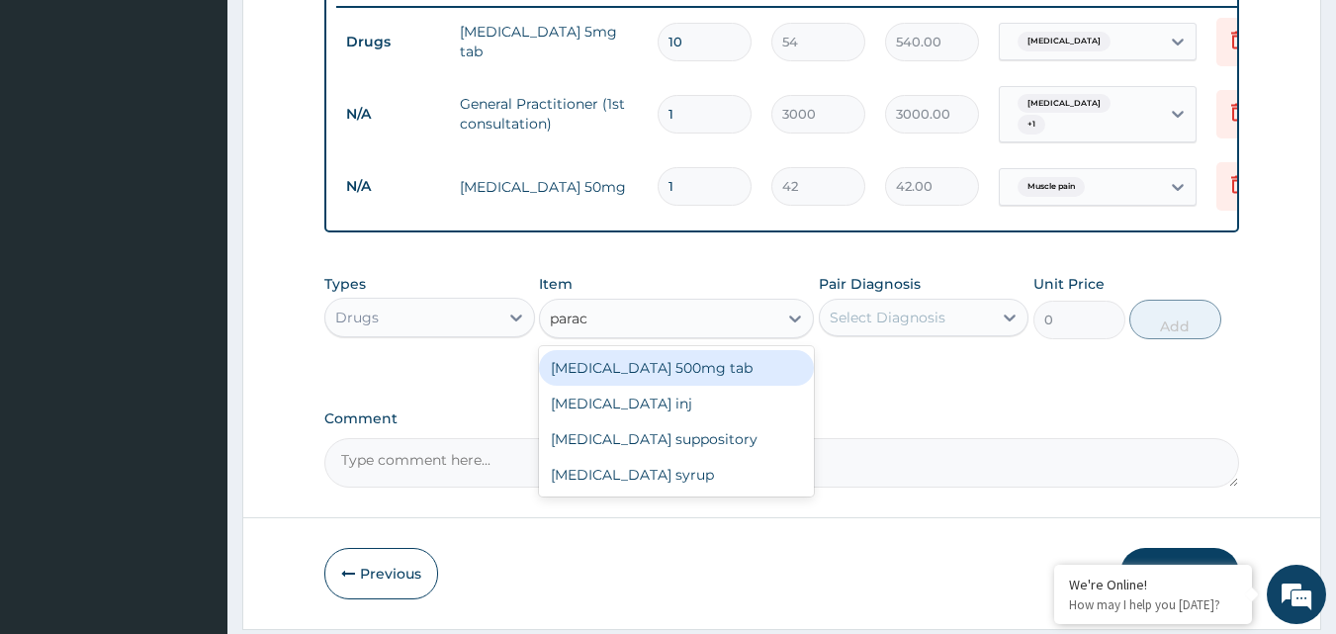
click at [701, 384] on div "[MEDICAL_DATA] 500mg tab" at bounding box center [676, 368] width 275 height 36
type input "10"
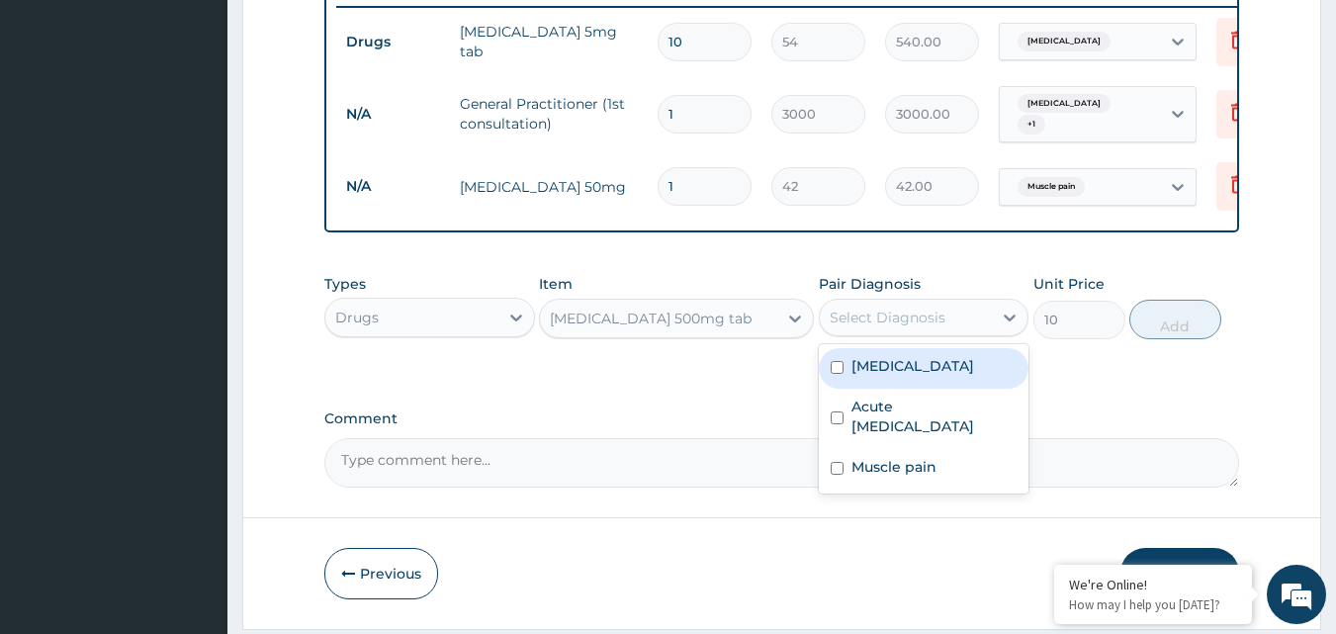
click at [955, 326] on div "Select Diagnosis" at bounding box center [906, 318] width 173 height 32
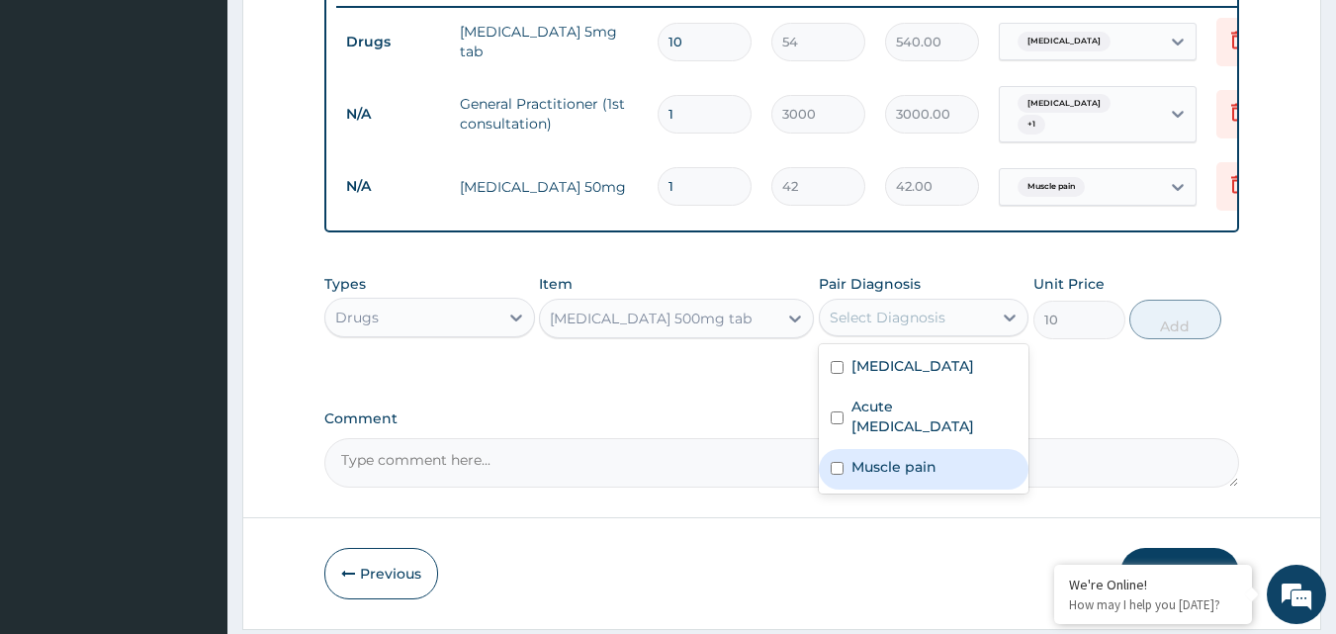
click at [839, 470] on input "checkbox" at bounding box center [837, 468] width 13 height 13
checkbox input "true"
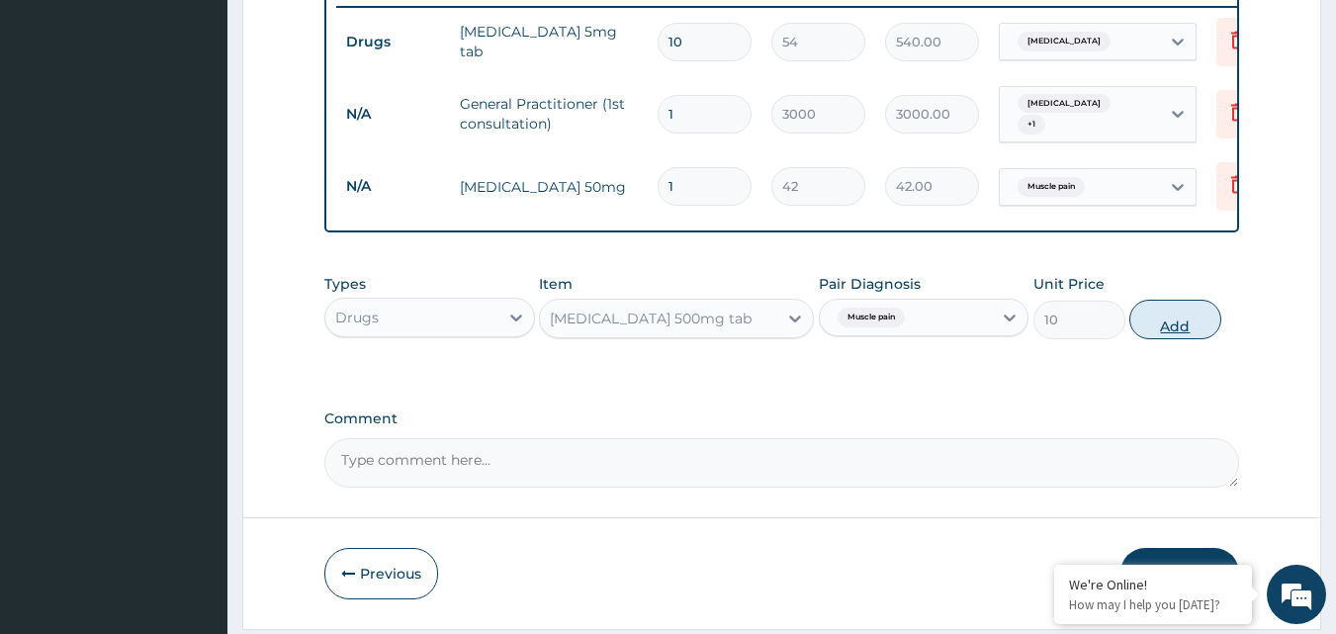
click at [1175, 328] on button "Add" at bounding box center [1175, 320] width 92 height 40
type input "0"
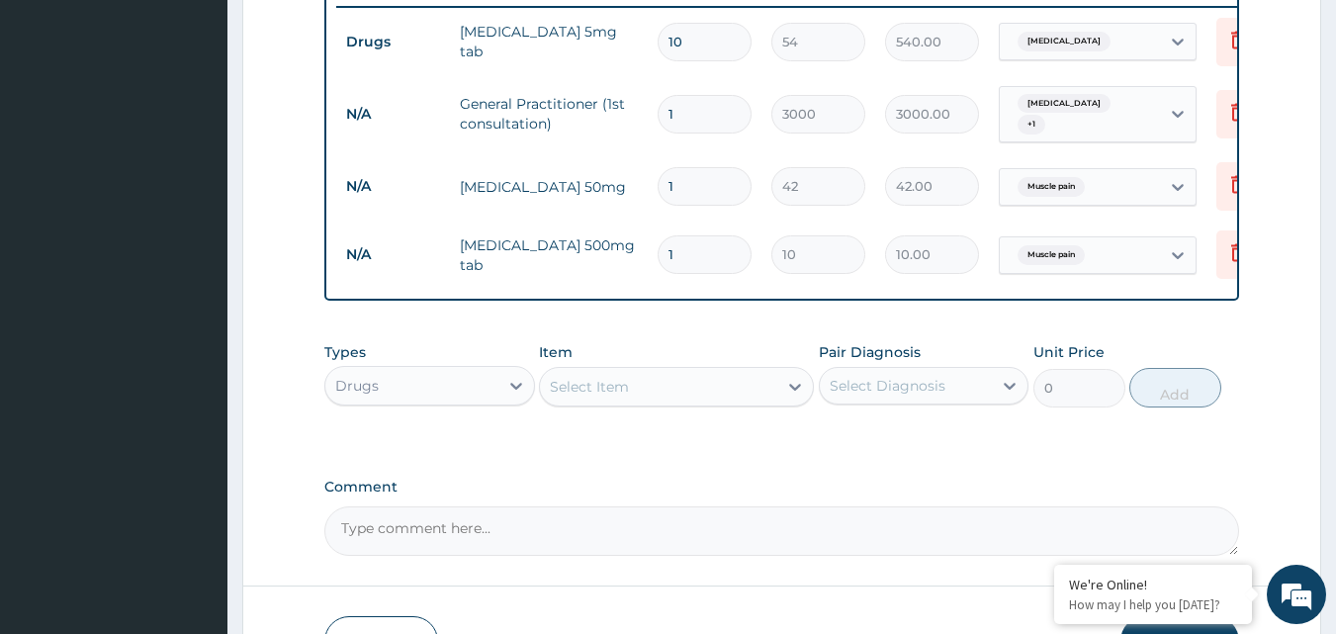
type input "0.00"
type input "1"
type input "10.00"
type input "18"
type input "180.00"
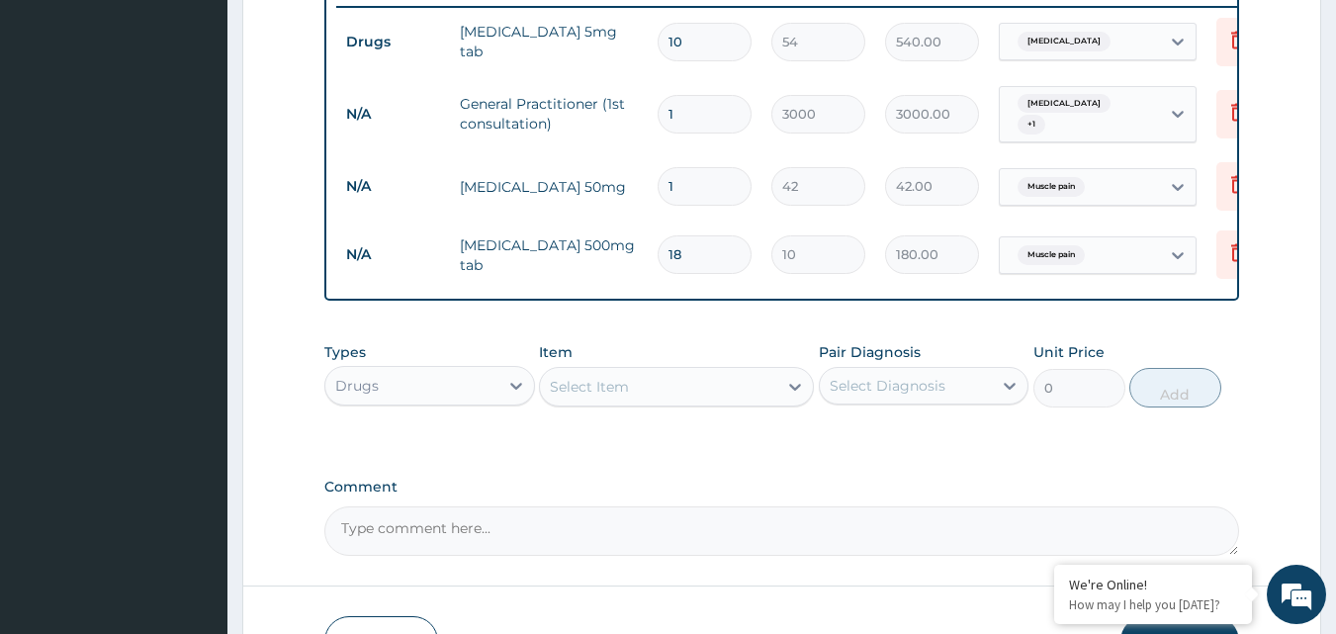
type input "18"
click at [693, 174] on input "1" at bounding box center [705, 186] width 94 height 39
type input "0.00"
type input "2"
type input "84.00"
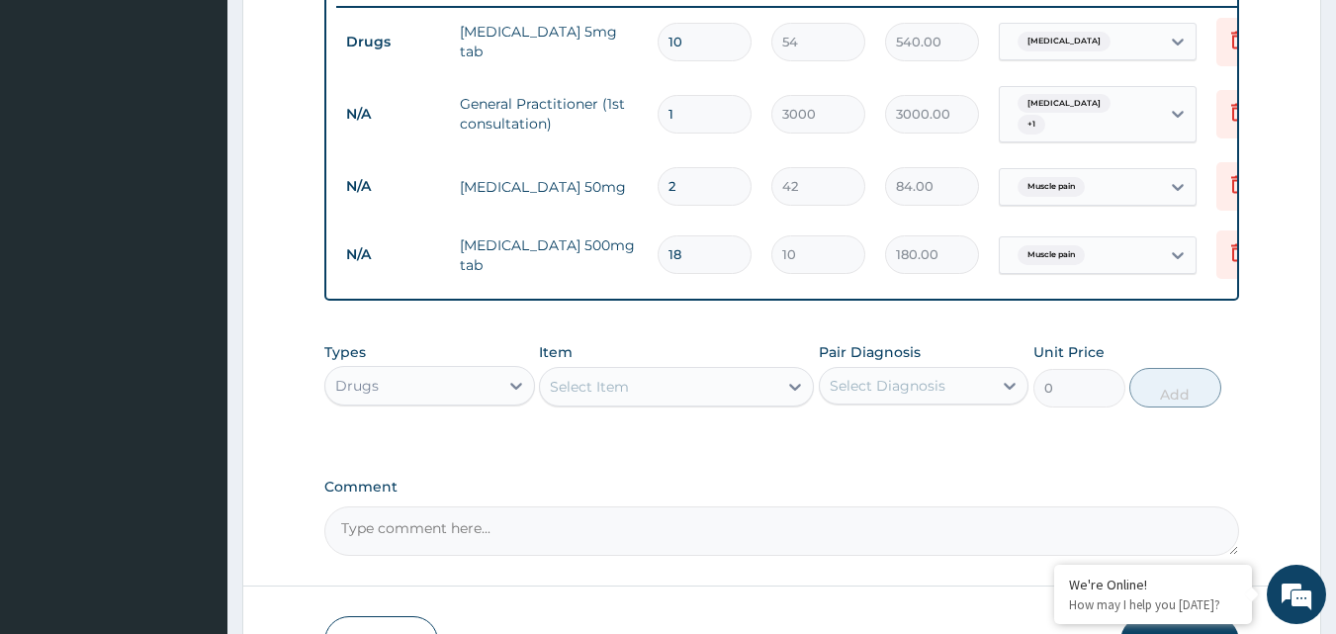
type input "20"
type input "840.00"
type input "20"
click at [1278, 193] on form "Step 2 of 2 PA Code / Prescription Code PA/0827CF Encounter Date [DATE] Importa…" at bounding box center [781, 11] width 1079 height 1374
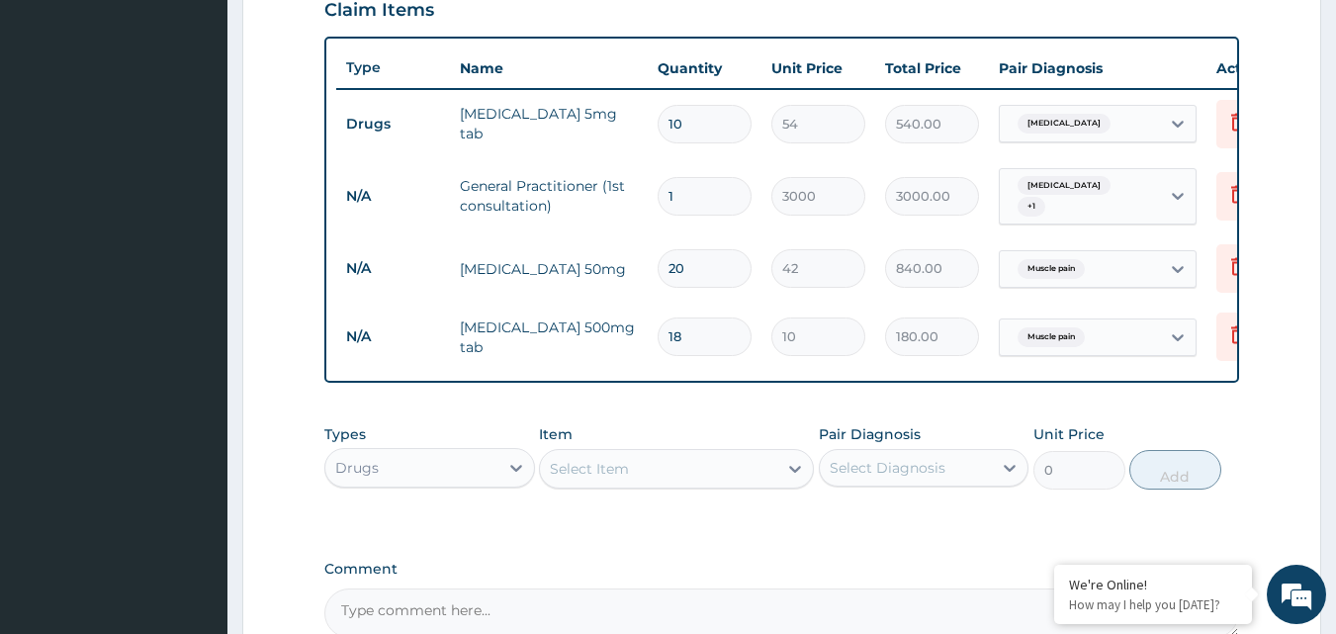
scroll to position [662, 0]
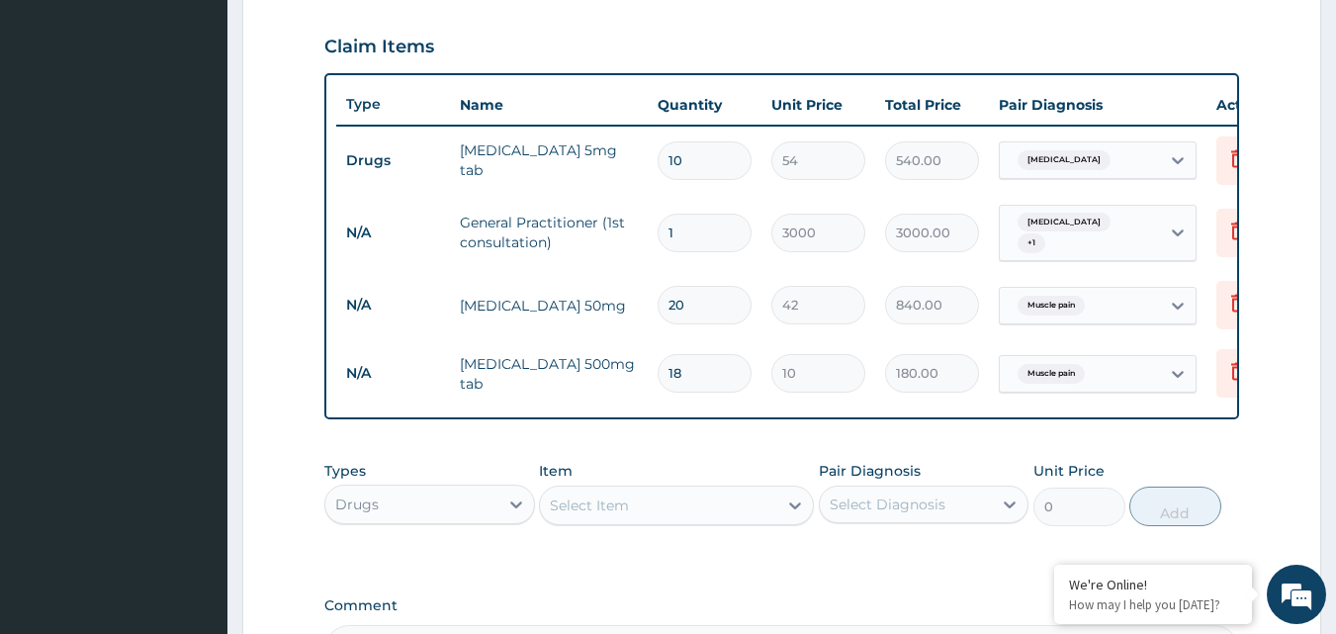
click at [688, 511] on div "Select Item" at bounding box center [658, 505] width 237 height 32
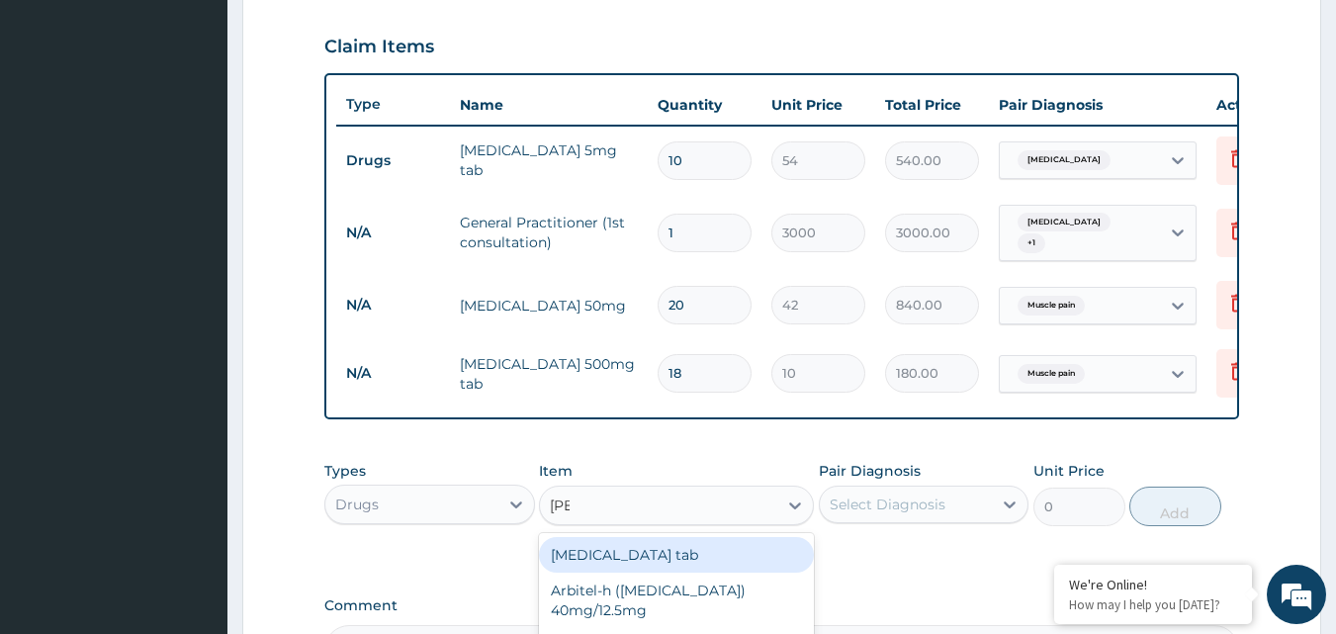
type input "lorat"
click at [669, 561] on div "Loratidine 10mg tab" at bounding box center [676, 555] width 275 height 36
type input "100"
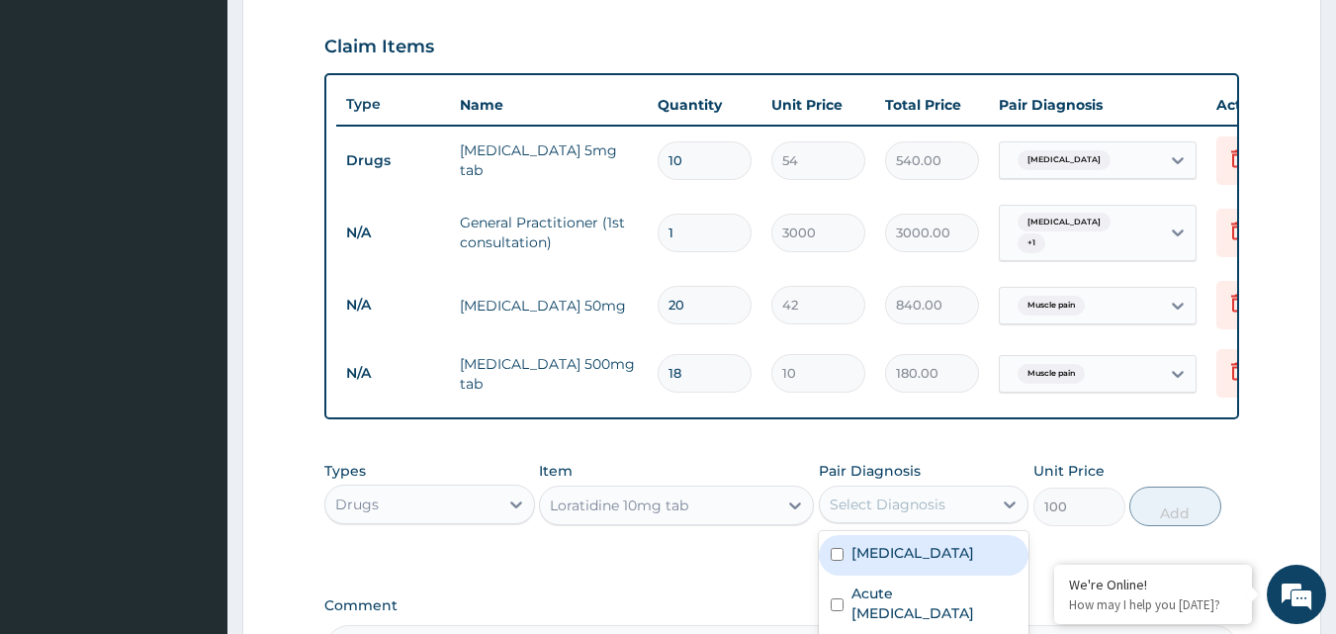
click at [874, 511] on div "Select Diagnosis" at bounding box center [888, 504] width 116 height 20
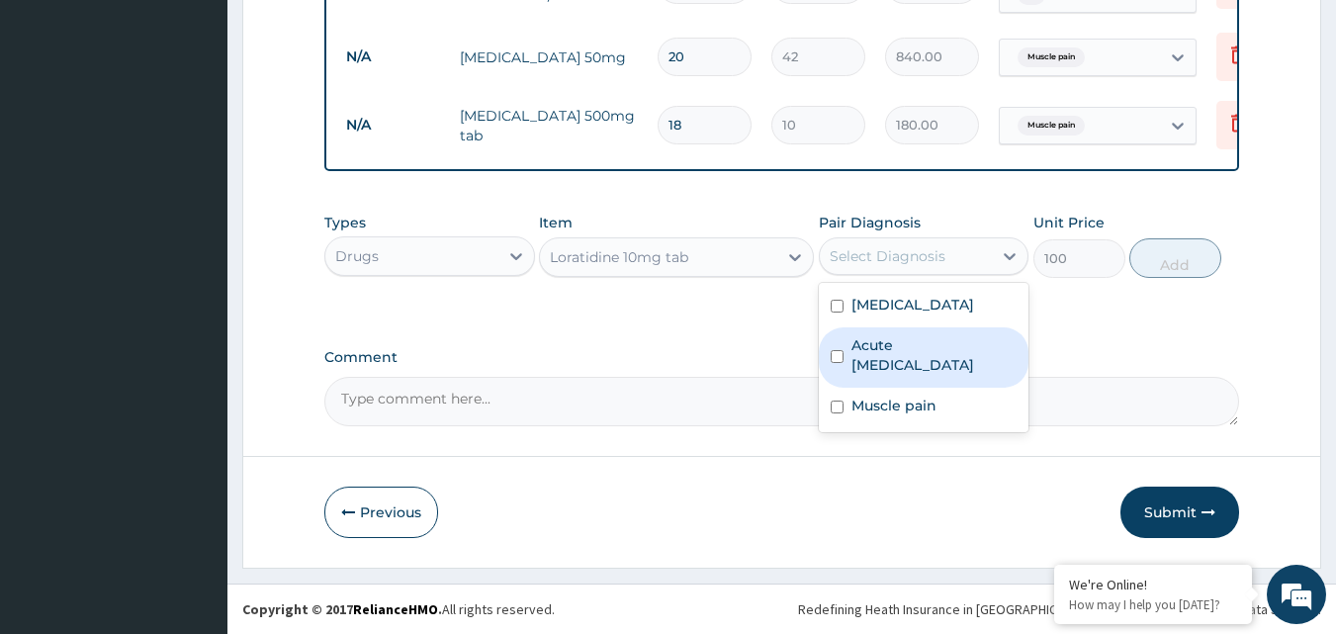
click at [836, 361] on input "checkbox" at bounding box center [837, 356] width 13 height 13
checkbox input "true"
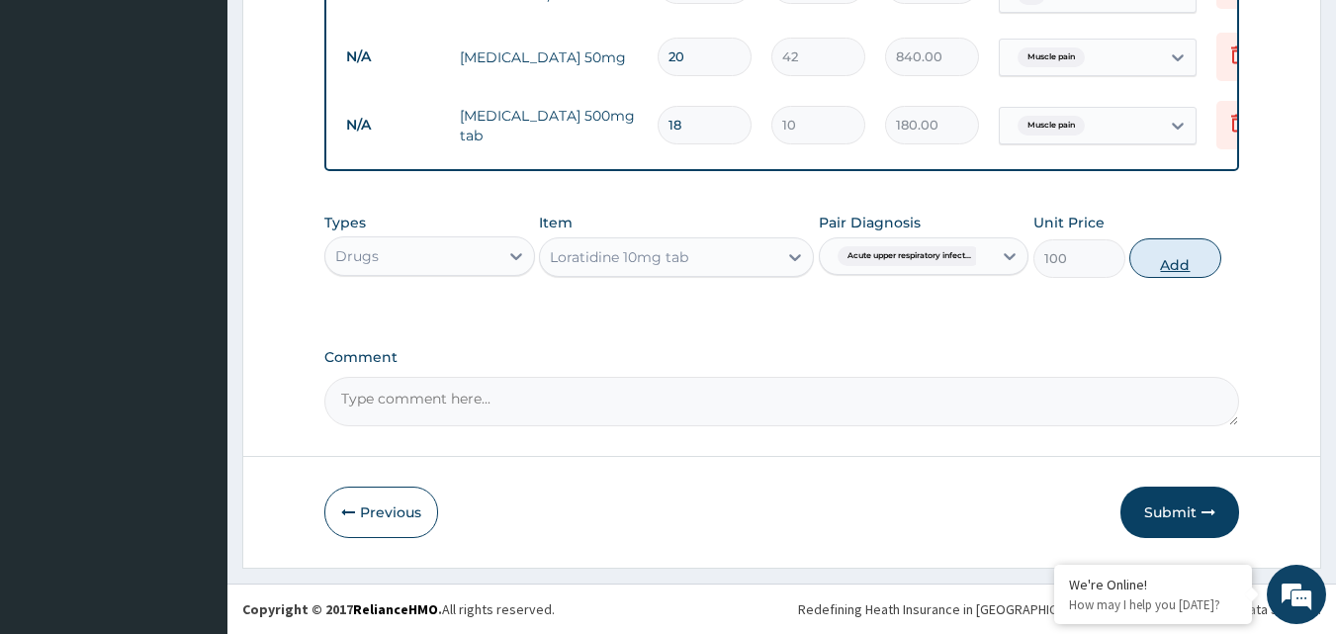
click at [1167, 253] on button "Add" at bounding box center [1175, 258] width 92 height 40
type input "0"
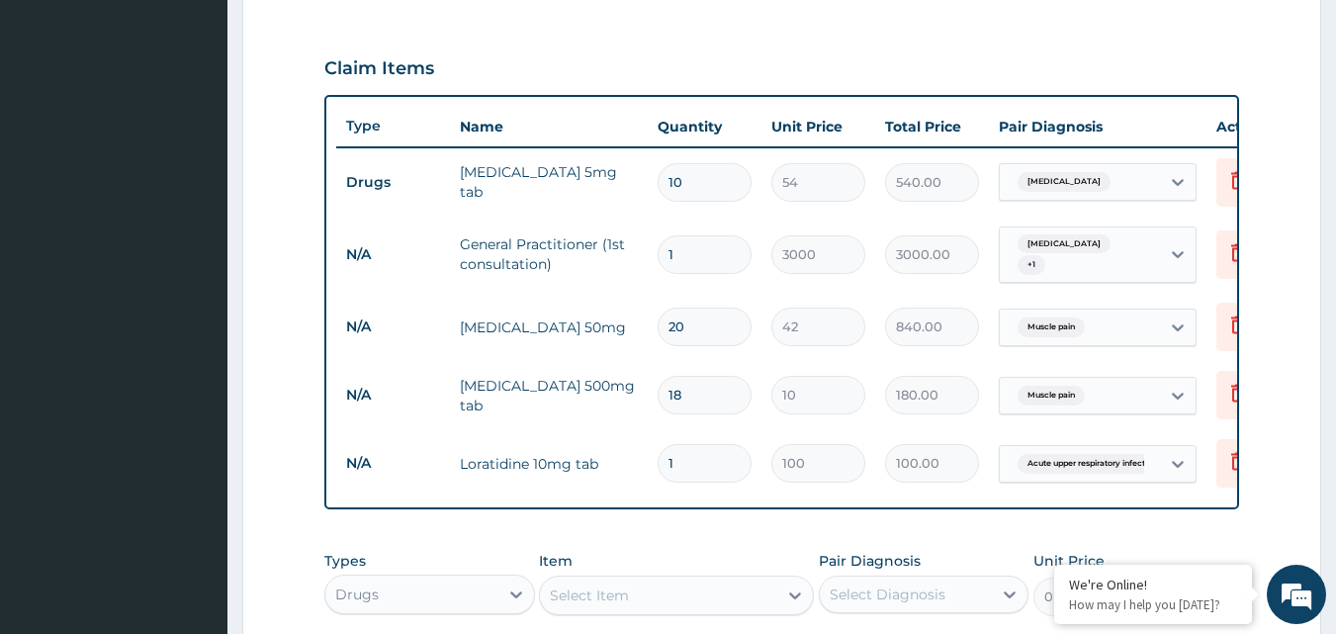
scroll to position [601, 0]
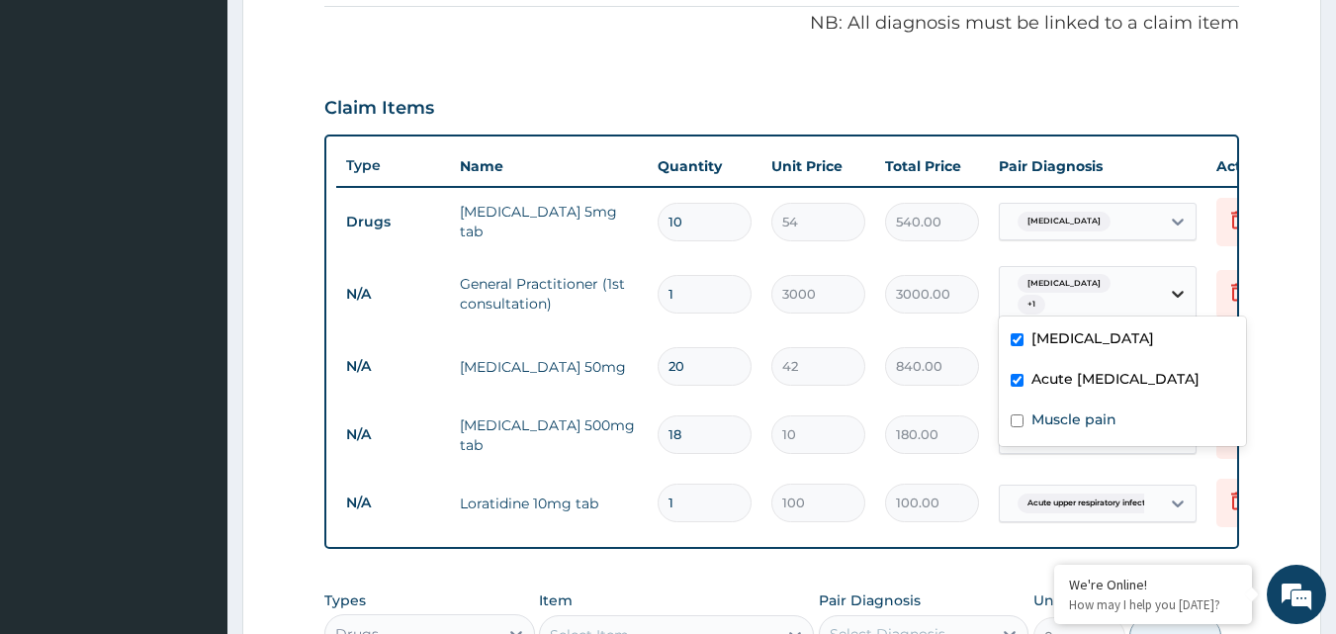
click at [1175, 297] on icon at bounding box center [1178, 294] width 20 height 20
click at [1013, 427] on input "checkbox" at bounding box center [1017, 420] width 13 height 13
checkbox input "true"
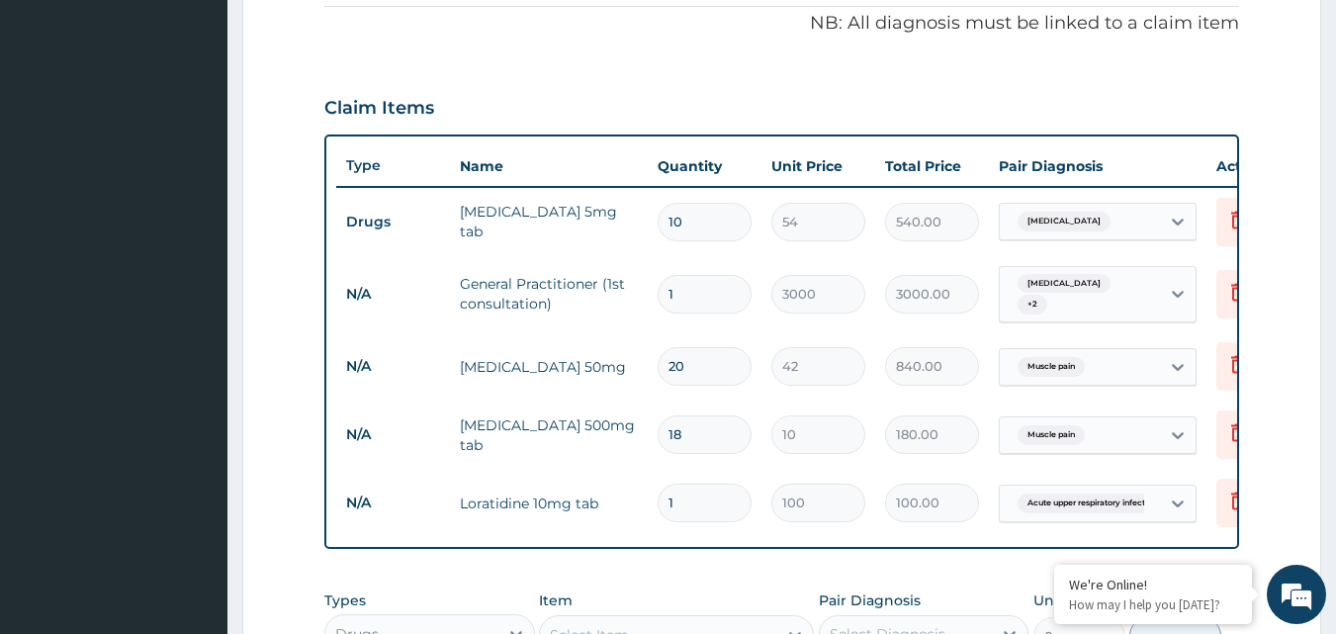
click at [751, 420] on td "18" at bounding box center [705, 434] width 114 height 58
click at [693, 491] on input "1" at bounding box center [705, 503] width 94 height 39
type input "10"
type input "1000.00"
type input "10"
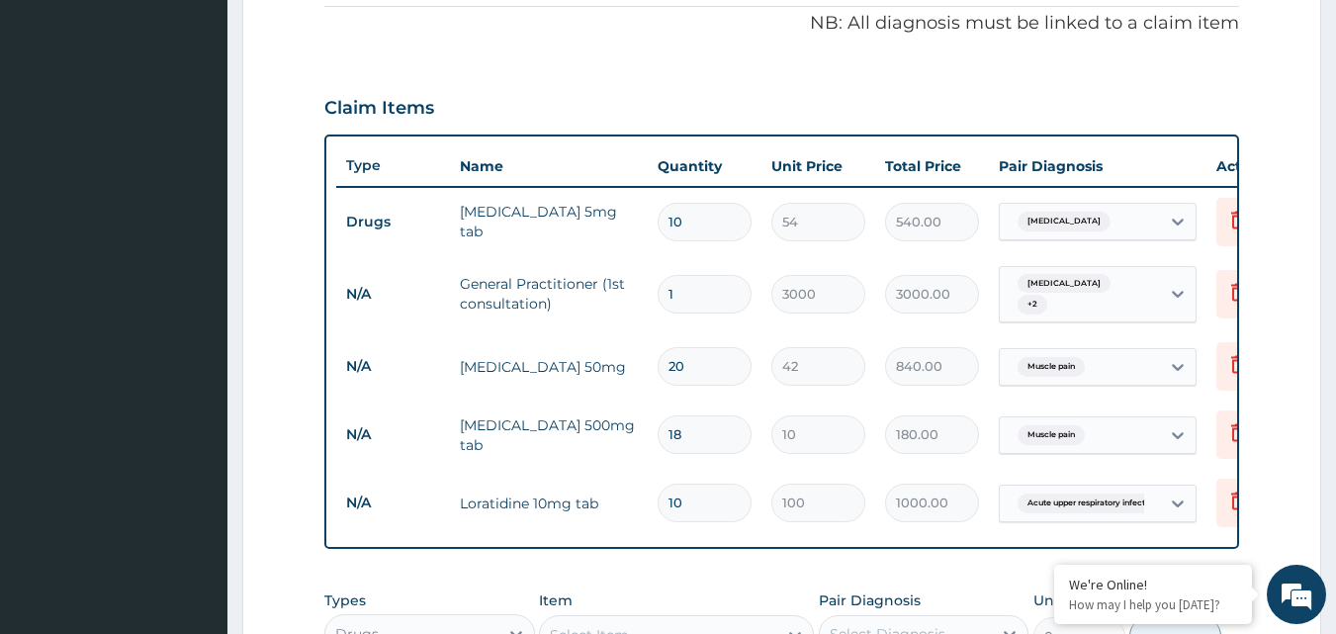
click at [1289, 398] on form "Step 2 of 2 PA Code / Prescription Code PA/0827CF Encounter Date [DATE] Importa…" at bounding box center [781, 225] width 1079 height 1443
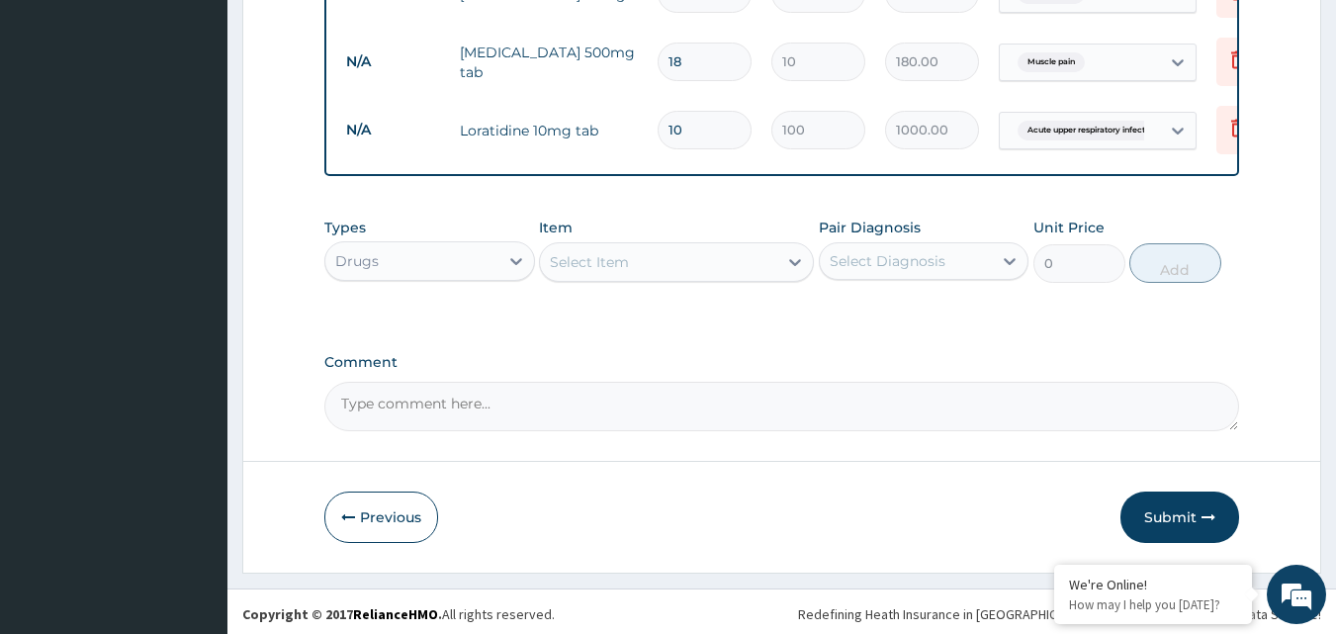
scroll to position [986, 0]
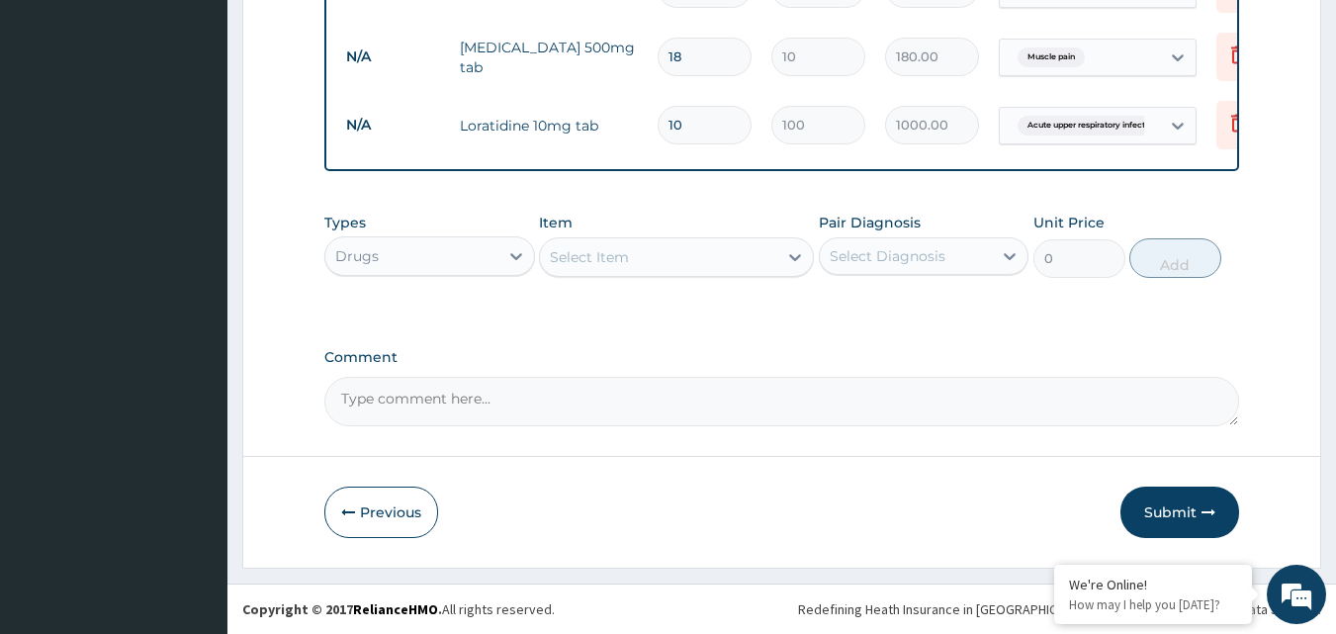
click at [1190, 521] on button "Submit" at bounding box center [1179, 511] width 119 height 51
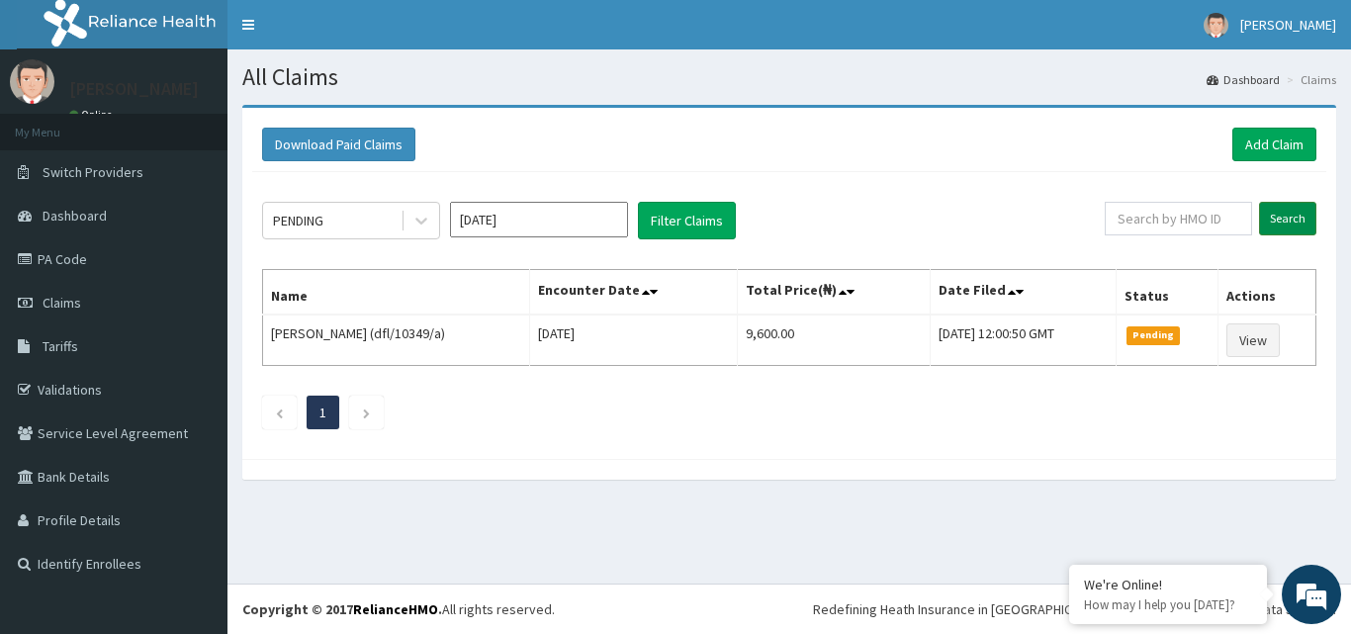
click at [1294, 205] on input "Search" at bounding box center [1287, 219] width 57 height 34
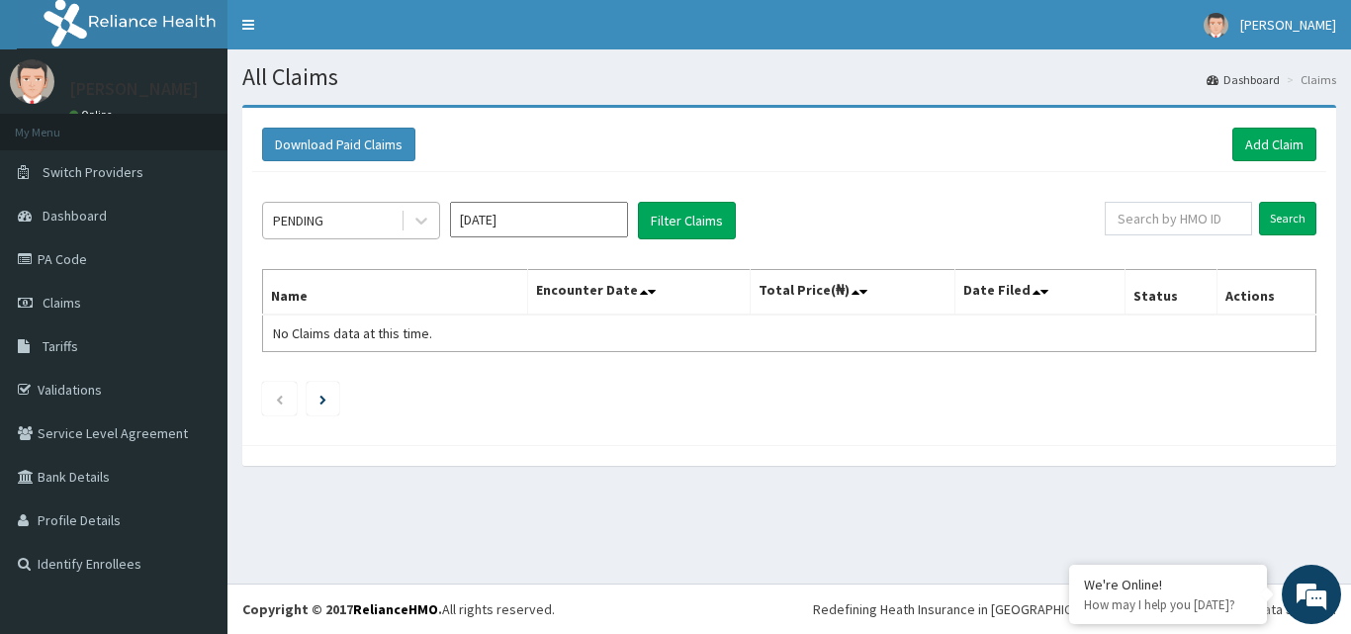
click at [352, 224] on div "PENDING" at bounding box center [331, 221] width 137 height 32
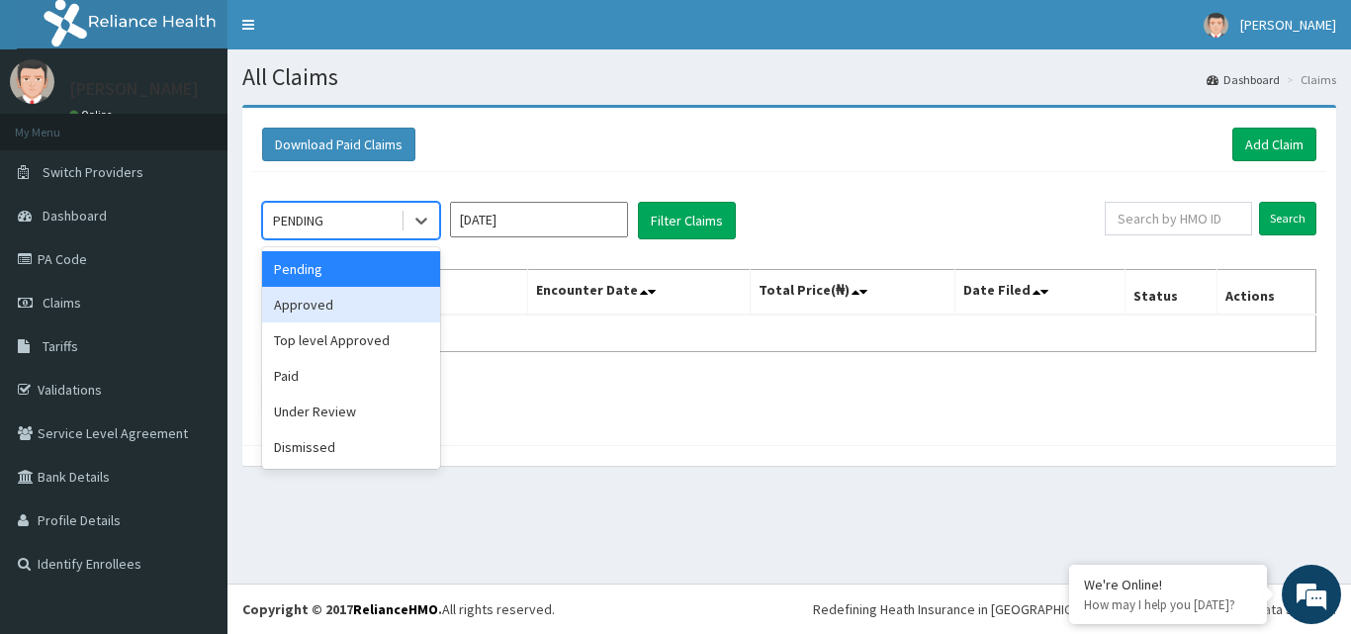
click at [324, 302] on div "Approved" at bounding box center [351, 305] width 178 height 36
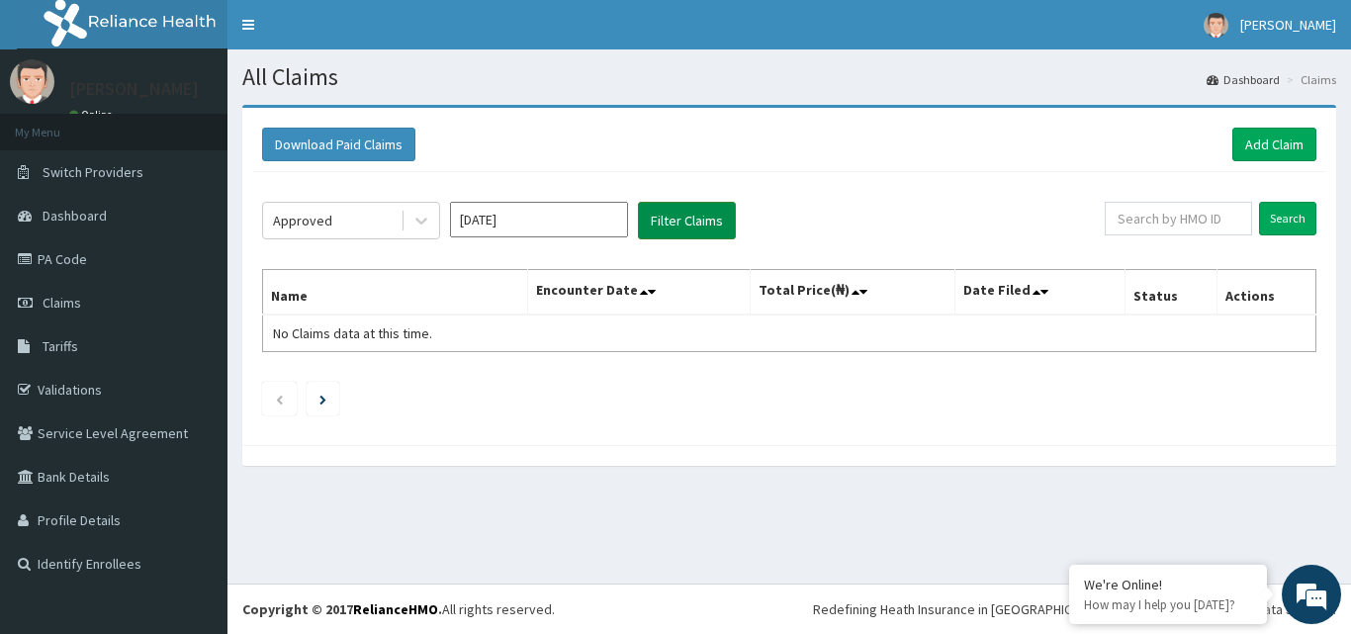
click at [681, 223] on button "Filter Claims" at bounding box center [687, 221] width 98 height 38
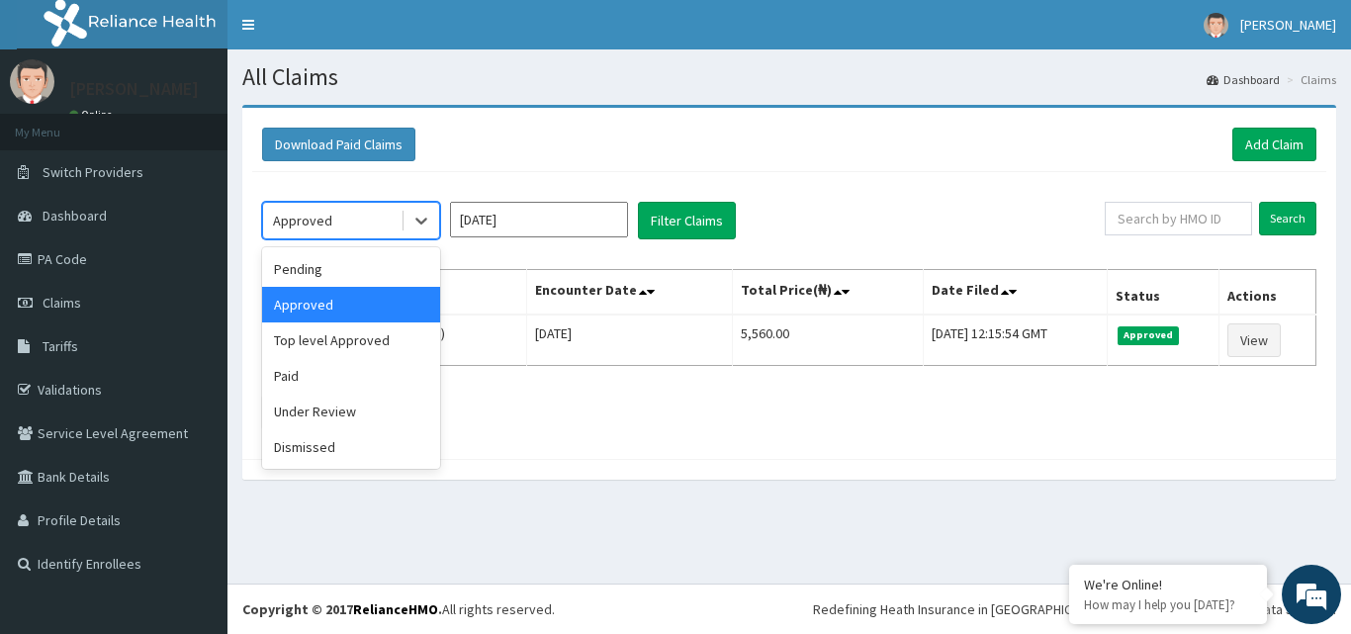
click at [379, 214] on div "Approved" at bounding box center [331, 221] width 137 height 32
click at [288, 378] on div "Paid" at bounding box center [351, 376] width 178 height 36
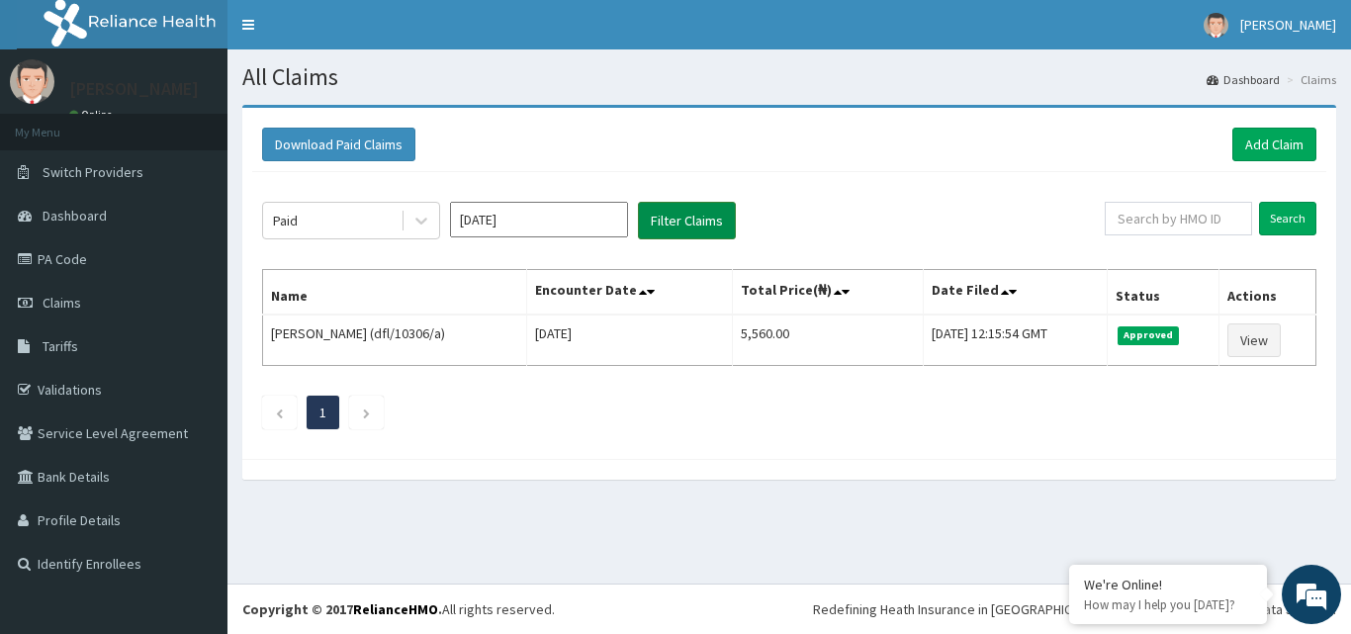
click at [709, 221] on button "Filter Claims" at bounding box center [687, 221] width 98 height 38
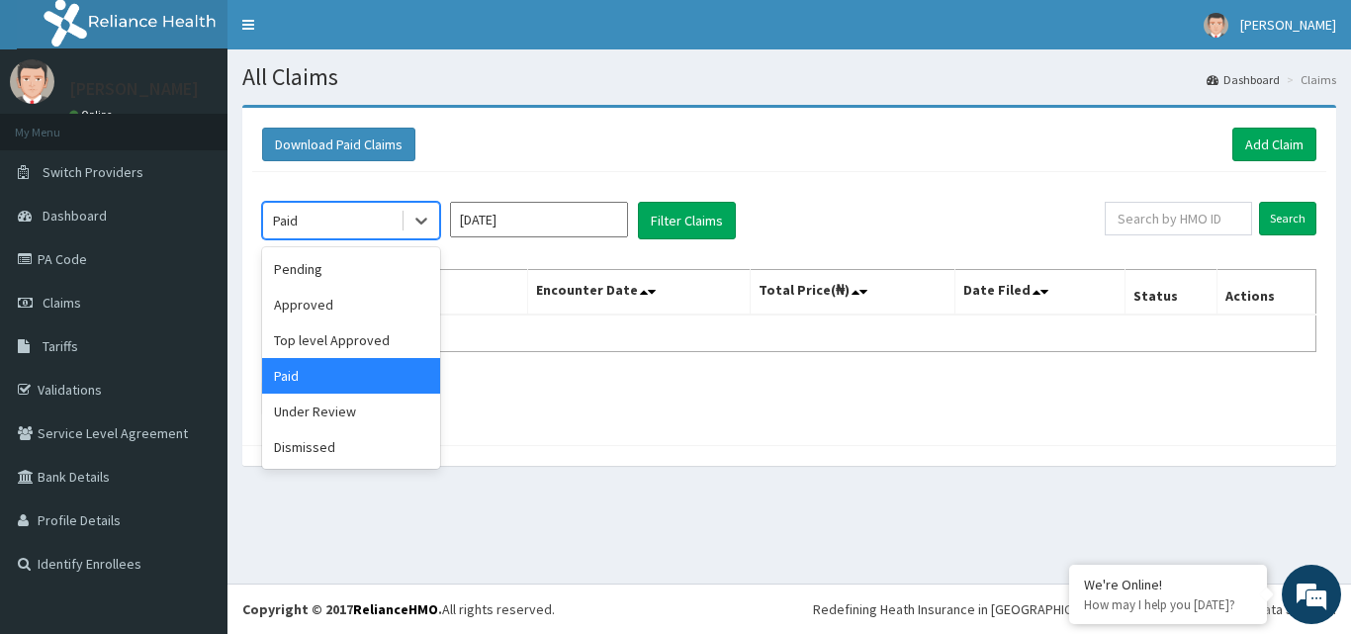
click at [340, 225] on div "Paid" at bounding box center [331, 221] width 137 height 32
click at [343, 404] on div "Under Review" at bounding box center [351, 412] width 178 height 36
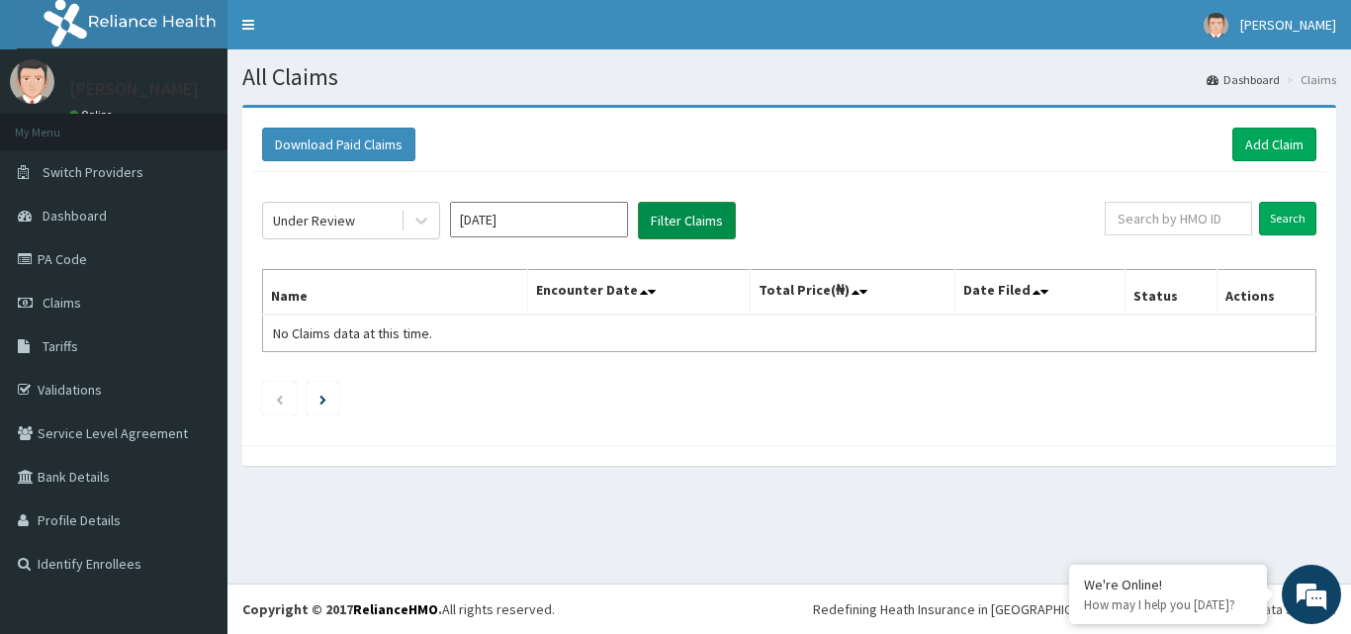
click at [690, 221] on button "Filter Claims" at bounding box center [687, 221] width 98 height 38
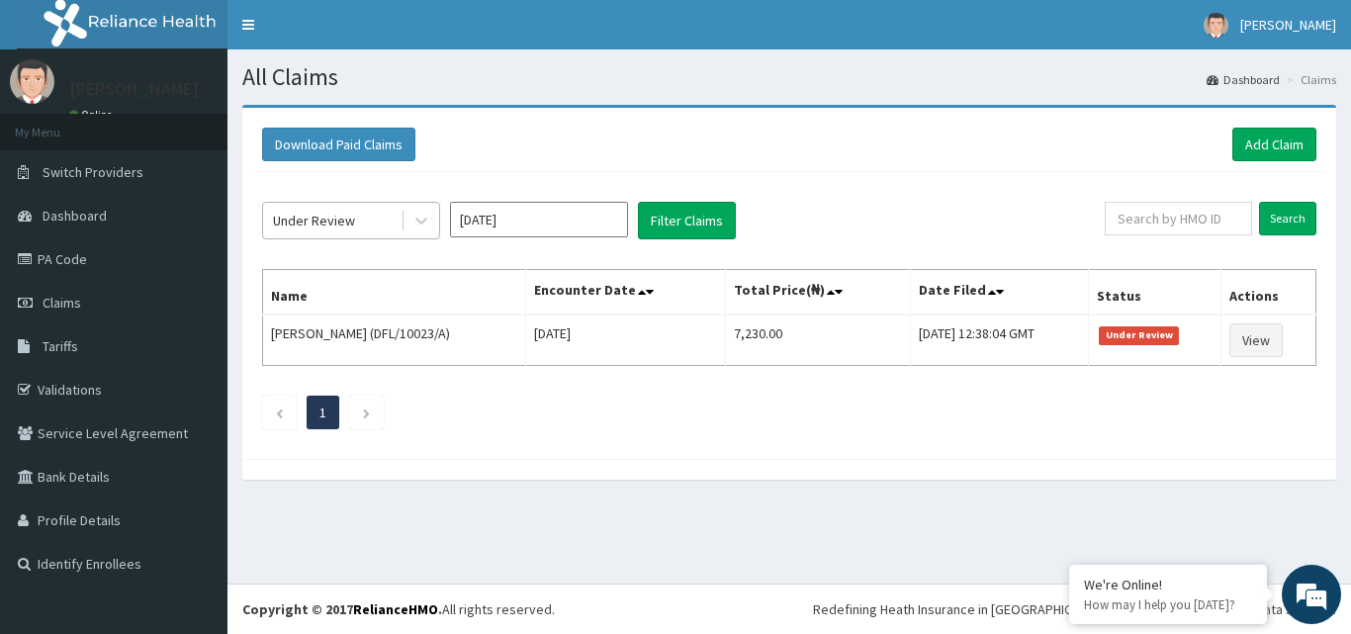
click at [363, 223] on div "Under Review" at bounding box center [331, 221] width 137 height 32
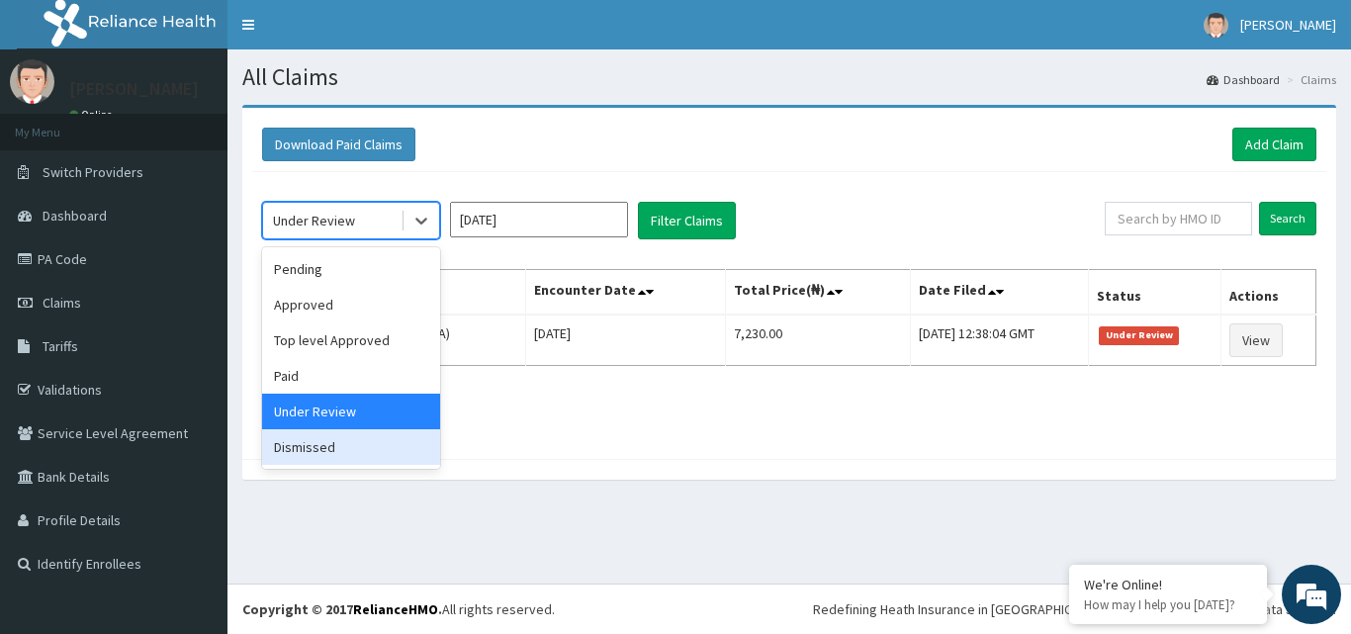
click at [324, 443] on div "Dismissed" at bounding box center [351, 447] width 178 height 36
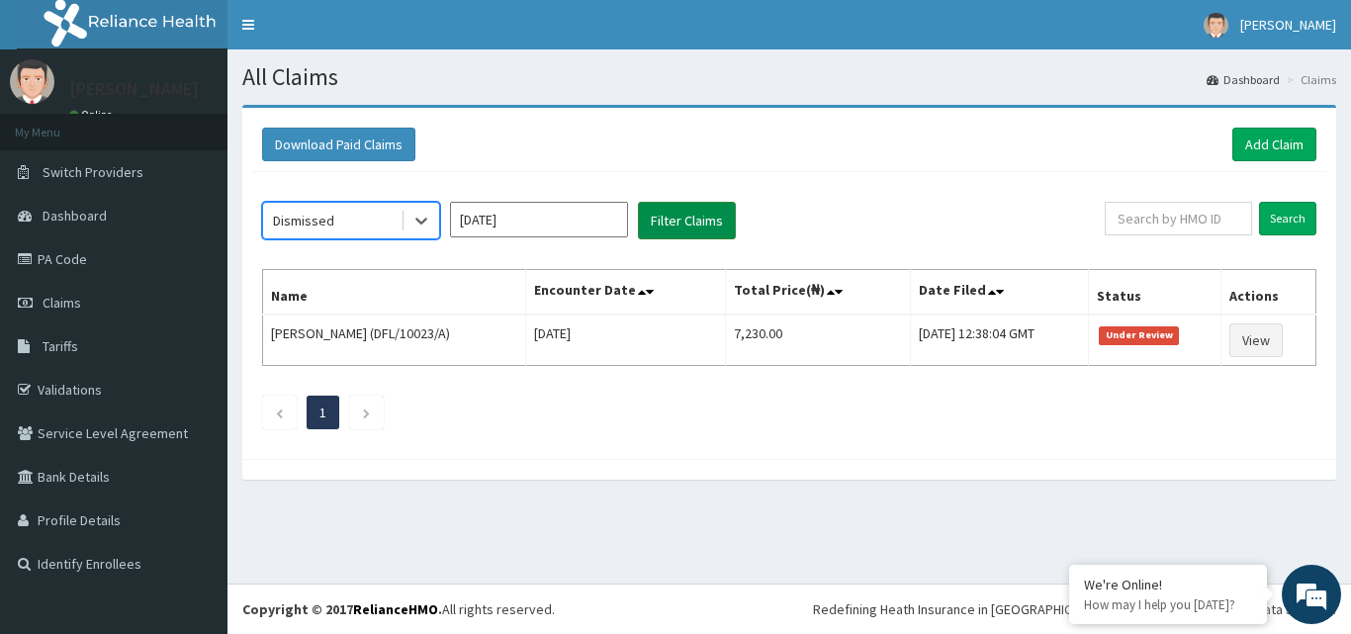
click at [683, 229] on button "Filter Claims" at bounding box center [687, 221] width 98 height 38
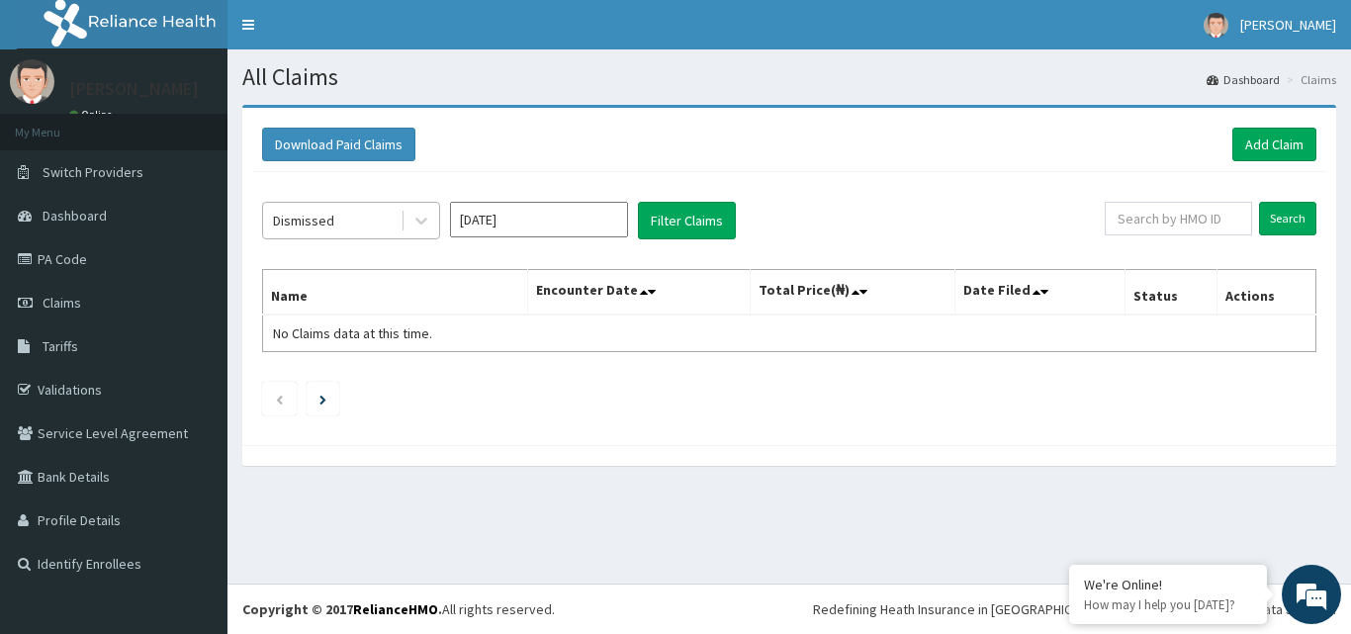
click at [365, 219] on div "Dismissed" at bounding box center [331, 221] width 137 height 32
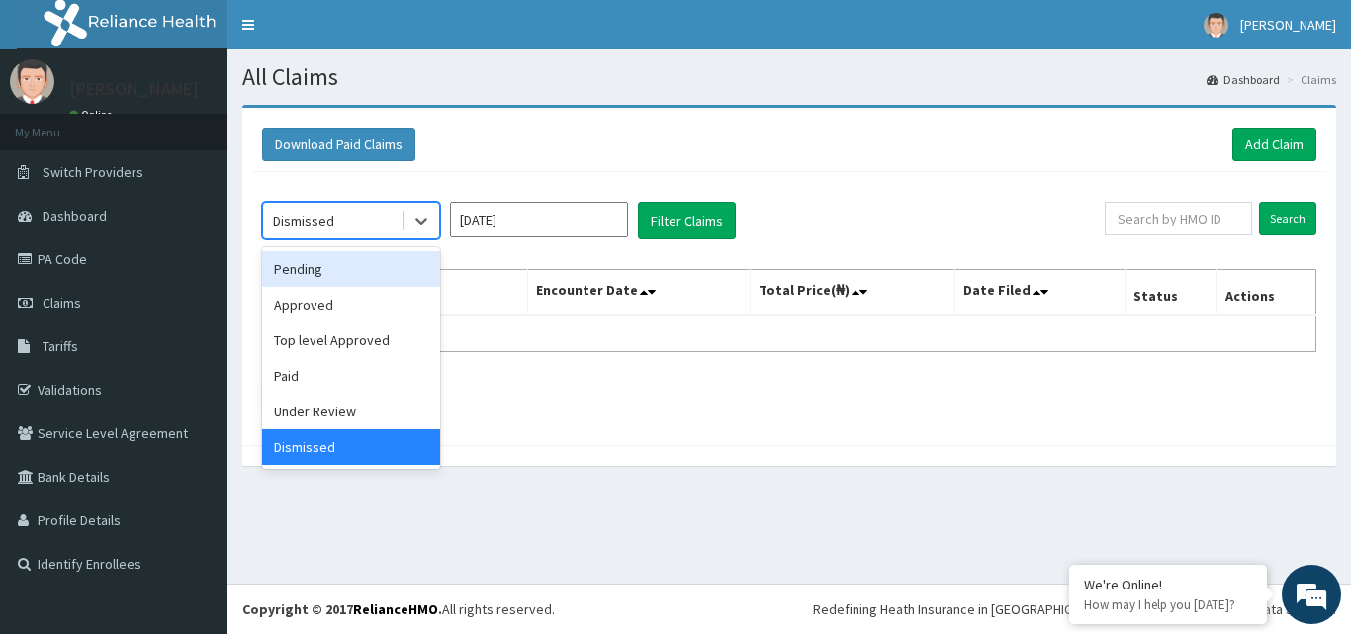
click at [325, 259] on div "Pending" at bounding box center [351, 269] width 178 height 36
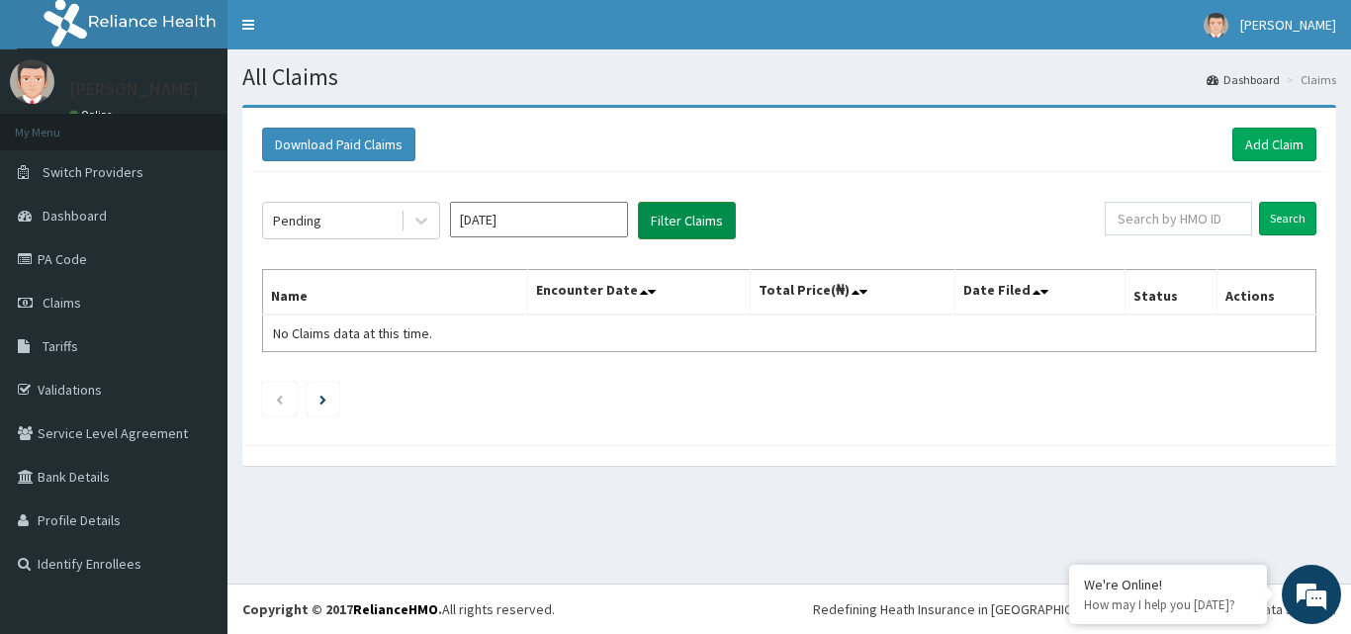
click at [686, 231] on button "Filter Claims" at bounding box center [687, 221] width 98 height 38
